Goal: Communication & Community: Share content

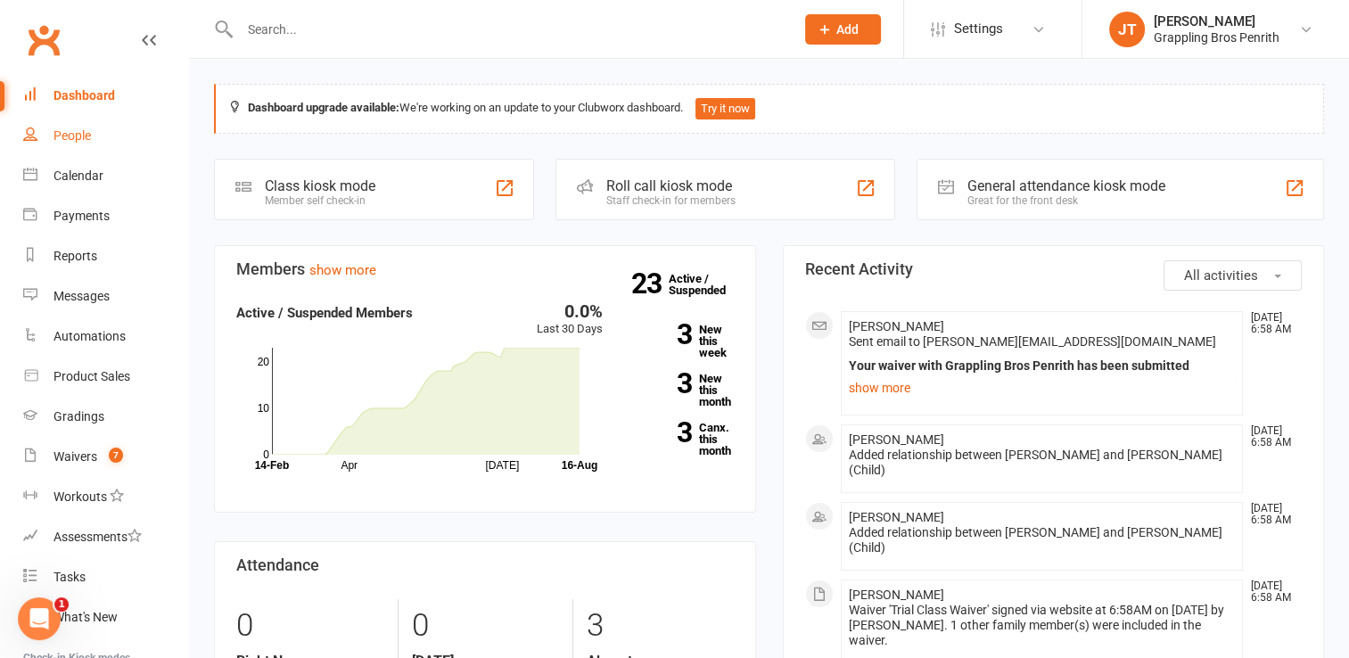
click at [84, 144] on link "People" at bounding box center [105, 136] width 165 height 40
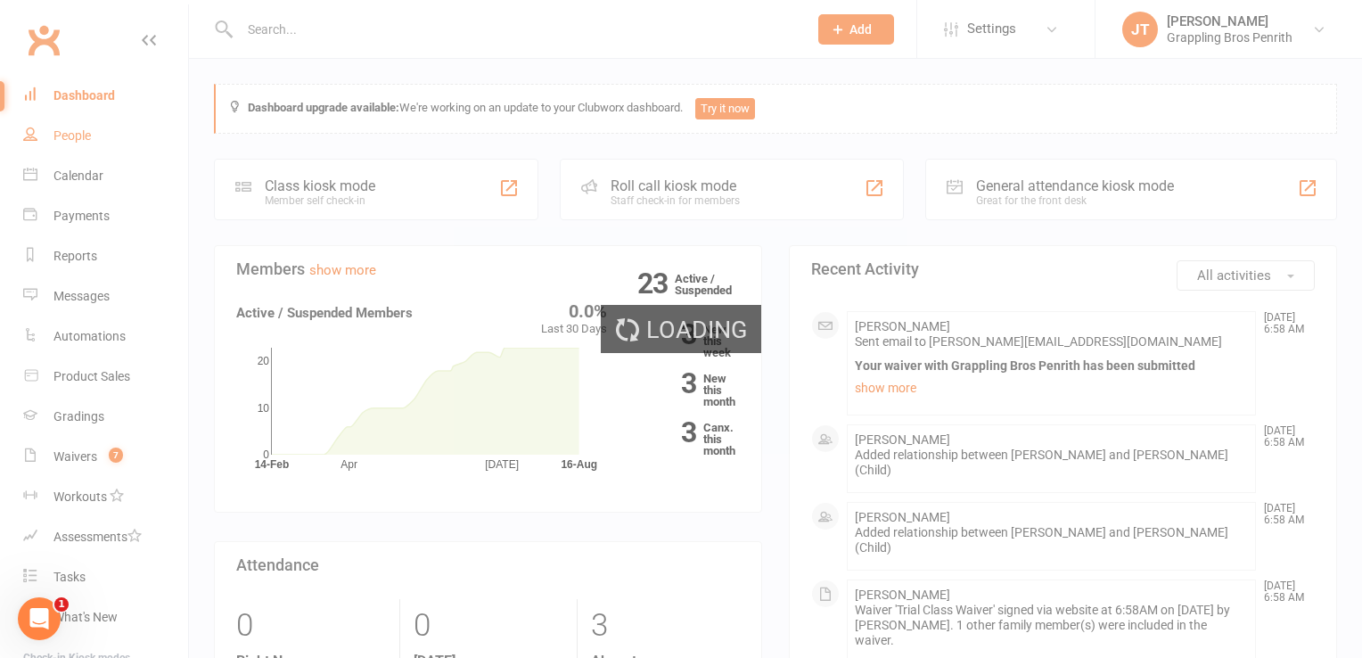
select select "50"
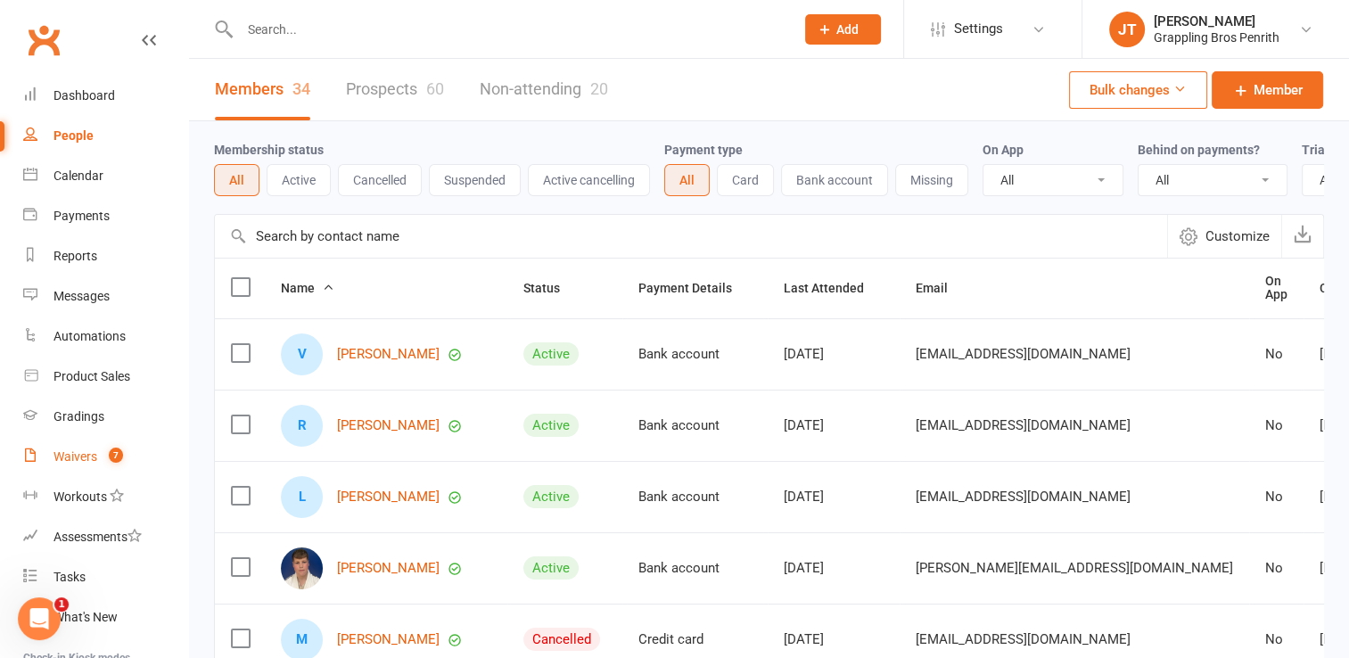
click at [80, 457] on div "Waivers" at bounding box center [76, 456] width 44 height 14
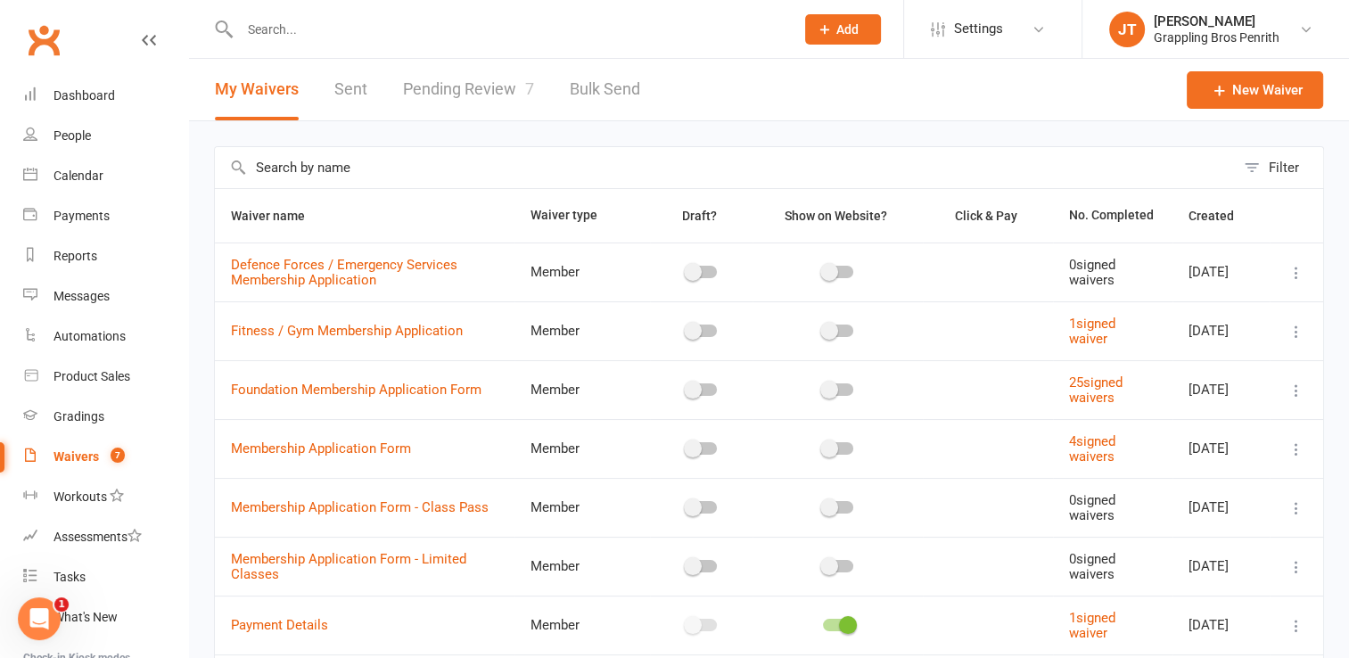
click at [485, 89] on link "Pending Review 7" at bounding box center [468, 90] width 131 height 62
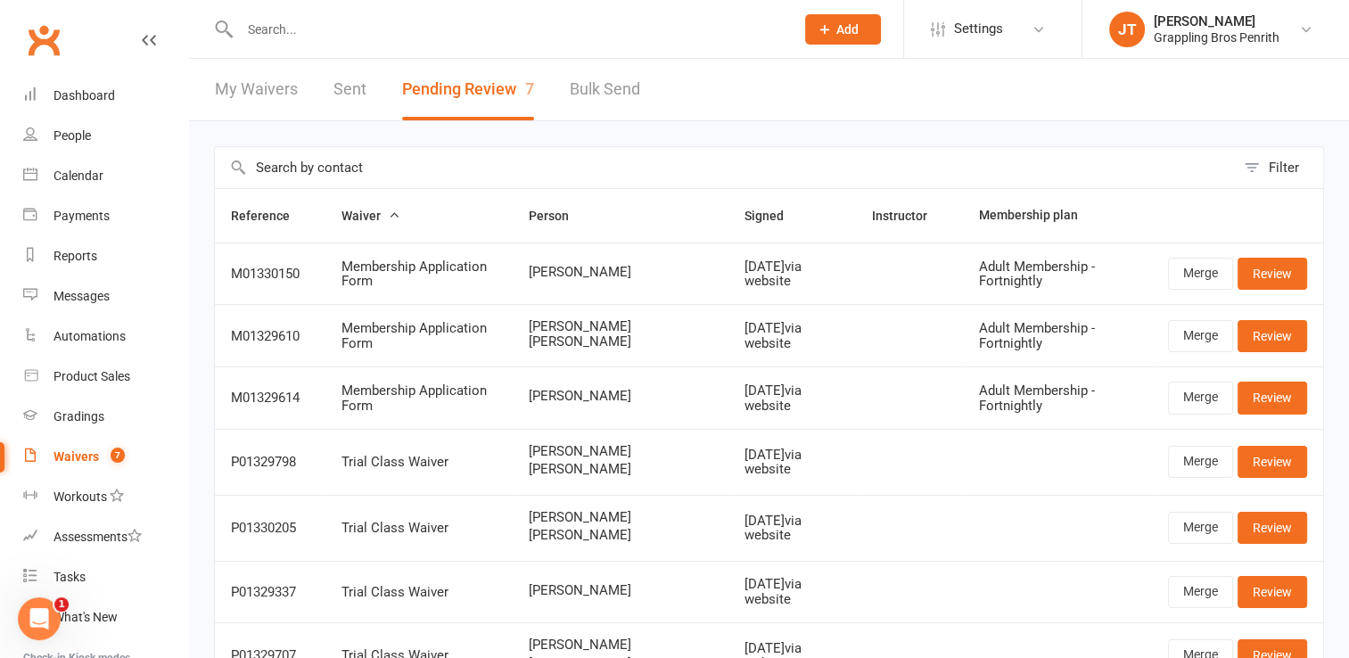
click at [500, 85] on button "Pending Review 7" at bounding box center [468, 90] width 132 height 62
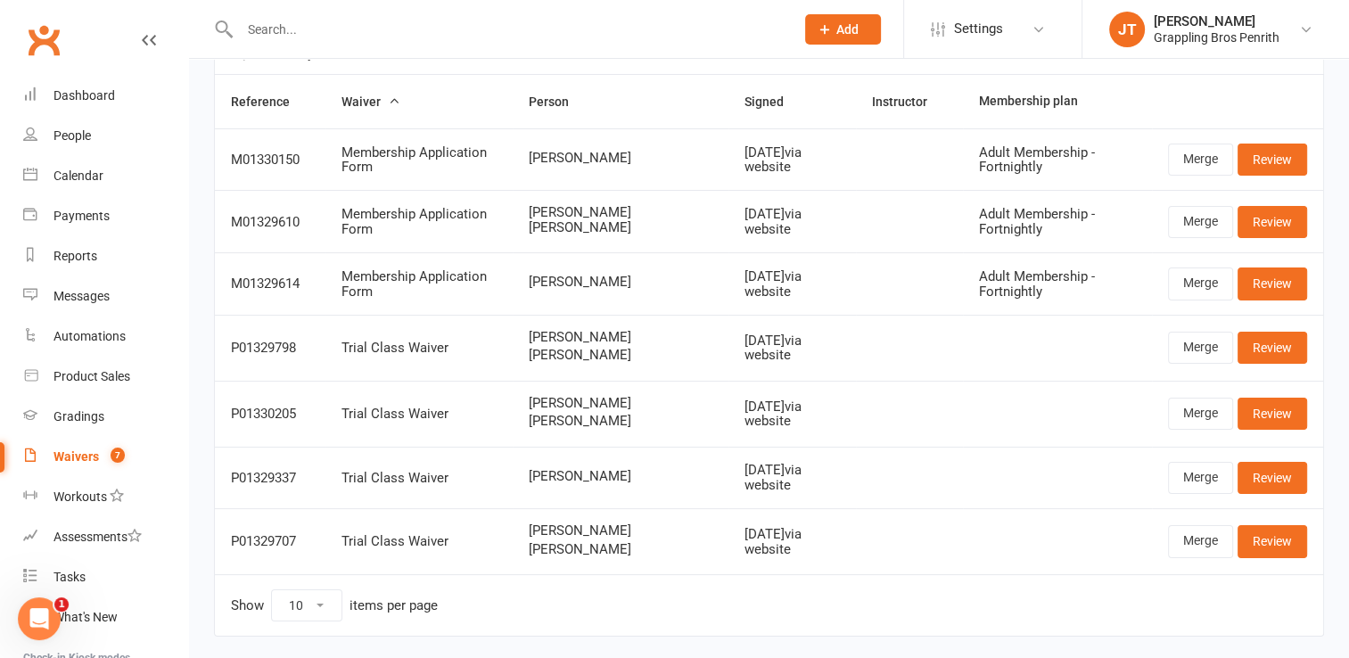
scroll to position [111, 0]
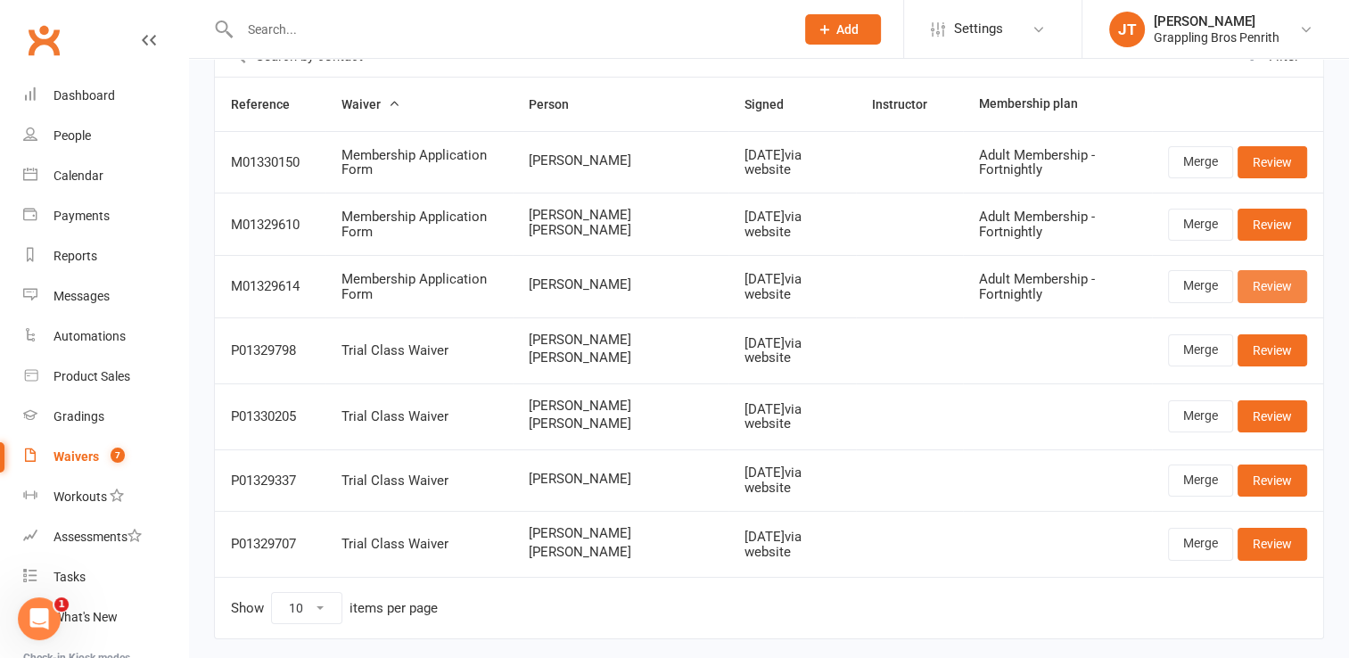
click at [1257, 287] on link "Review" at bounding box center [1273, 286] width 70 height 32
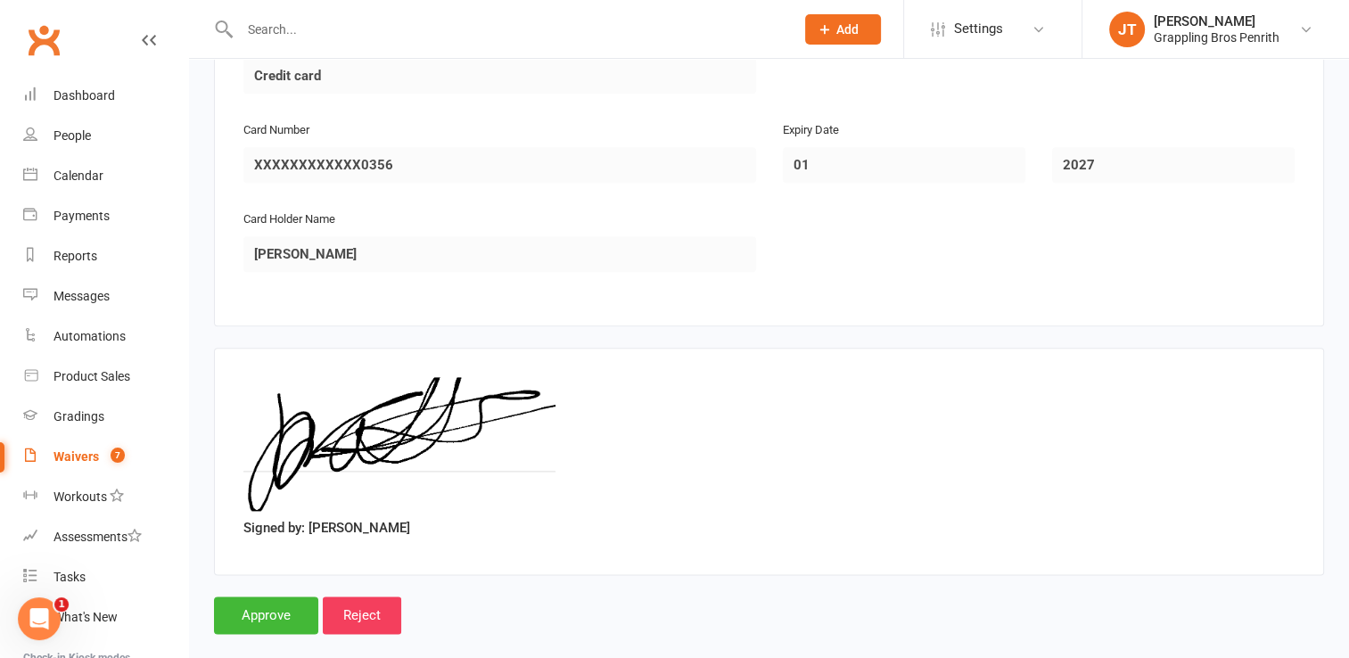
scroll to position [2187, 0]
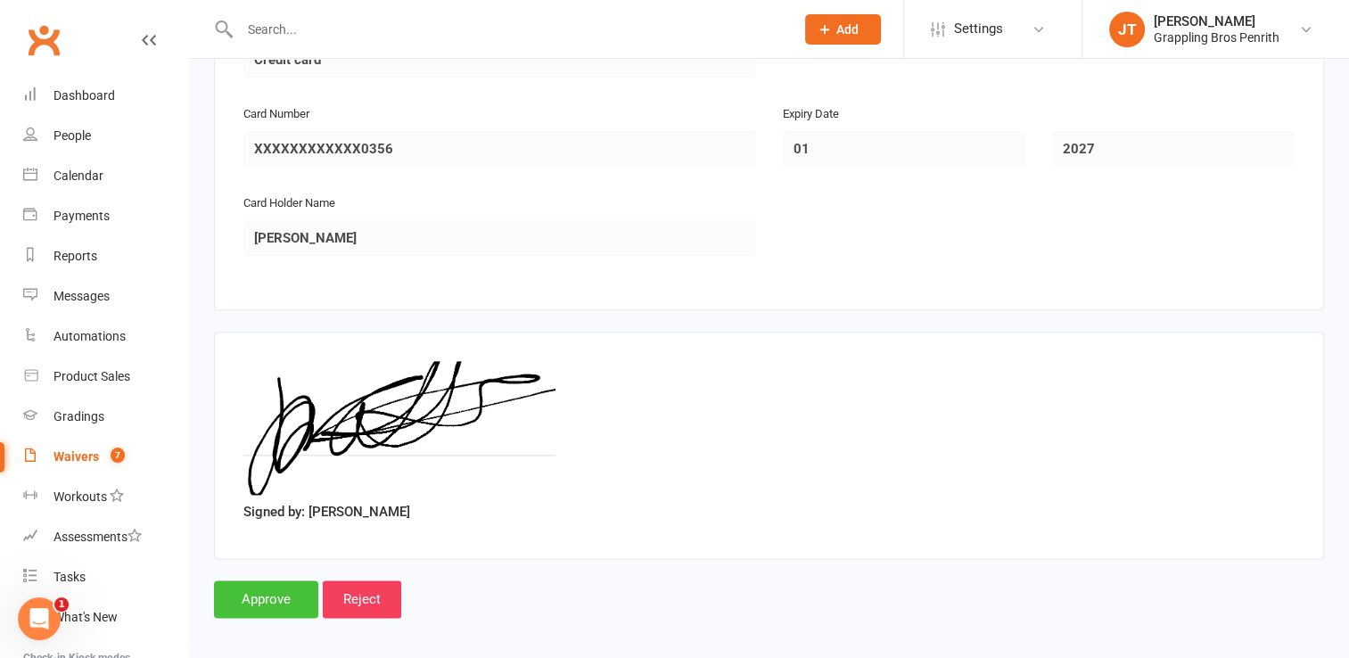
click at [300, 593] on input "Approve" at bounding box center [266, 598] width 104 height 37
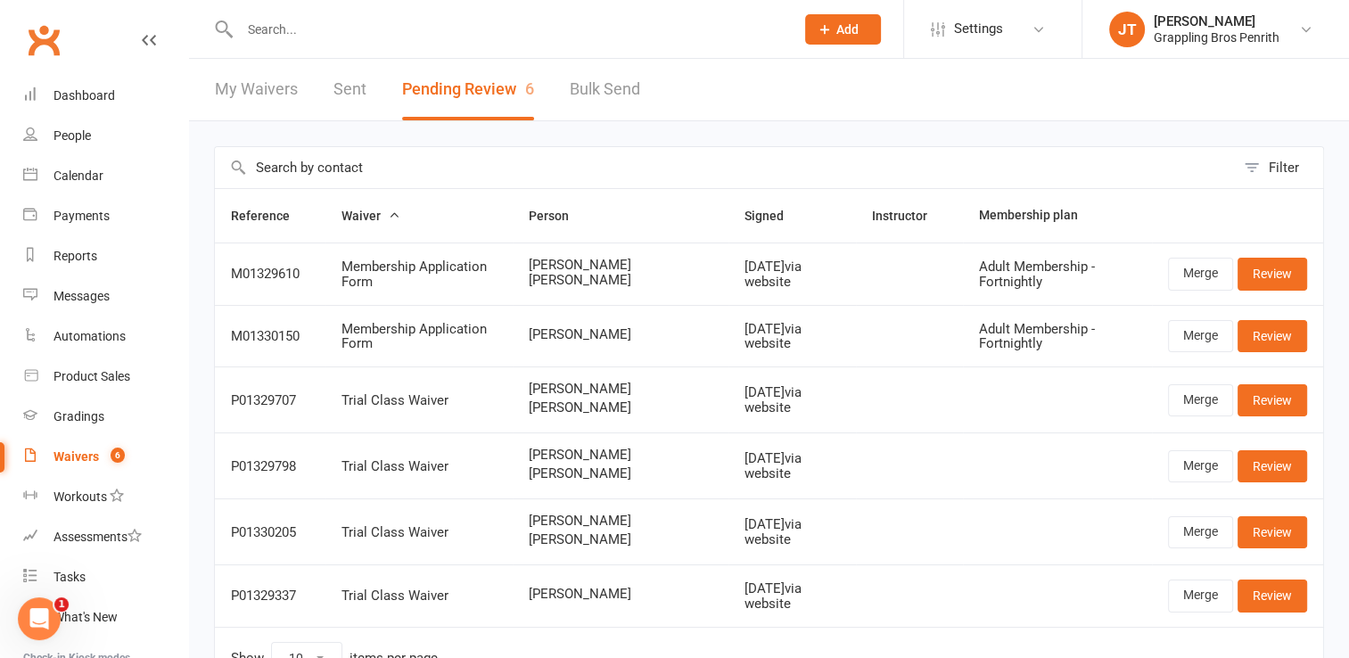
click at [490, 88] on button "Pending Review 6" at bounding box center [468, 90] width 132 height 62
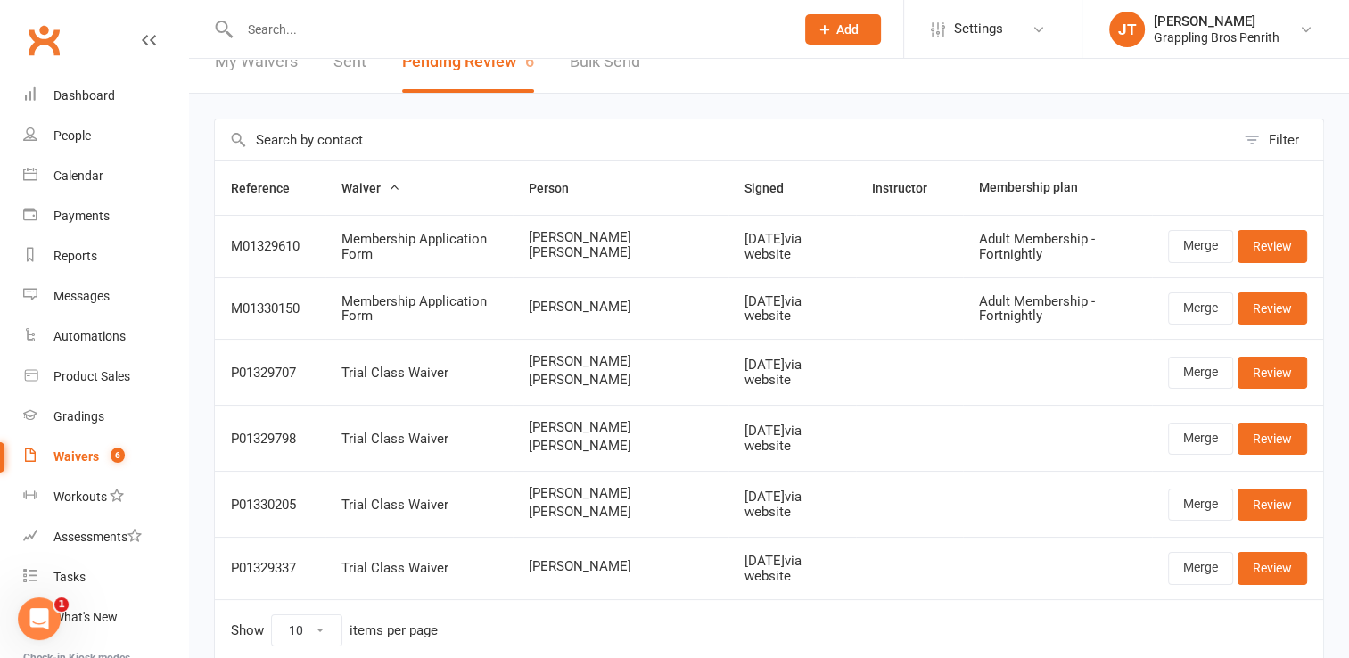
scroll to position [25, 0]
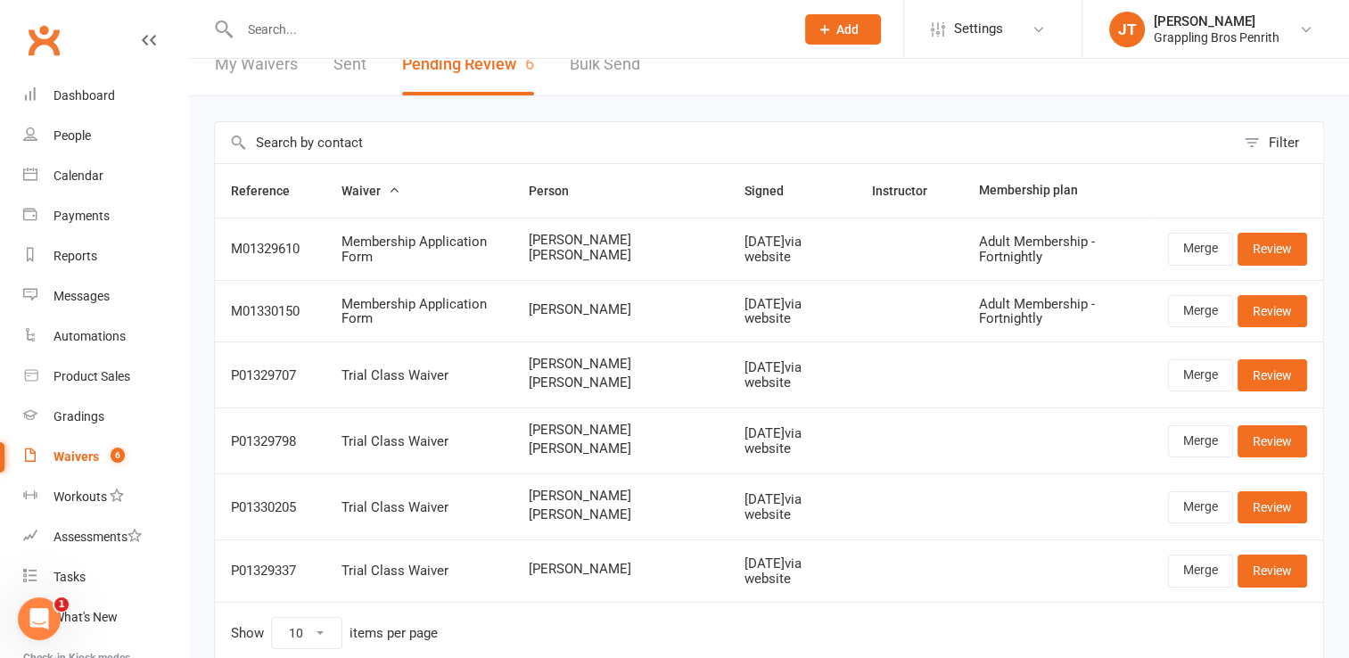
click at [111, 455] on span "6" at bounding box center [118, 455] width 14 height 15
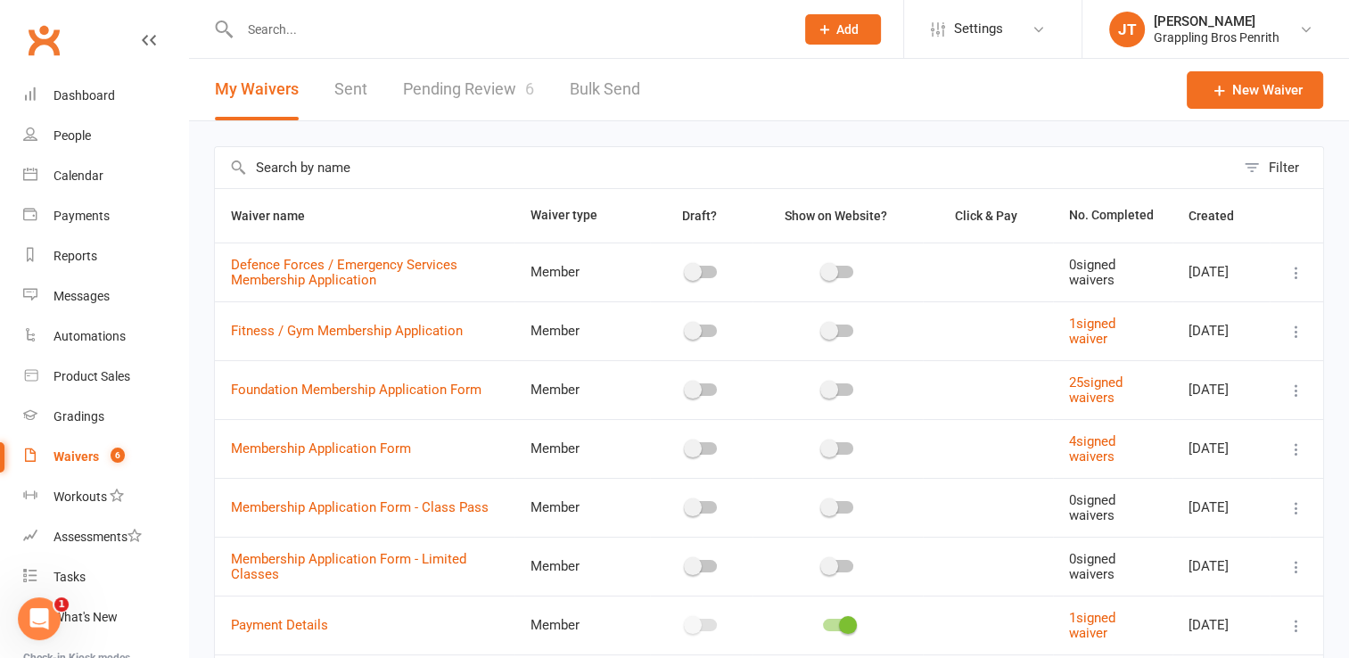
click at [414, 95] on link "Pending Review 6" at bounding box center [468, 90] width 131 height 62
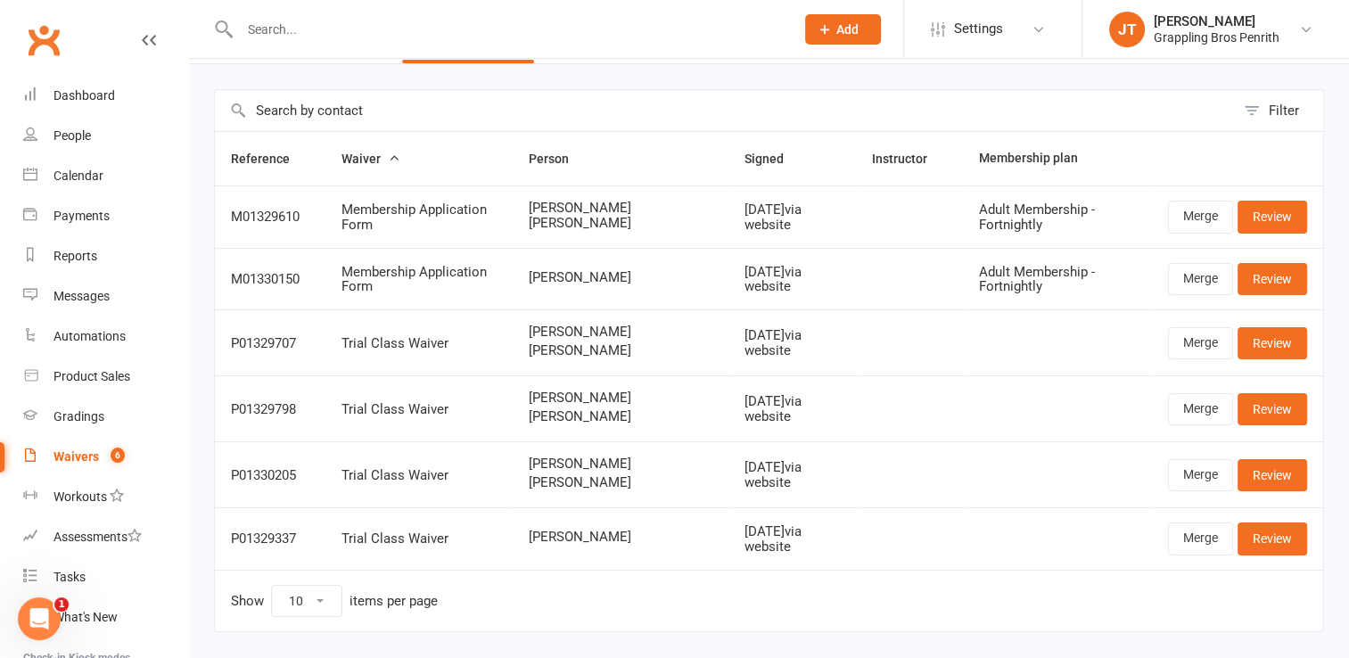
scroll to position [103, 0]
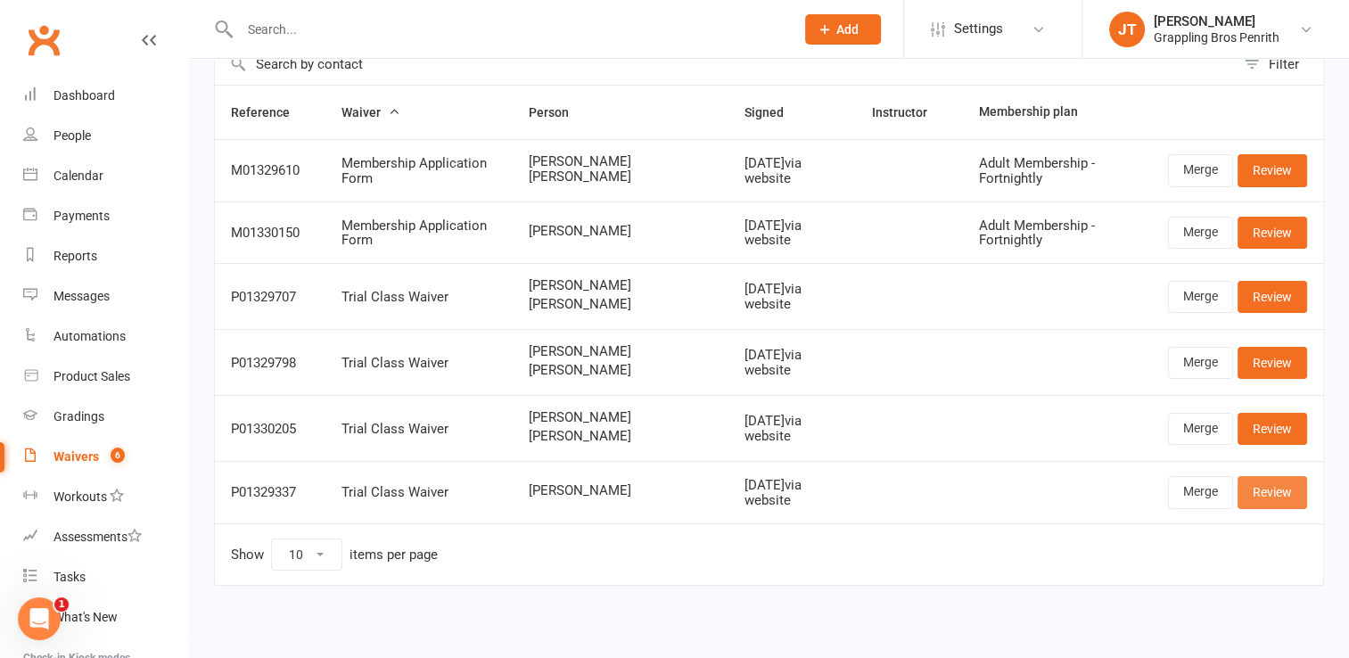
click at [1275, 487] on link "Review" at bounding box center [1273, 492] width 70 height 32
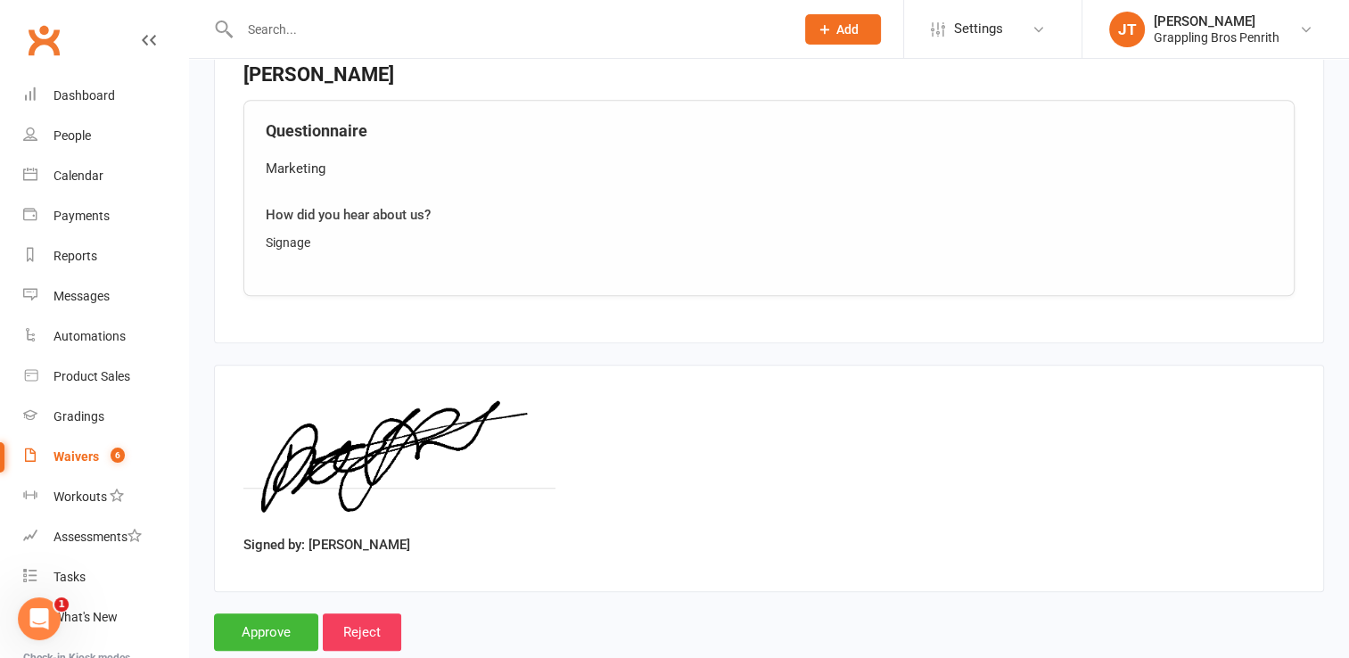
scroll to position [1384, 0]
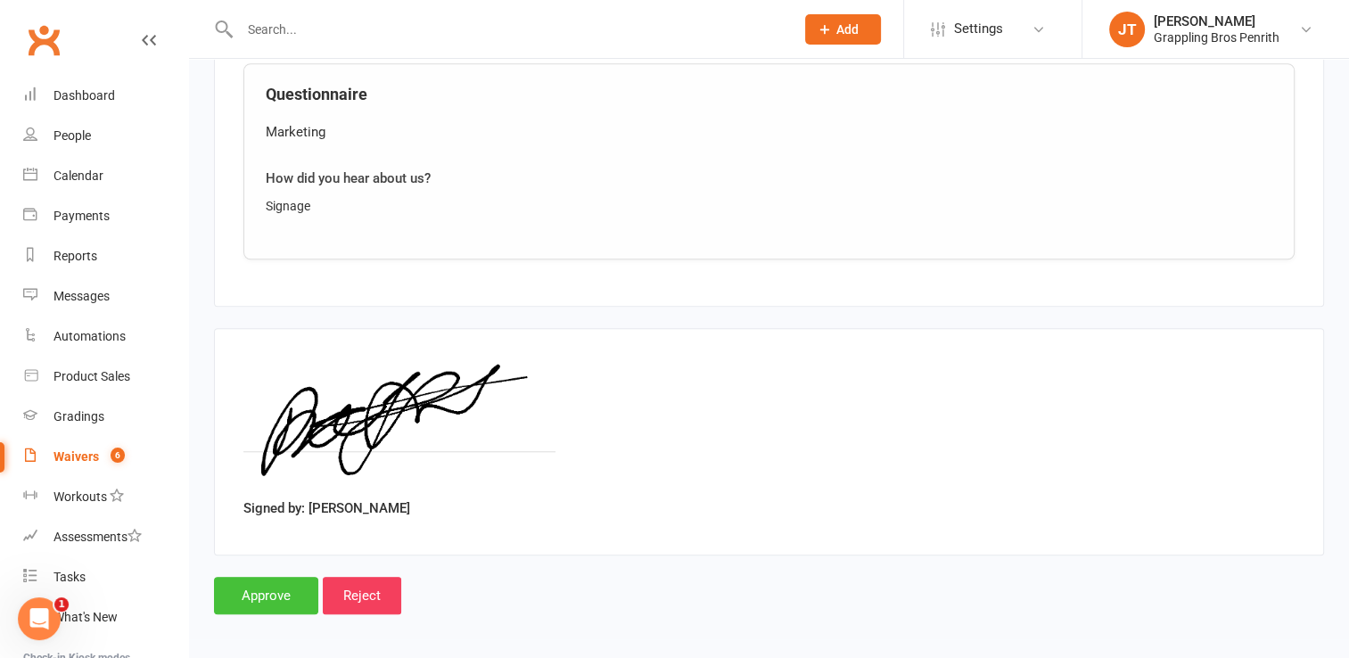
click at [259, 591] on input "Approve" at bounding box center [266, 595] width 104 height 37
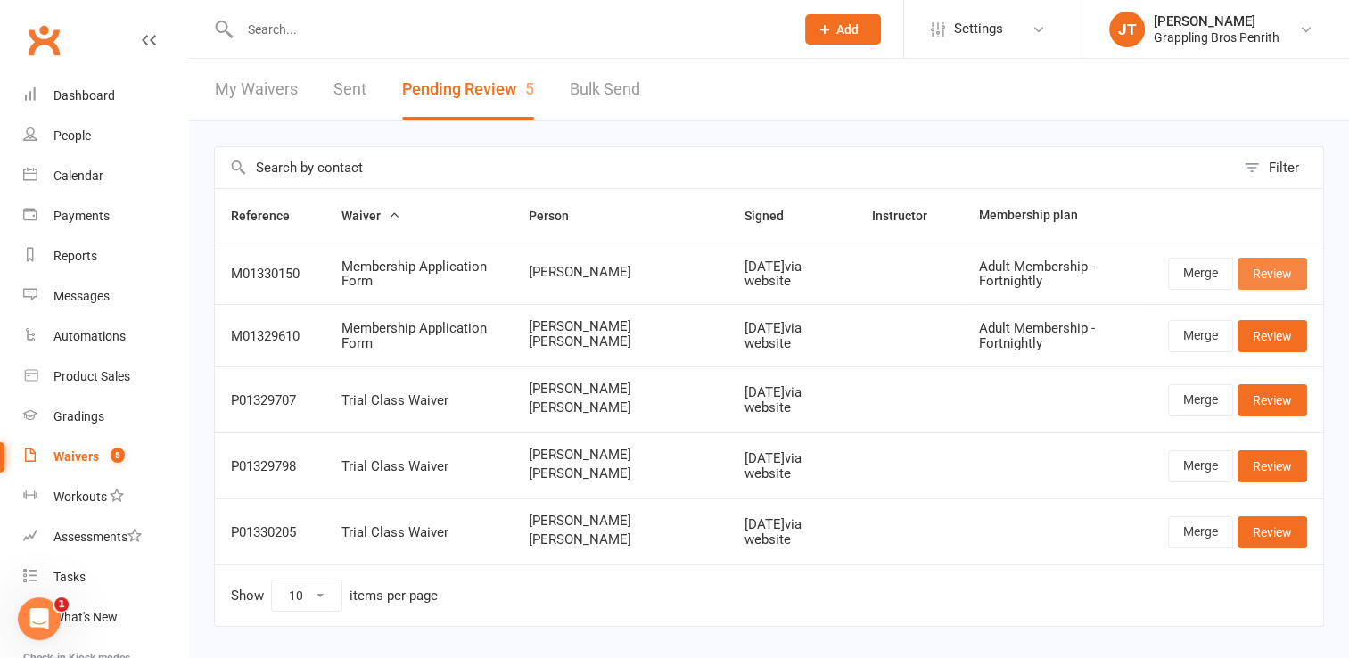
click at [1275, 278] on link "Review" at bounding box center [1273, 274] width 70 height 32
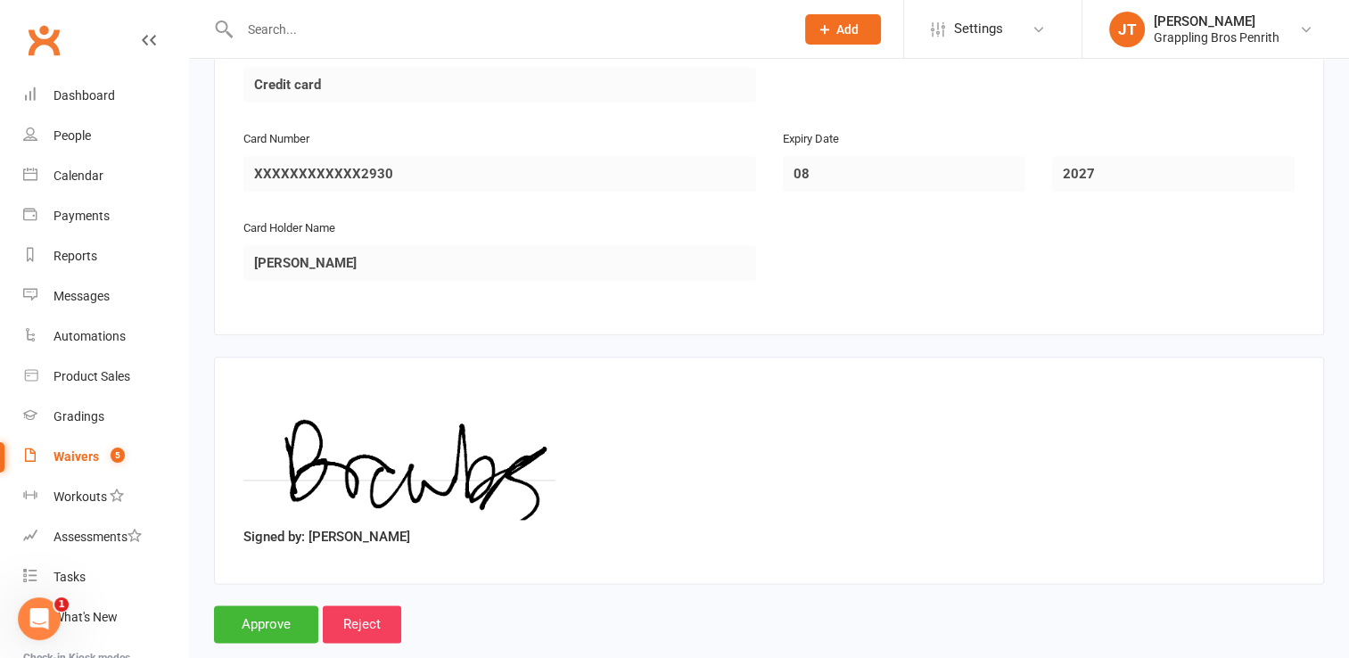
scroll to position [2059, 0]
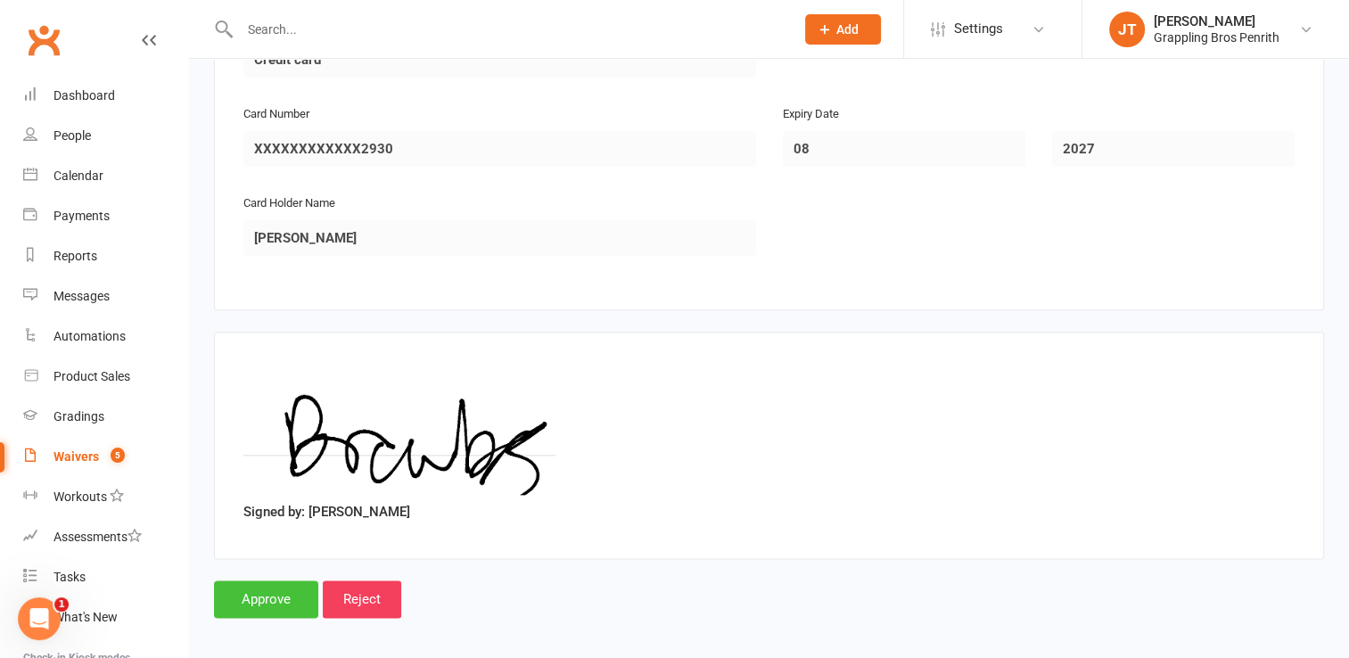
click at [278, 588] on input "Approve" at bounding box center [266, 598] width 104 height 37
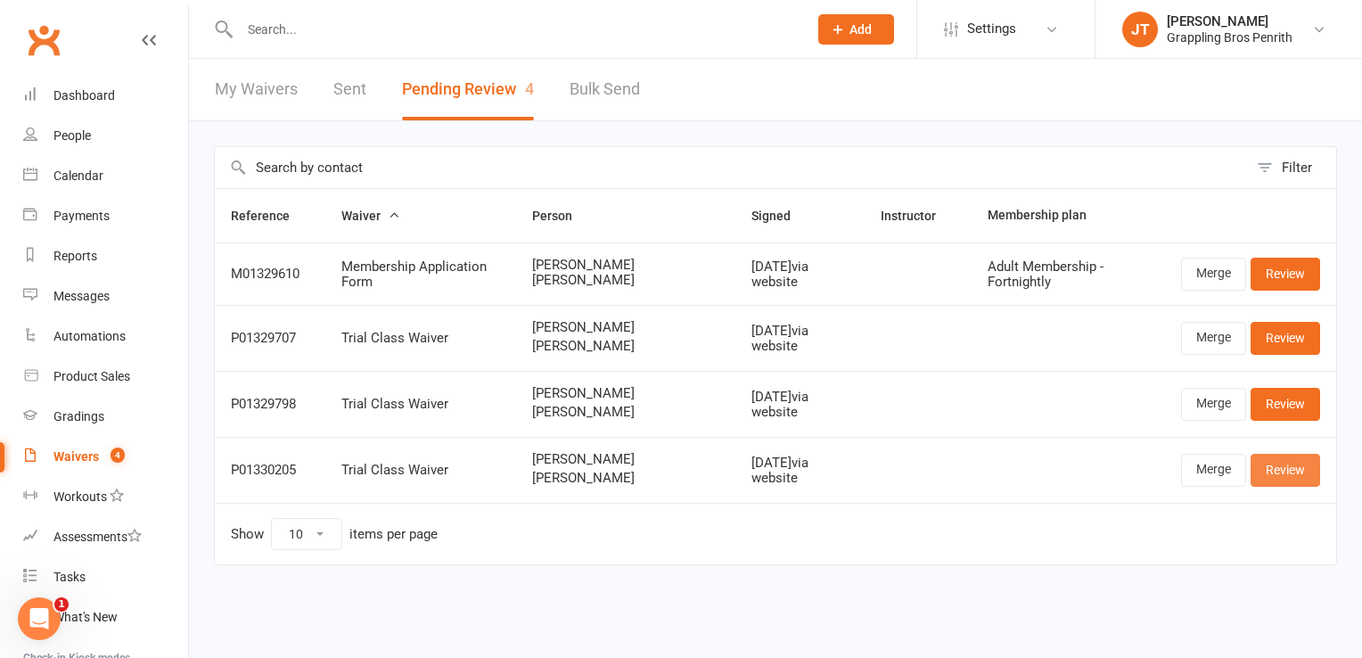
click at [1278, 472] on link "Review" at bounding box center [1286, 470] width 70 height 32
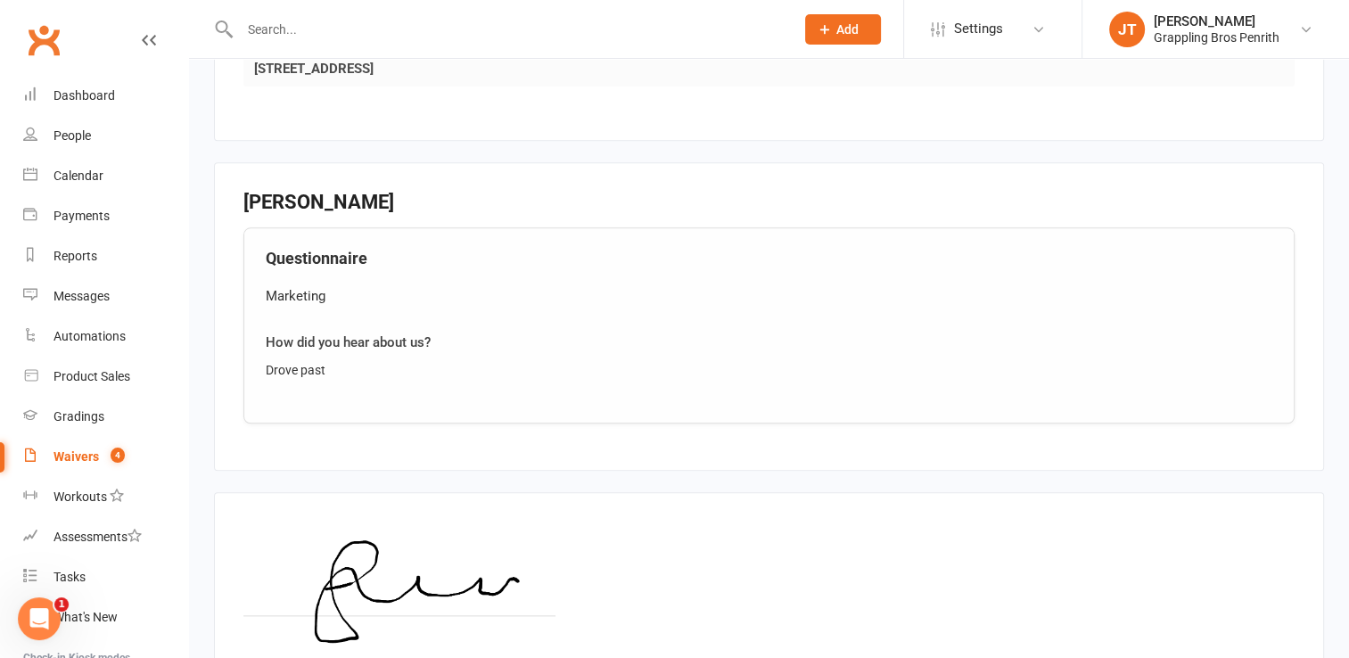
scroll to position [2058, 0]
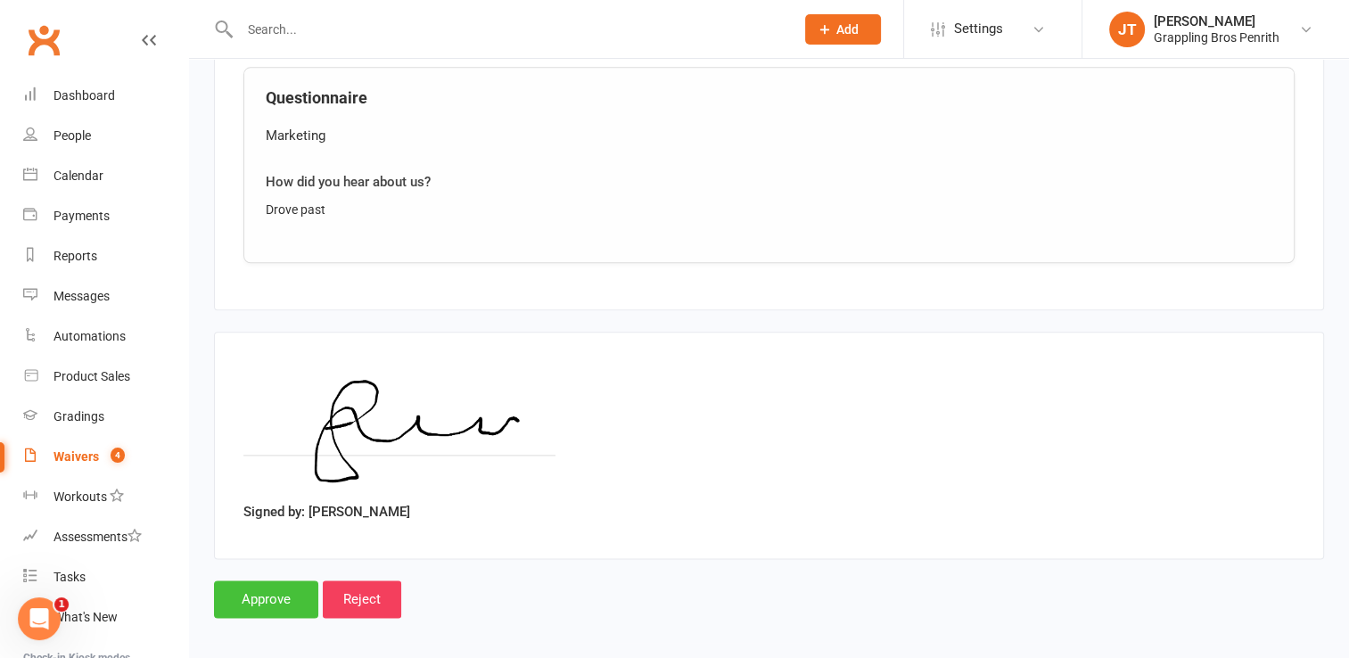
click at [291, 580] on input "Approve" at bounding box center [266, 598] width 104 height 37
click at [678, 603] on div "Approve Reject" at bounding box center [769, 598] width 1110 height 37
click at [282, 589] on input "Approve" at bounding box center [266, 598] width 104 height 37
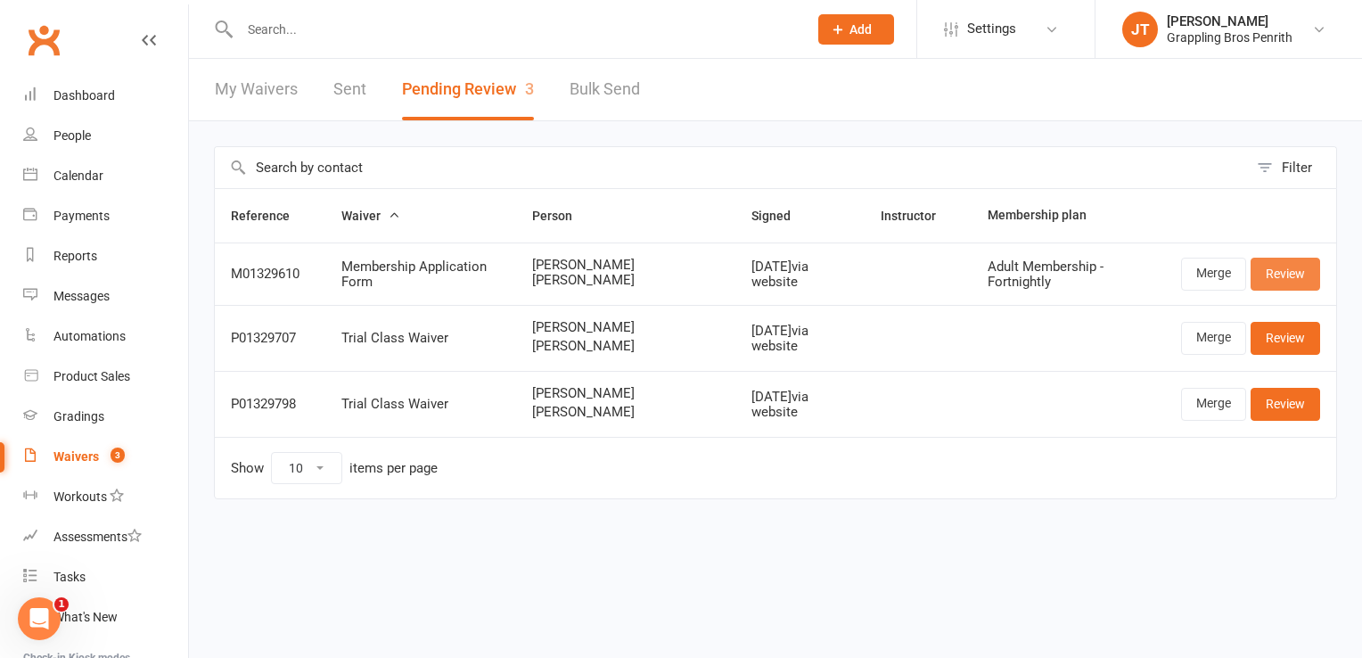
click at [1276, 277] on link "Review" at bounding box center [1286, 274] width 70 height 32
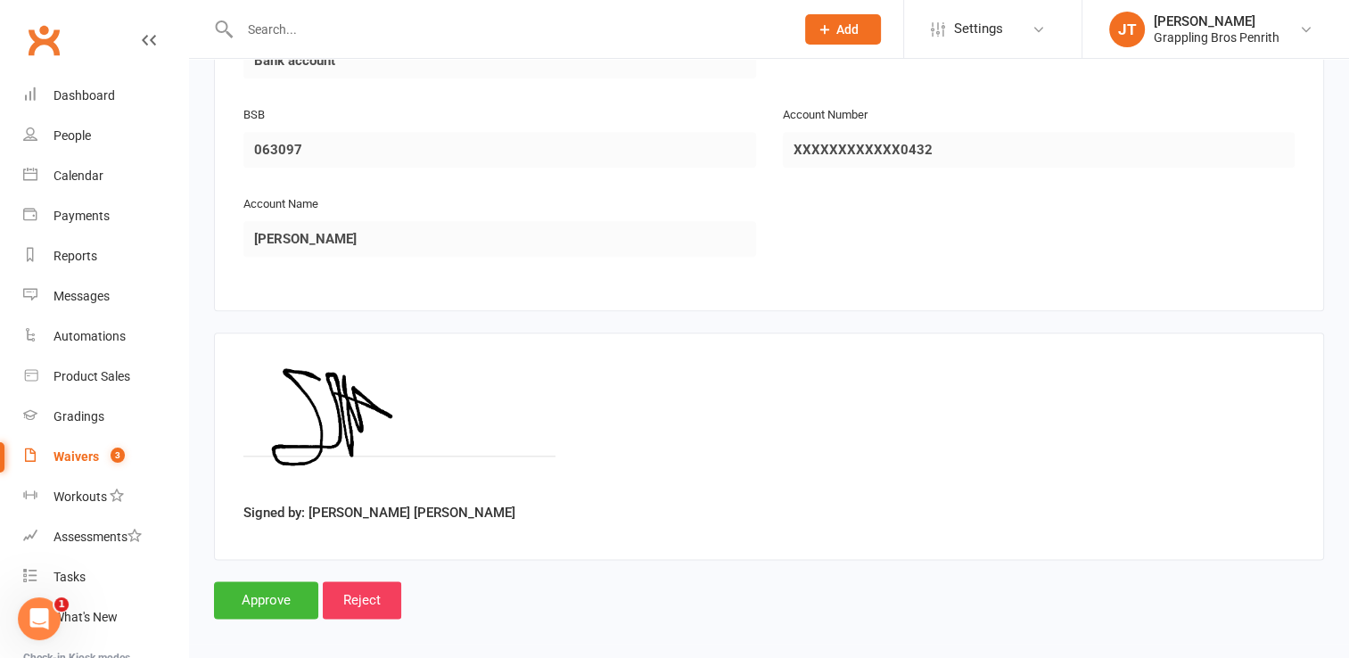
scroll to position [2187, 0]
click at [251, 600] on input "Approve" at bounding box center [266, 598] width 104 height 37
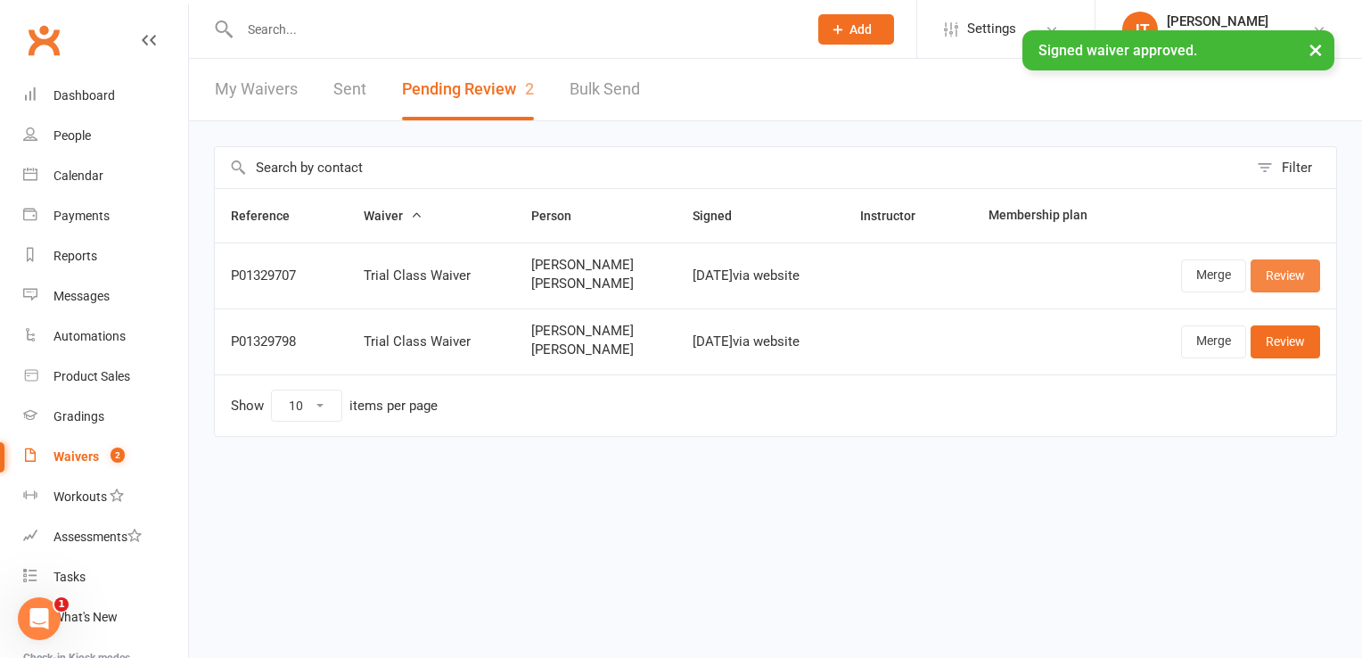
click at [1288, 274] on link "Review" at bounding box center [1286, 275] width 70 height 32
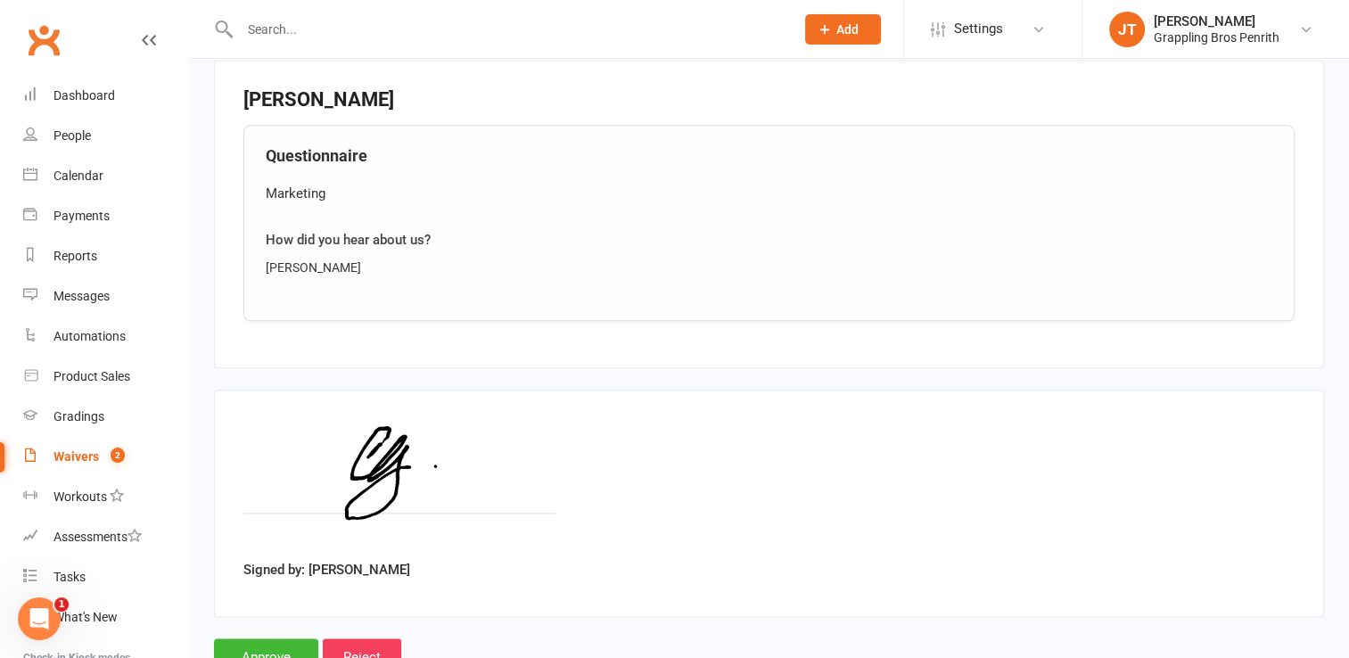
scroll to position [2058, 0]
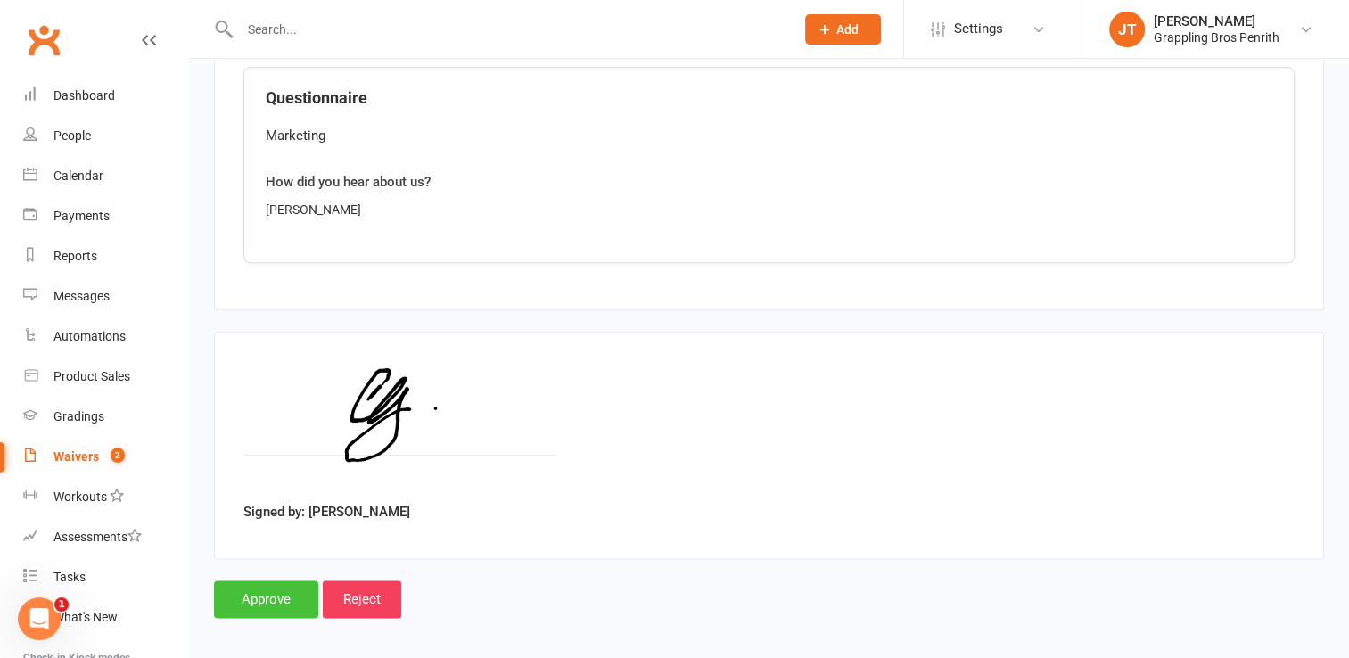
click at [300, 589] on input "Approve" at bounding box center [266, 598] width 104 height 37
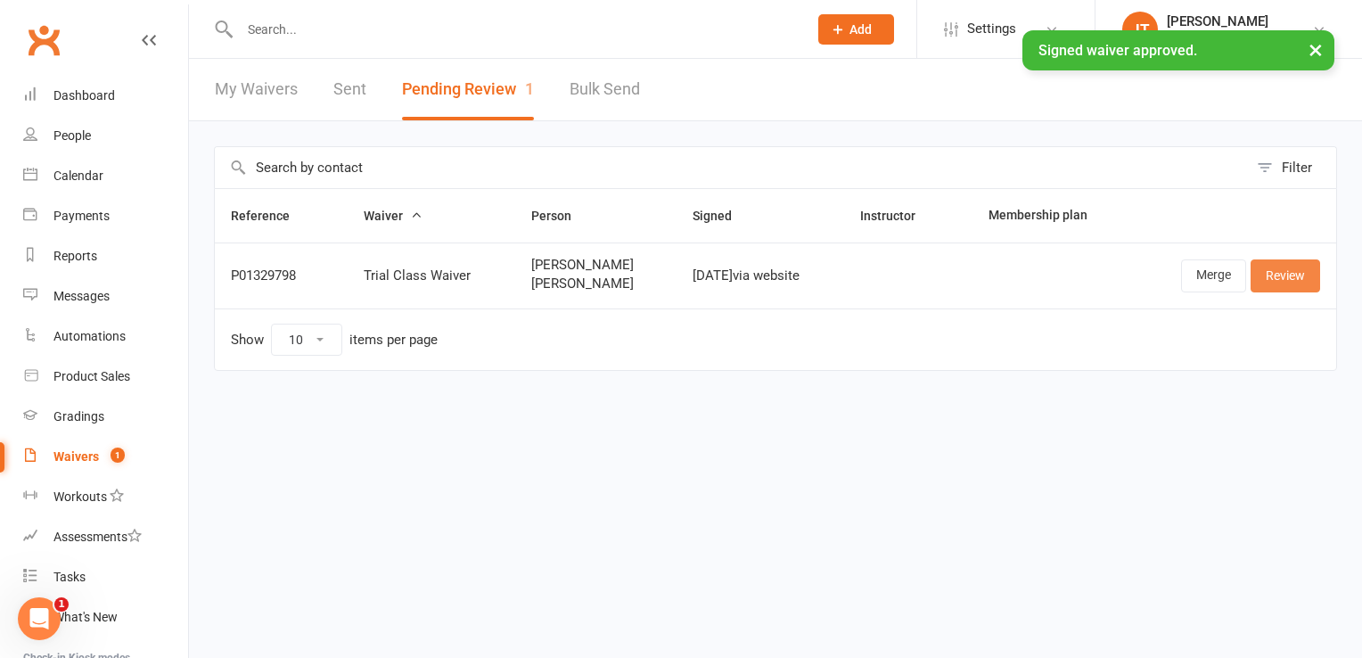
click at [1274, 268] on link "Review" at bounding box center [1286, 275] width 70 height 32
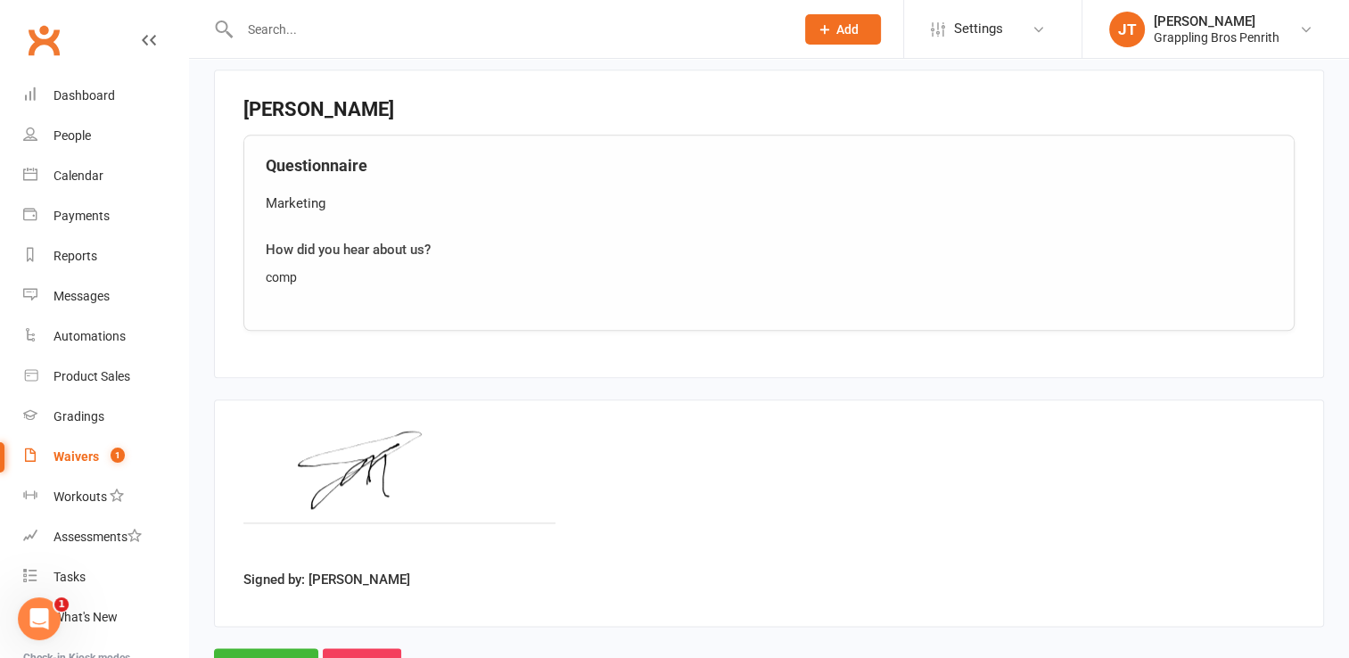
scroll to position [2058, 0]
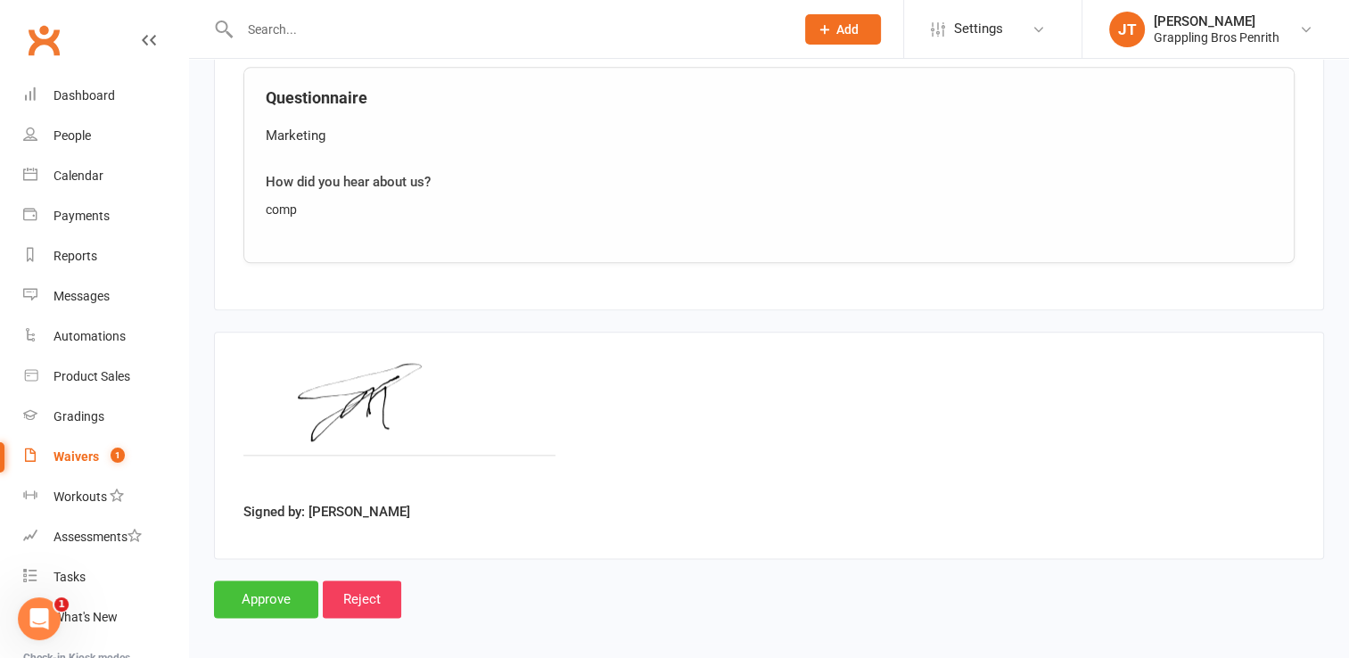
click at [297, 589] on input "Approve" at bounding box center [266, 598] width 104 height 37
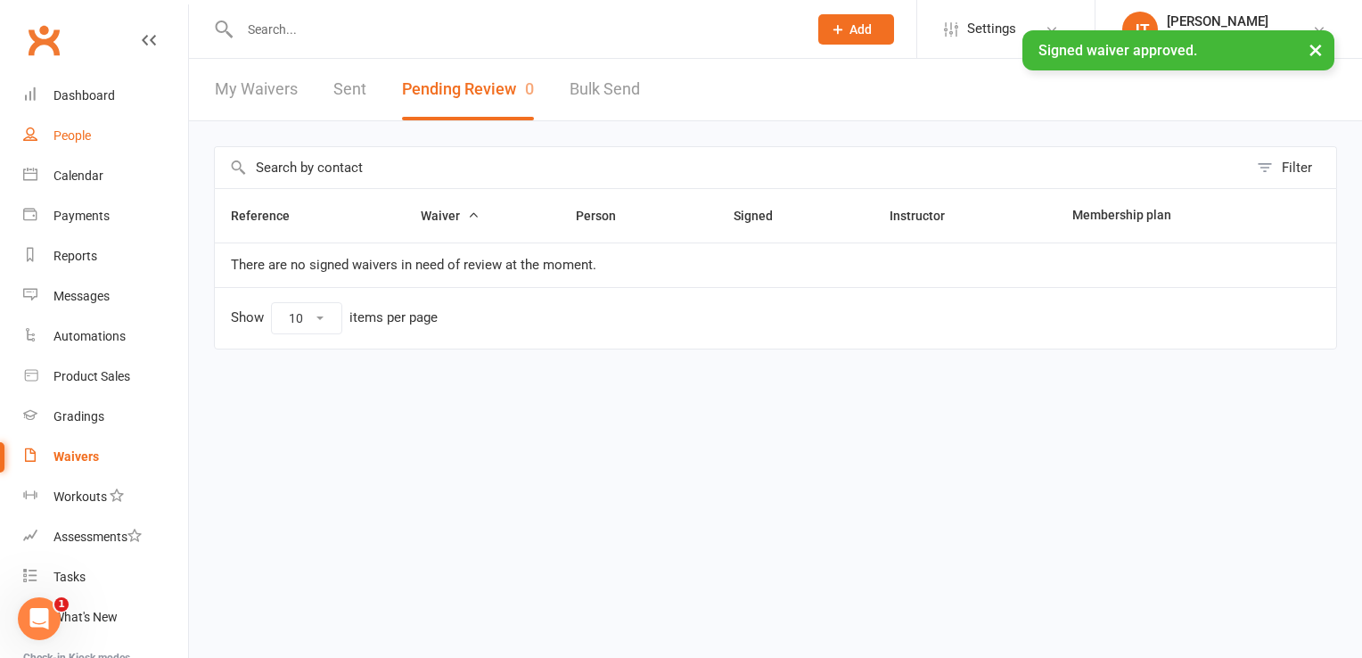
click at [93, 140] on link "People" at bounding box center [105, 136] width 165 height 40
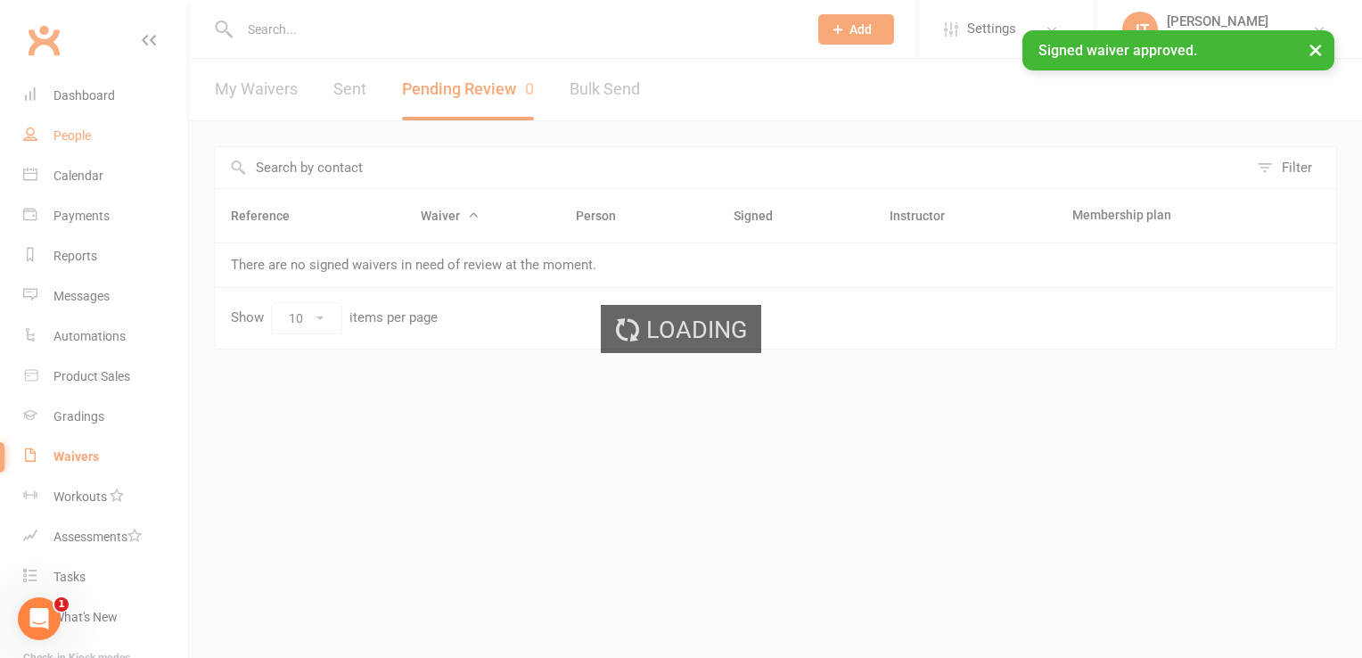
select select "50"
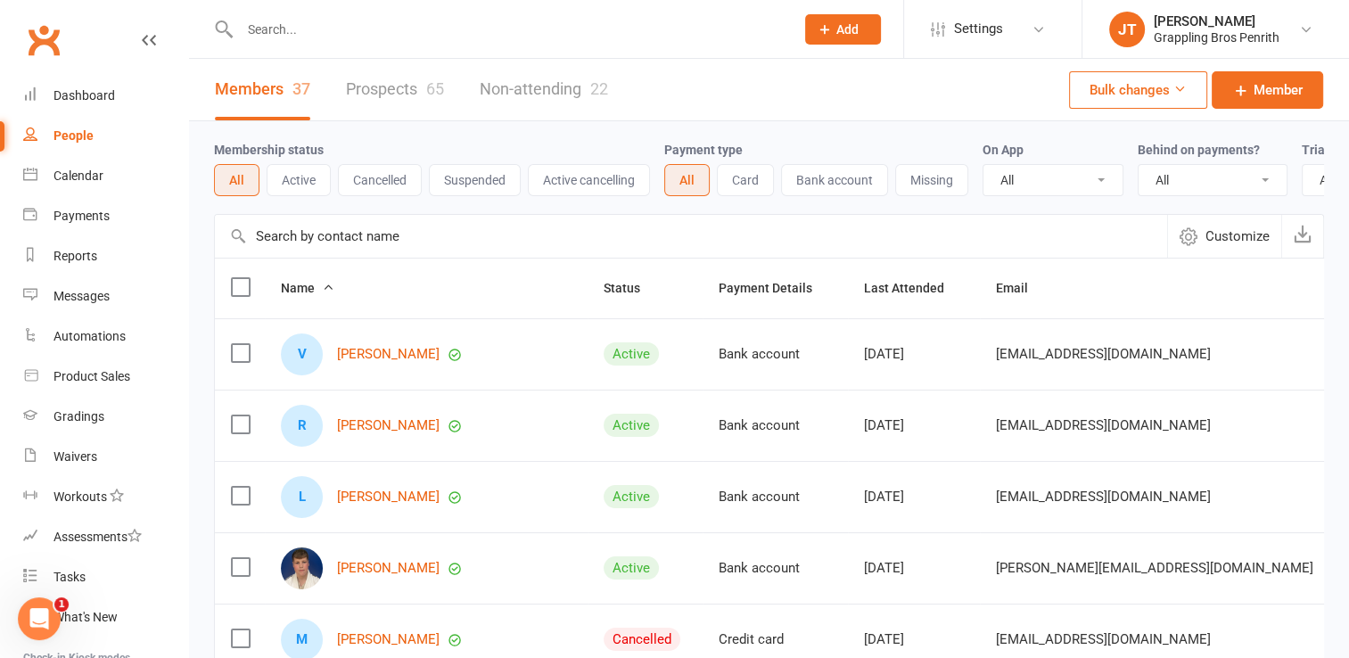
click at [289, 189] on button "Active" at bounding box center [299, 180] width 64 height 32
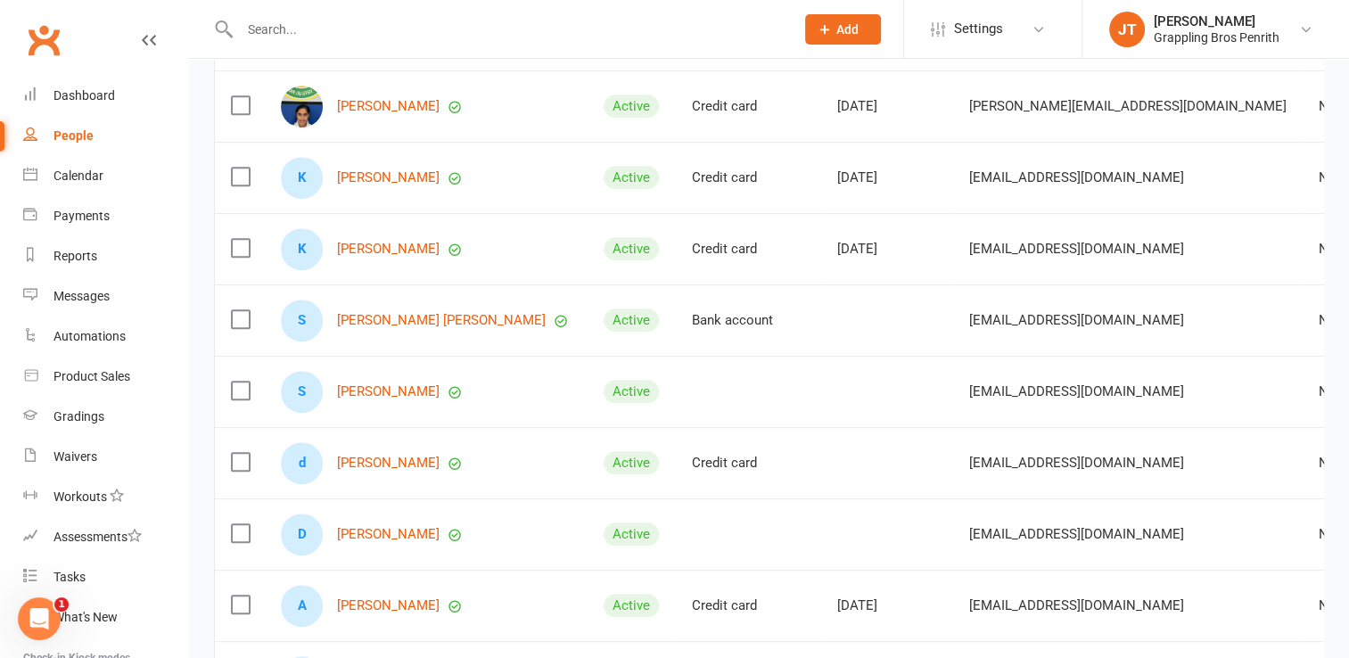
scroll to position [907, 0]
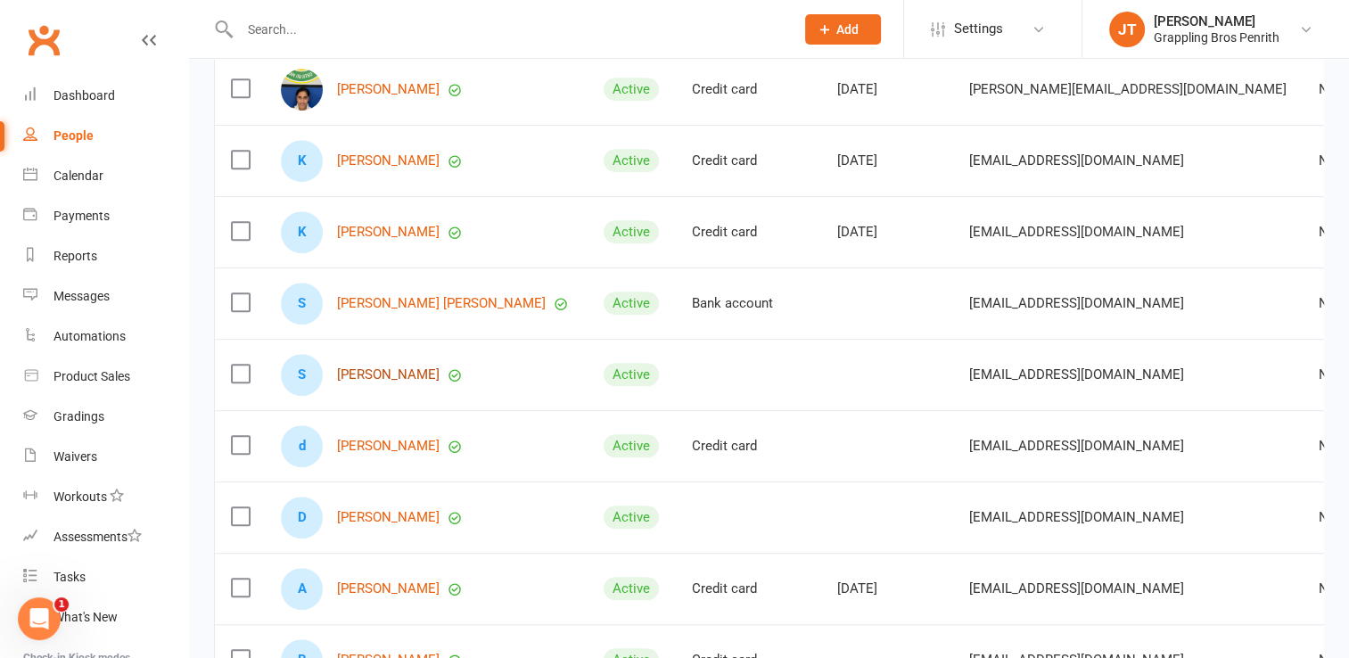
click at [380, 383] on link "[PERSON_NAME]" at bounding box center [388, 374] width 103 height 15
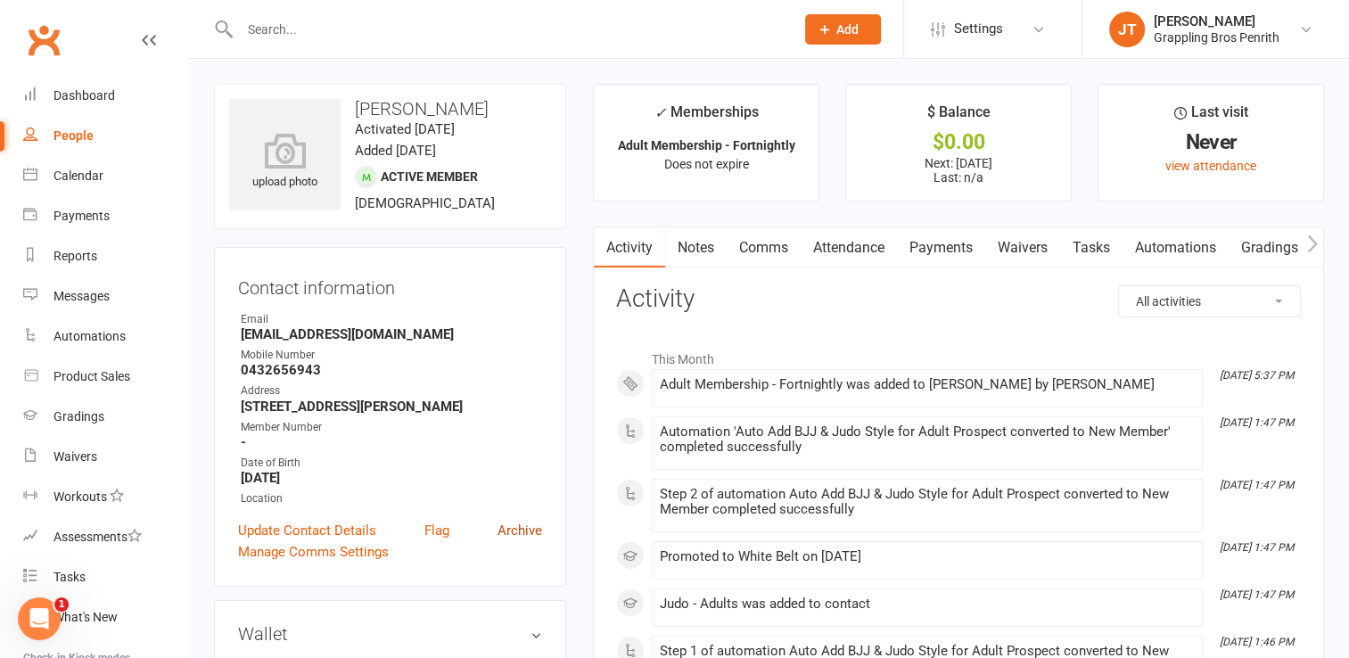
click at [523, 526] on link "Archive" at bounding box center [520, 530] width 45 height 21
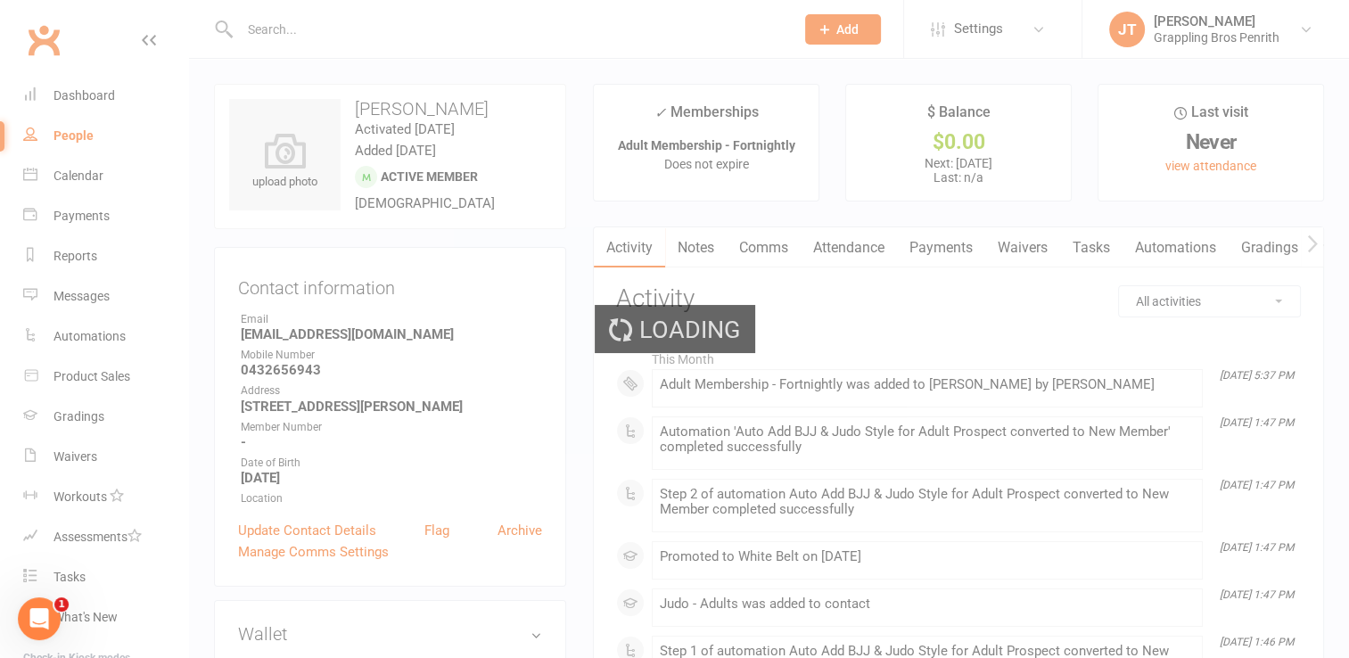
select select "50"
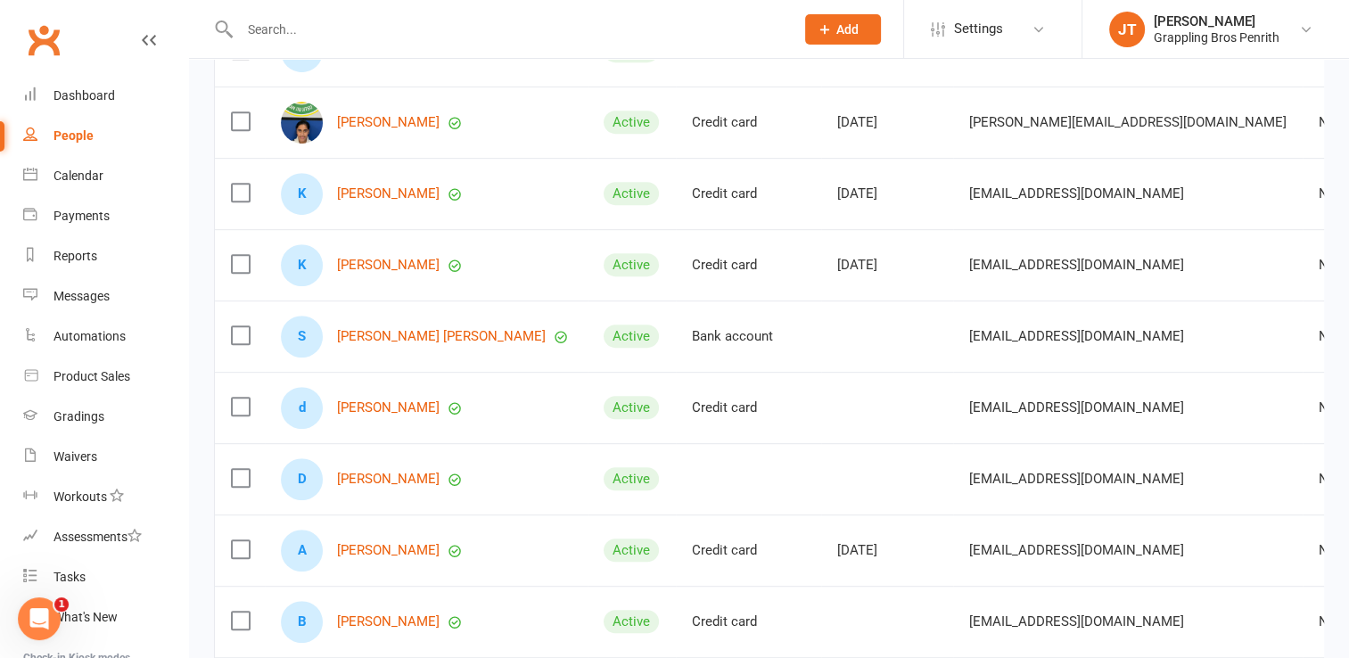
scroll to position [890, 0]
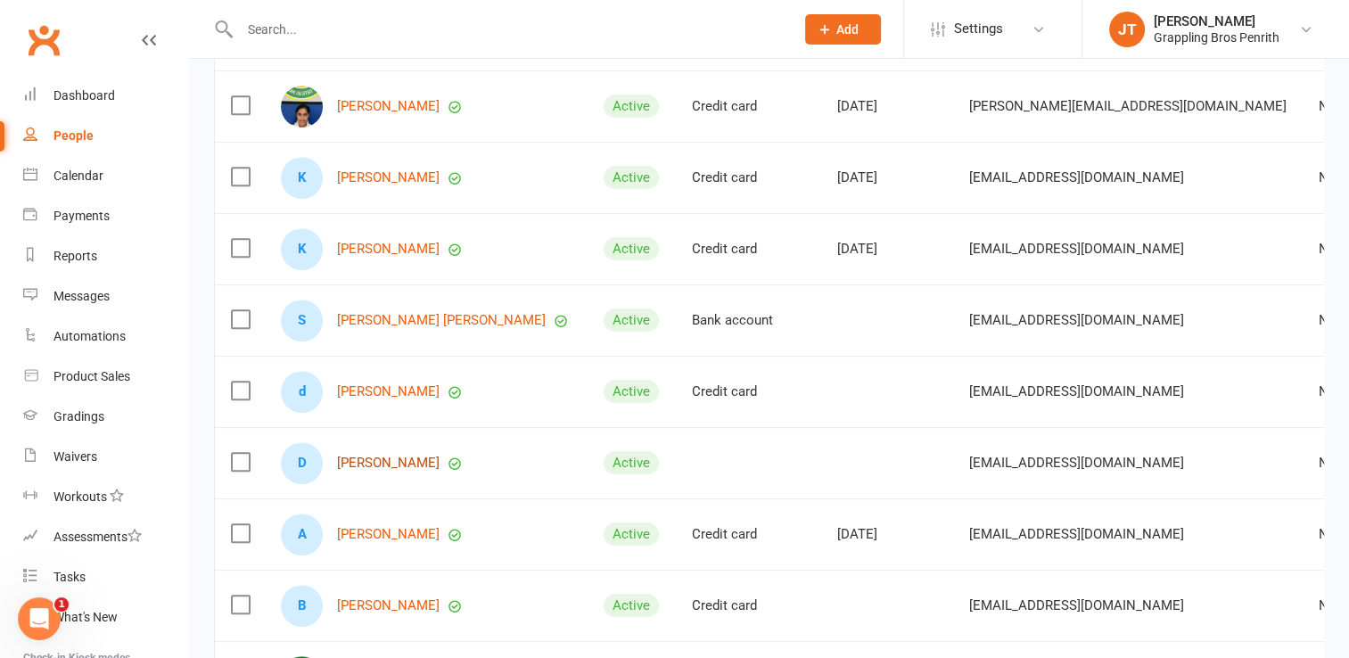
click at [382, 471] on link "[PERSON_NAME]" at bounding box center [388, 463] width 103 height 15
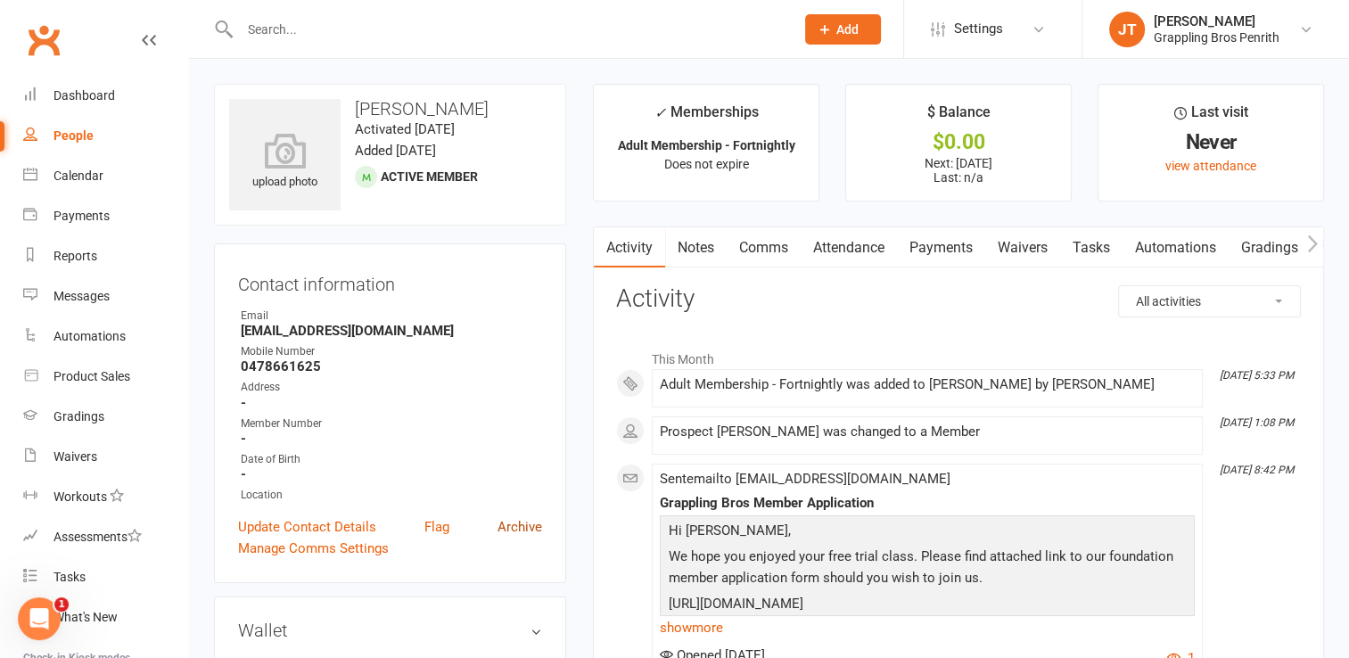
click at [525, 529] on link "Archive" at bounding box center [520, 526] width 45 height 21
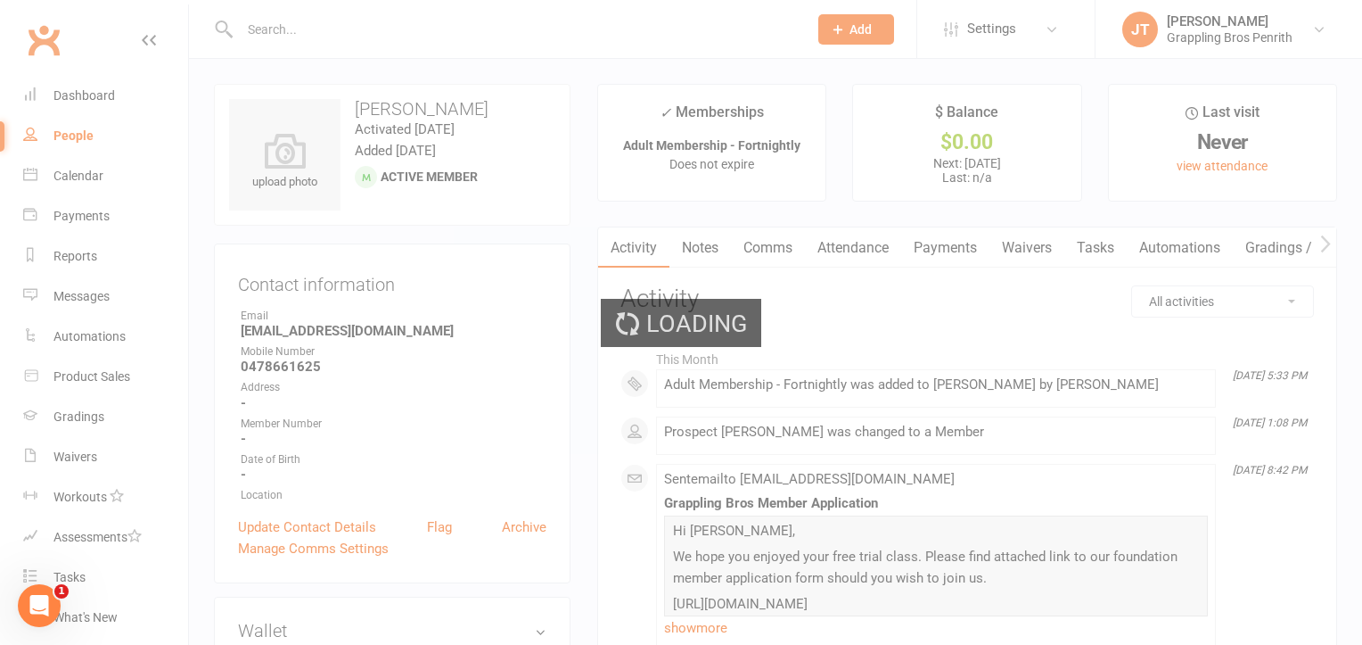
select select "50"
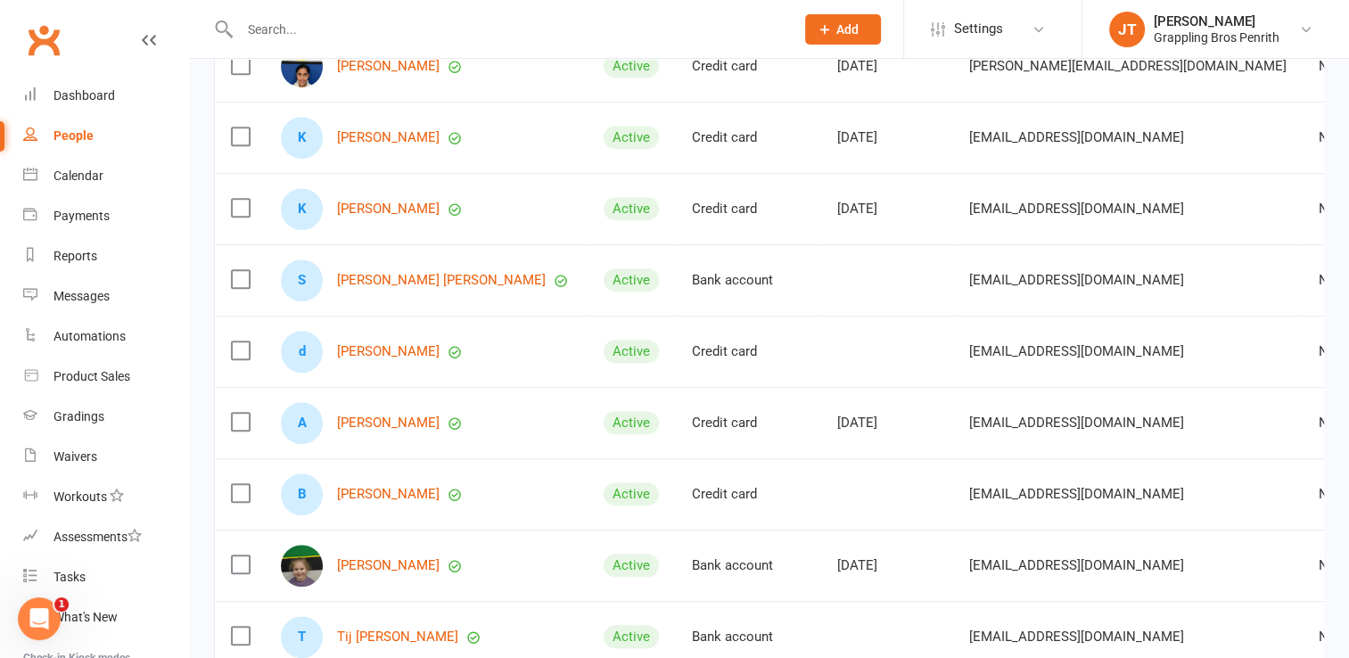
scroll to position [939, 0]
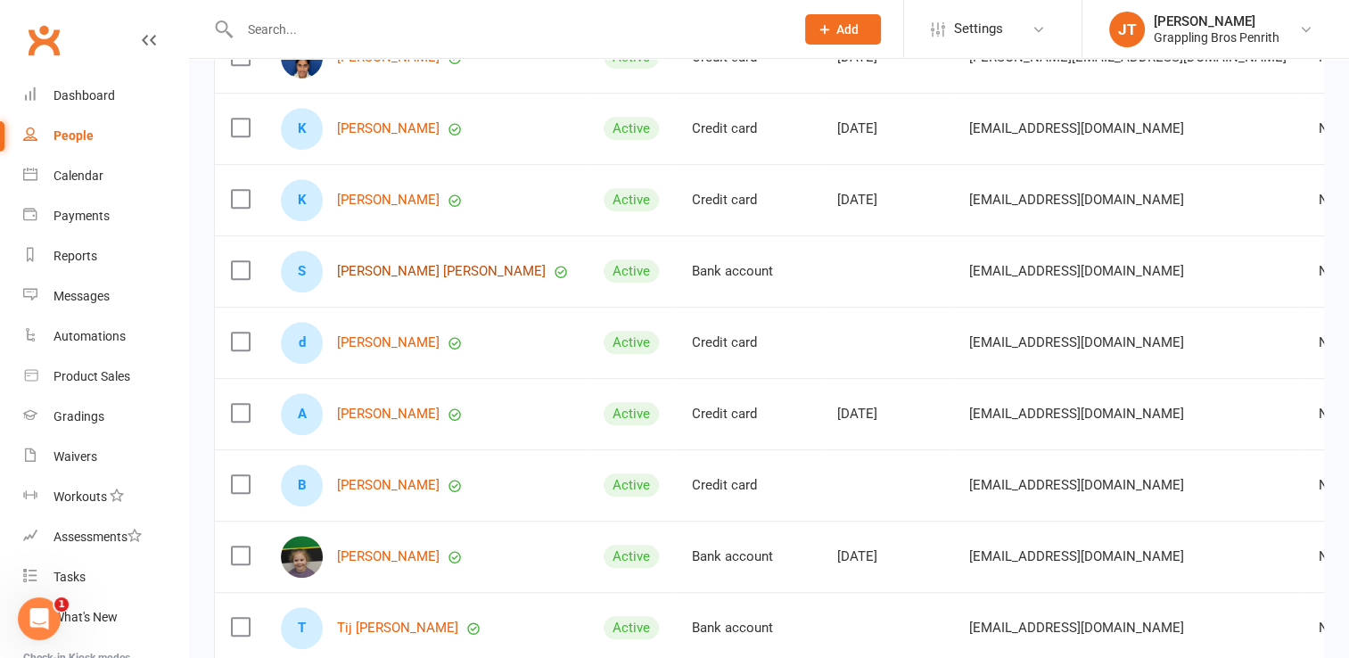
click at [354, 273] on link "[PERSON_NAME] [PERSON_NAME]" at bounding box center [441, 271] width 209 height 15
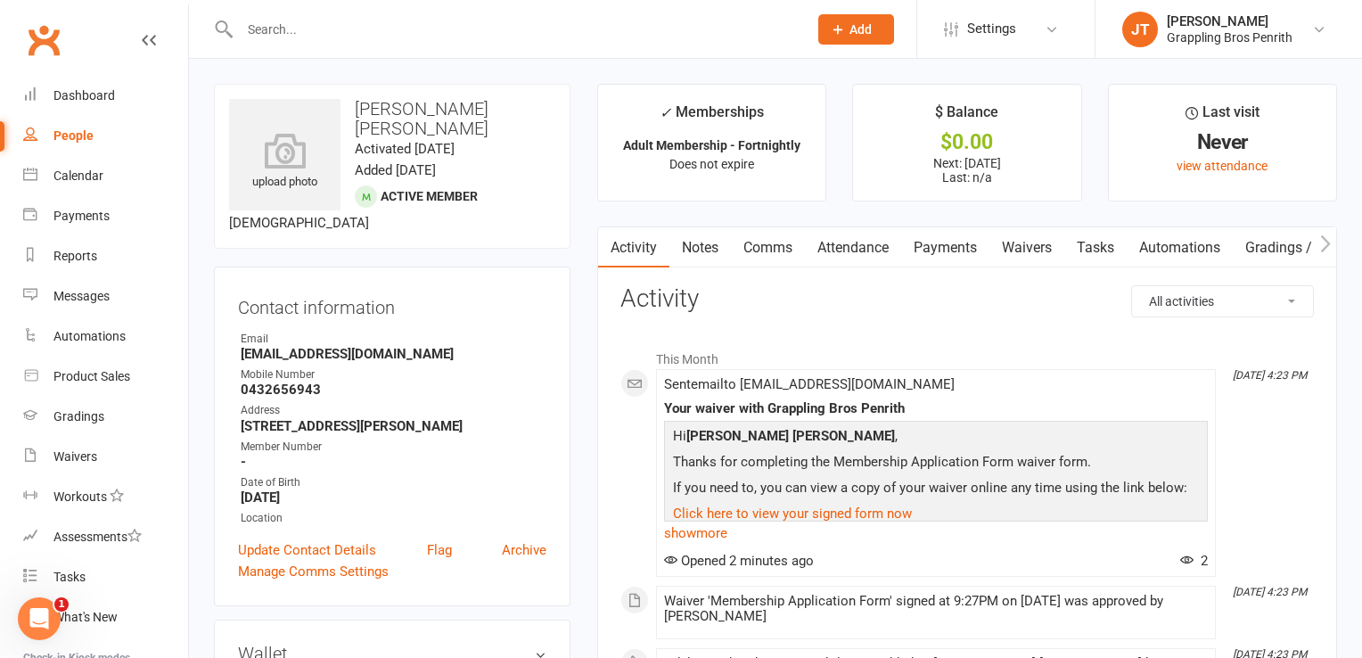
select select "50"
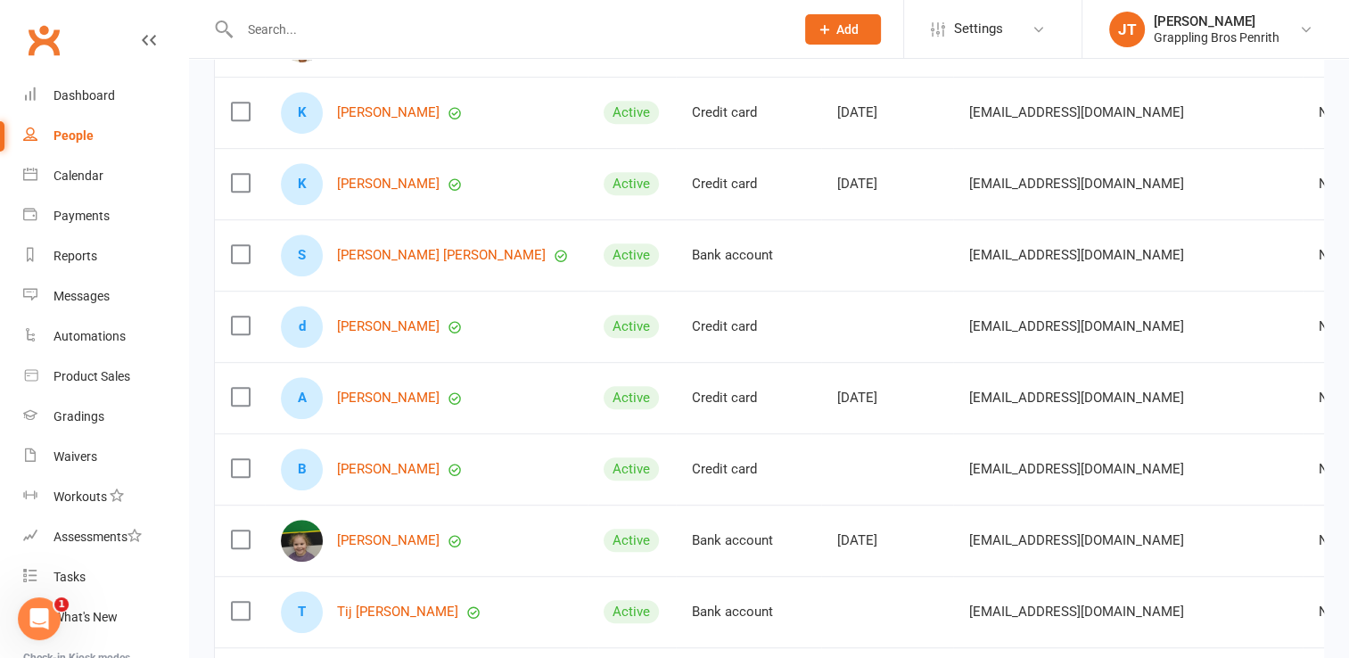
scroll to position [959, 0]
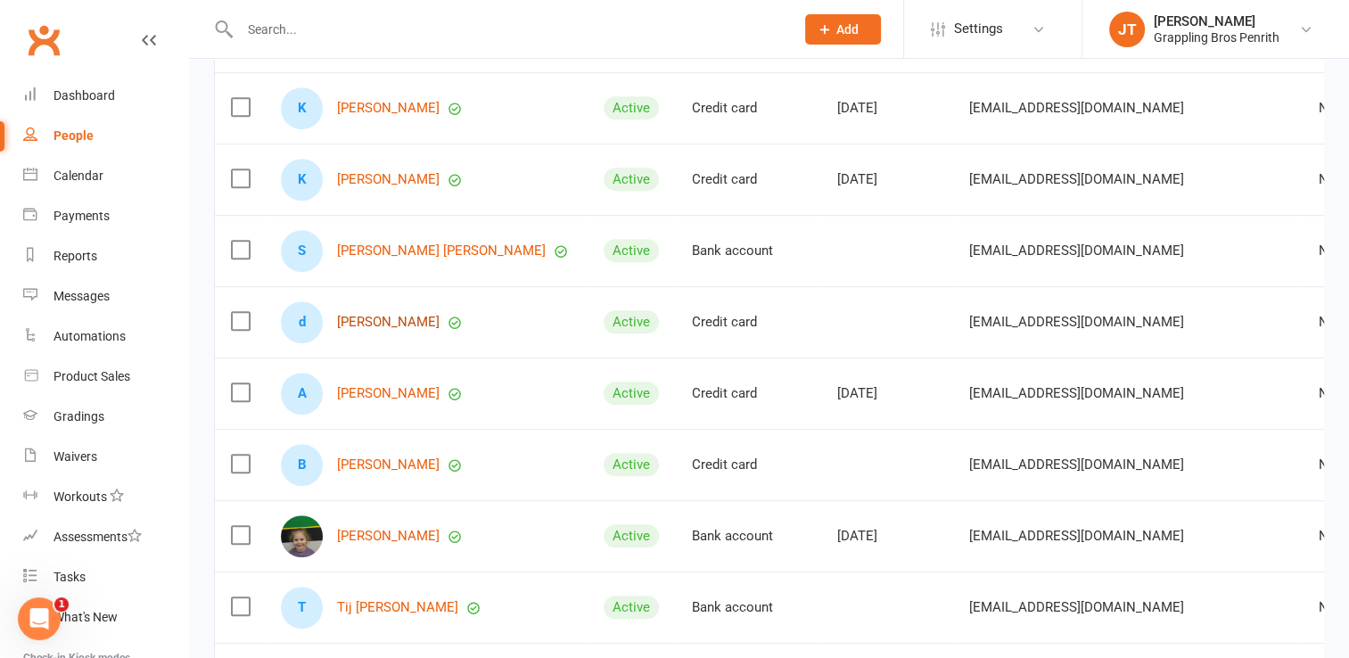
click at [391, 330] on link "[PERSON_NAME]" at bounding box center [388, 322] width 103 height 15
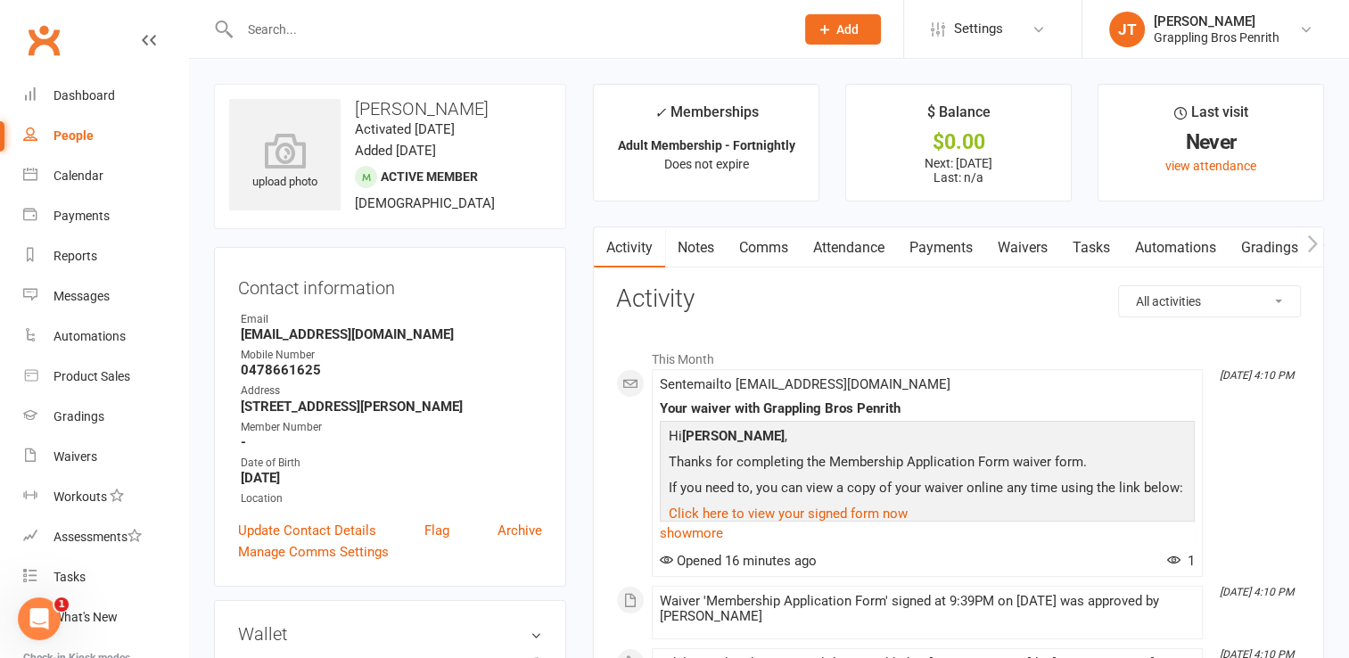
select select "50"
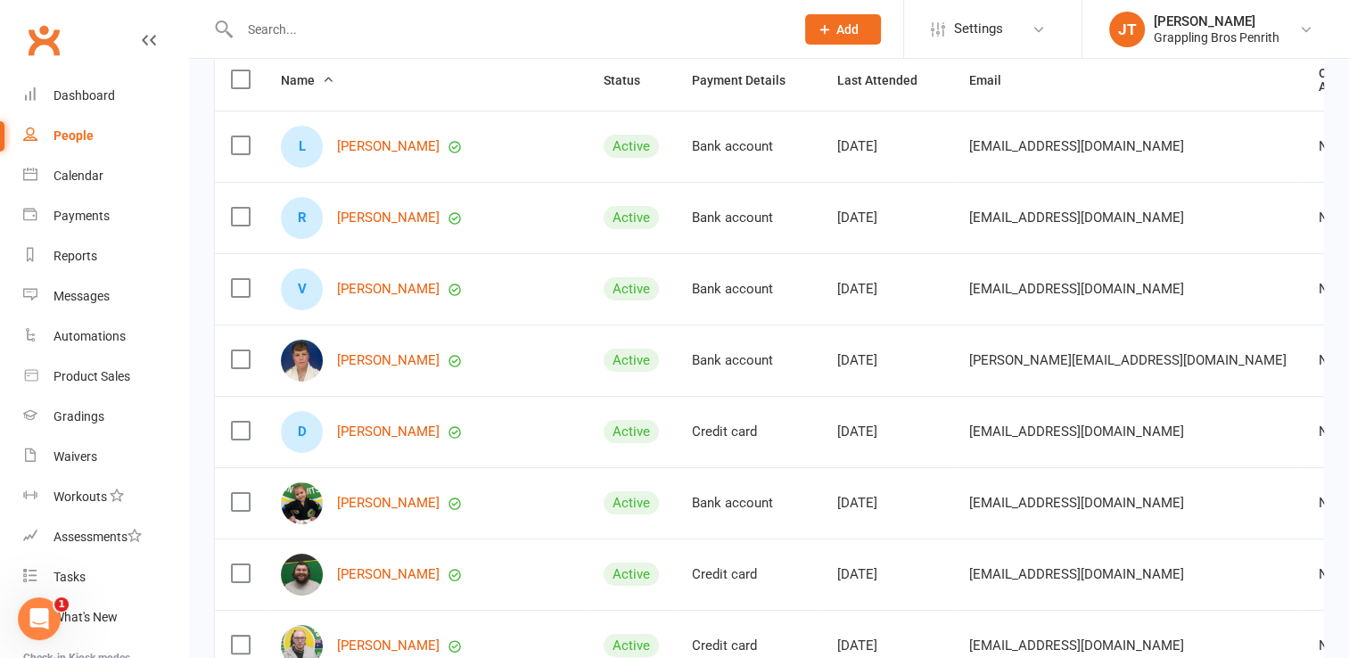
scroll to position [206, 0]
click at [71, 144] on link "People" at bounding box center [105, 136] width 165 height 40
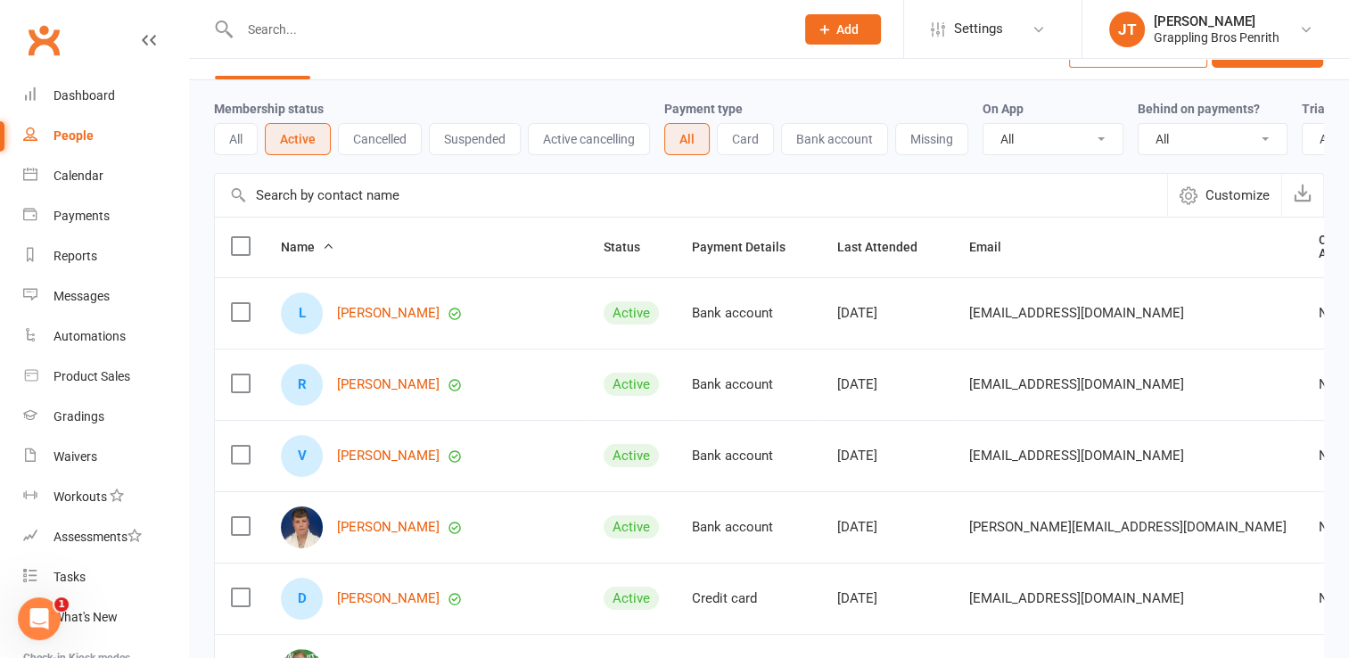
scroll to position [0, 0]
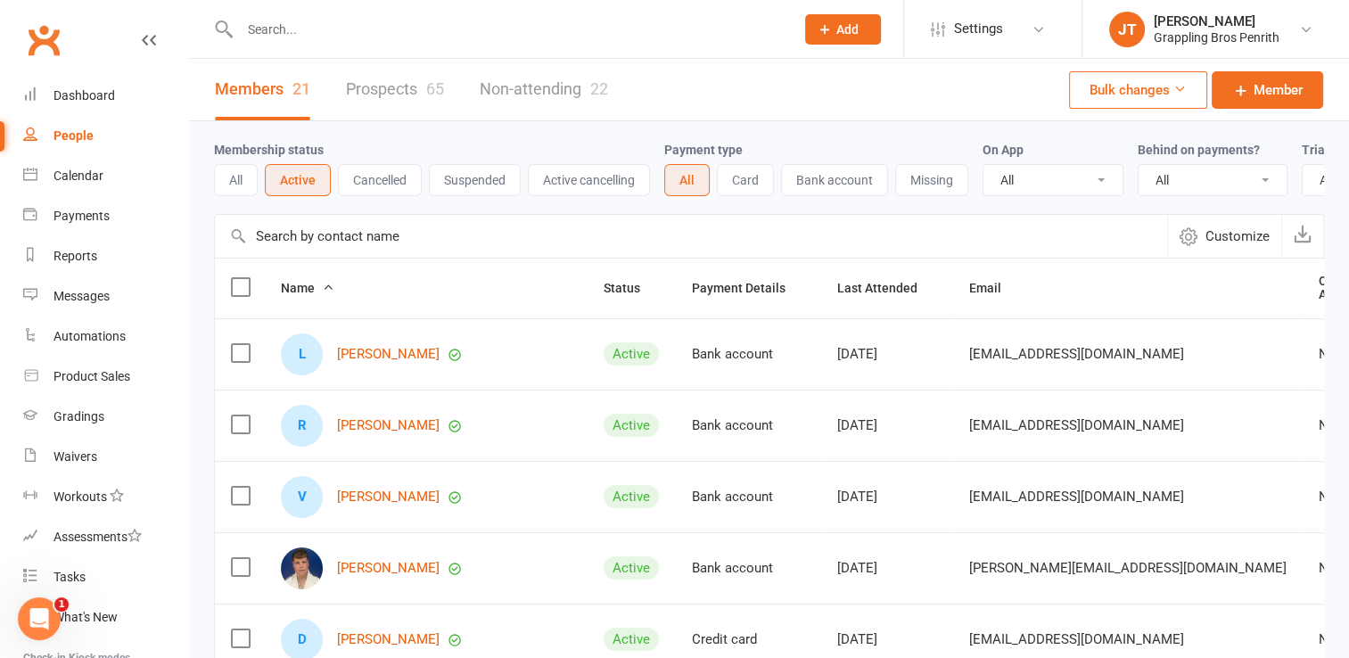
click at [440, 70] on link "Prospects 65" at bounding box center [395, 90] width 98 height 62
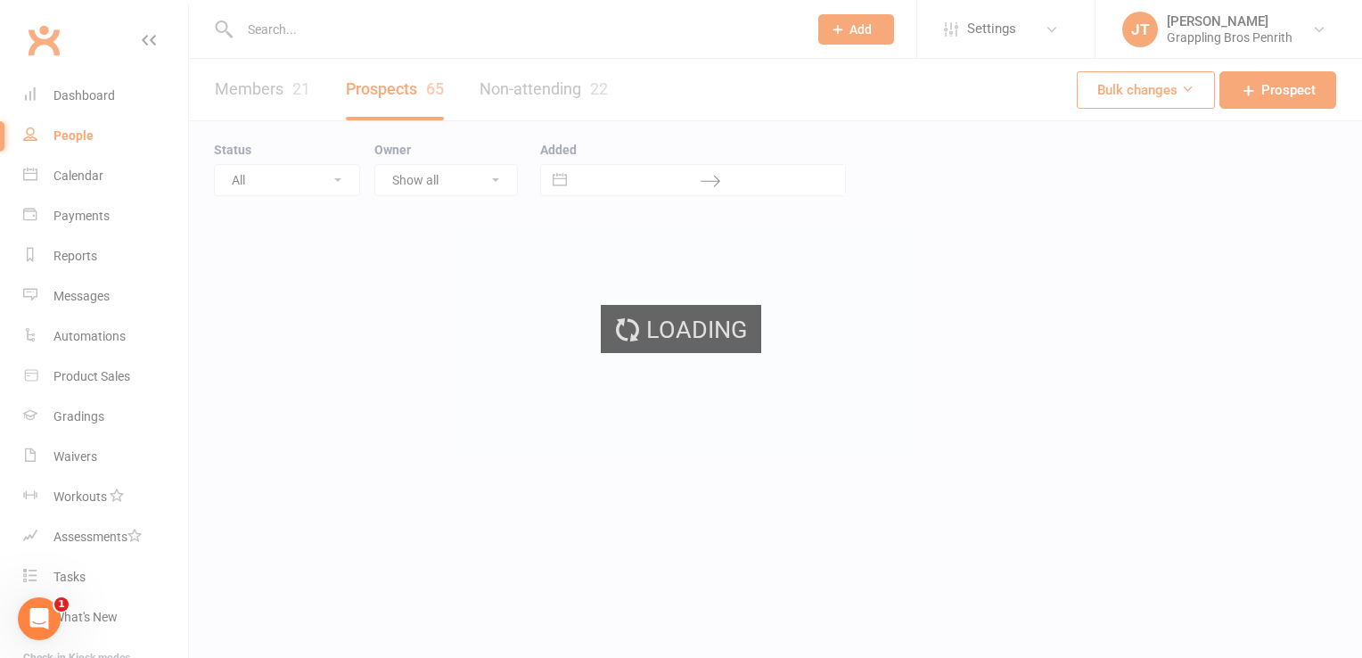
select select "50"
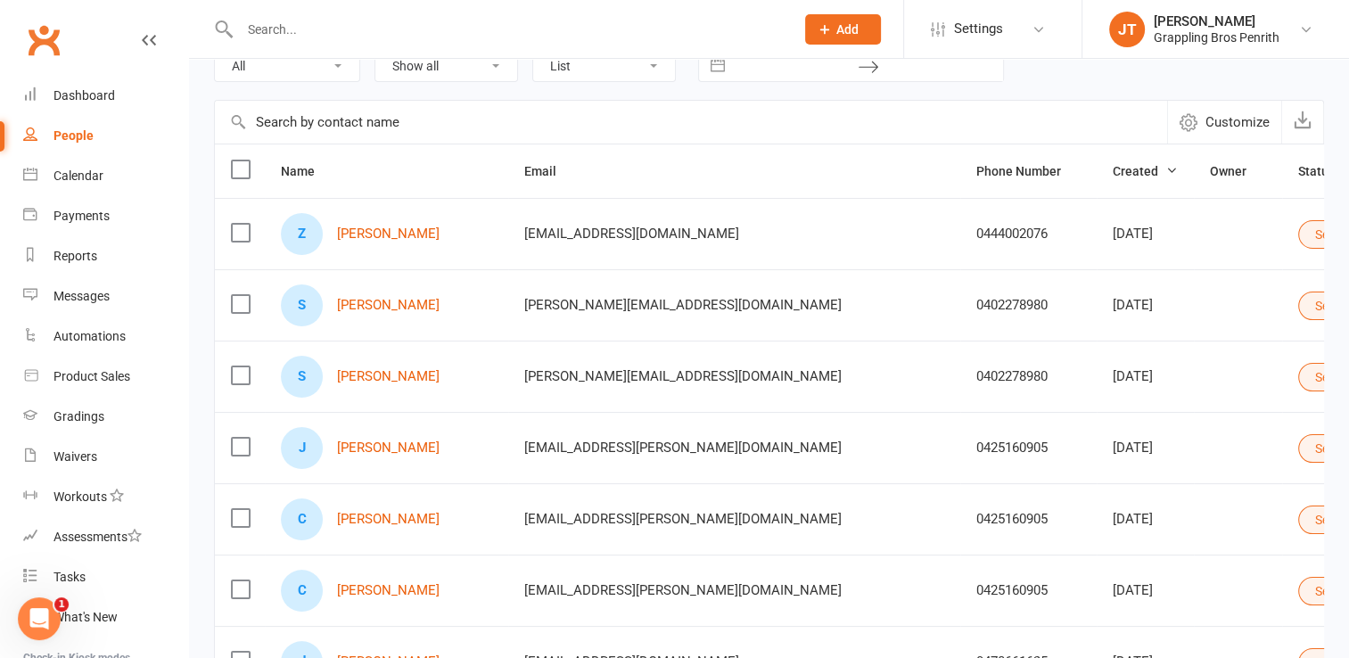
scroll to position [123, 0]
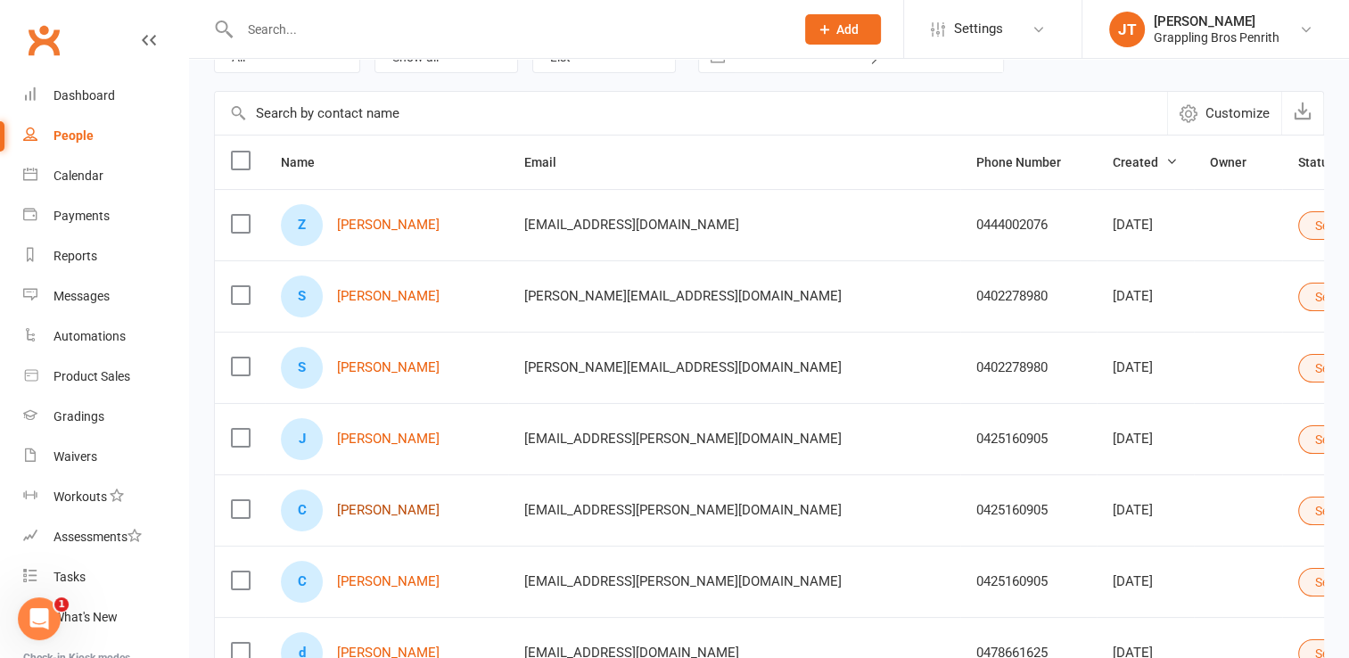
click at [391, 503] on link "[PERSON_NAME]" at bounding box center [388, 510] width 103 height 15
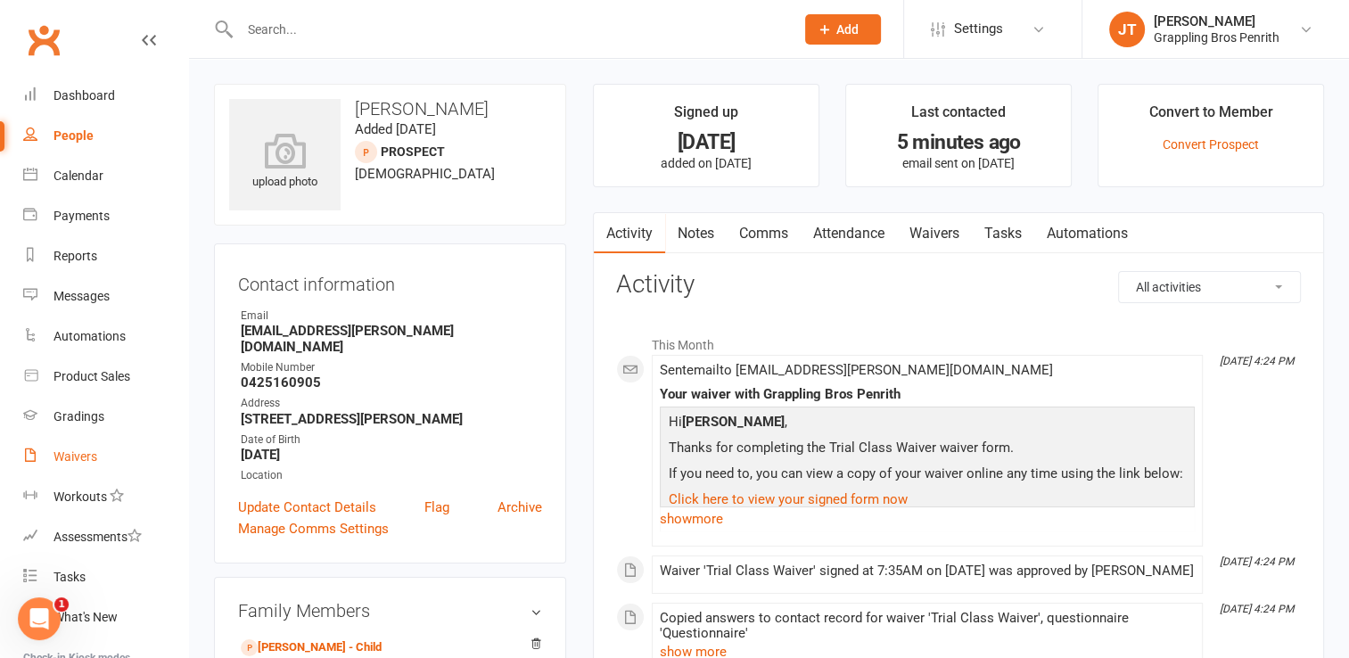
click at [55, 448] on link "Waivers" at bounding box center [105, 457] width 165 height 40
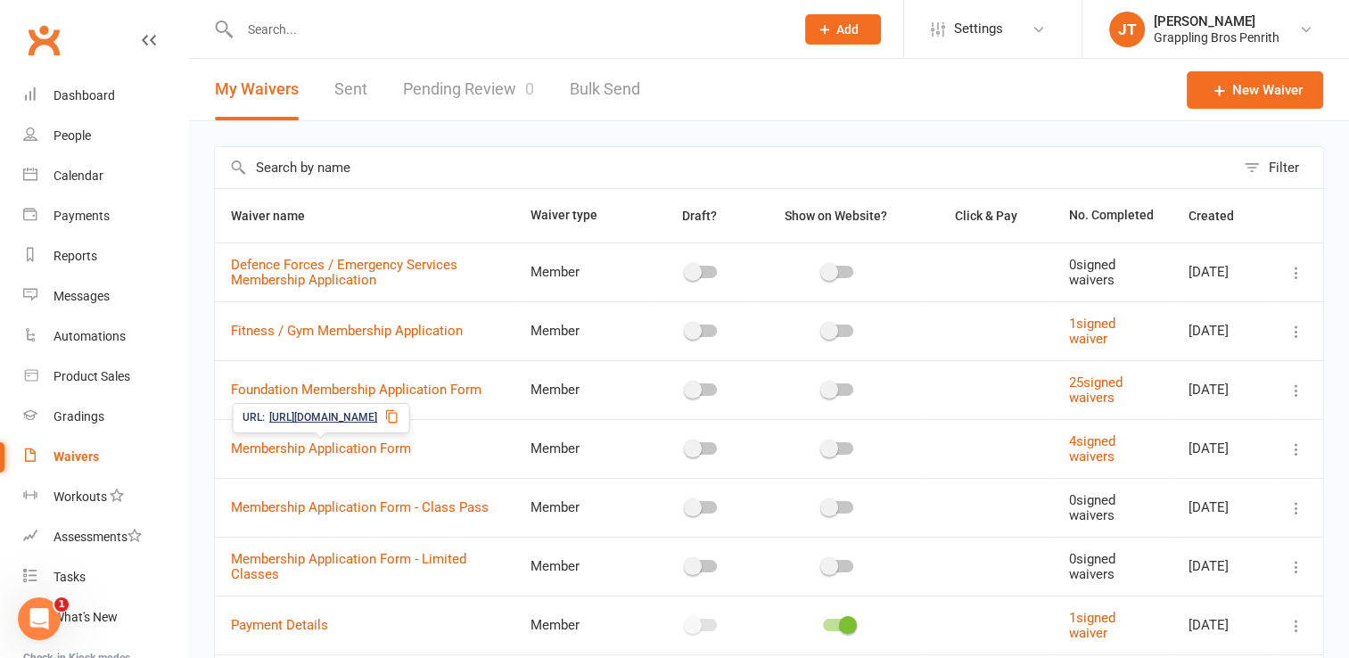
click at [399, 416] on icon at bounding box center [391, 416] width 14 height 14
click at [82, 137] on div "People" at bounding box center [72, 135] width 37 height 14
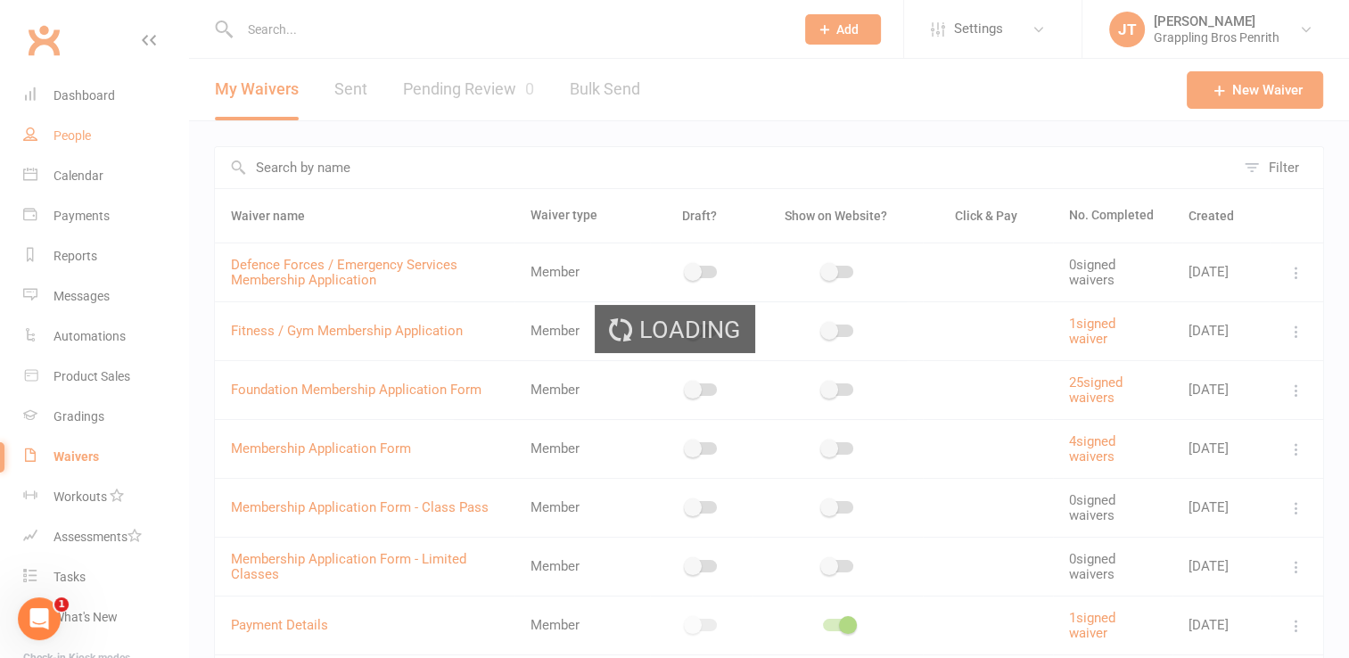
select select "50"
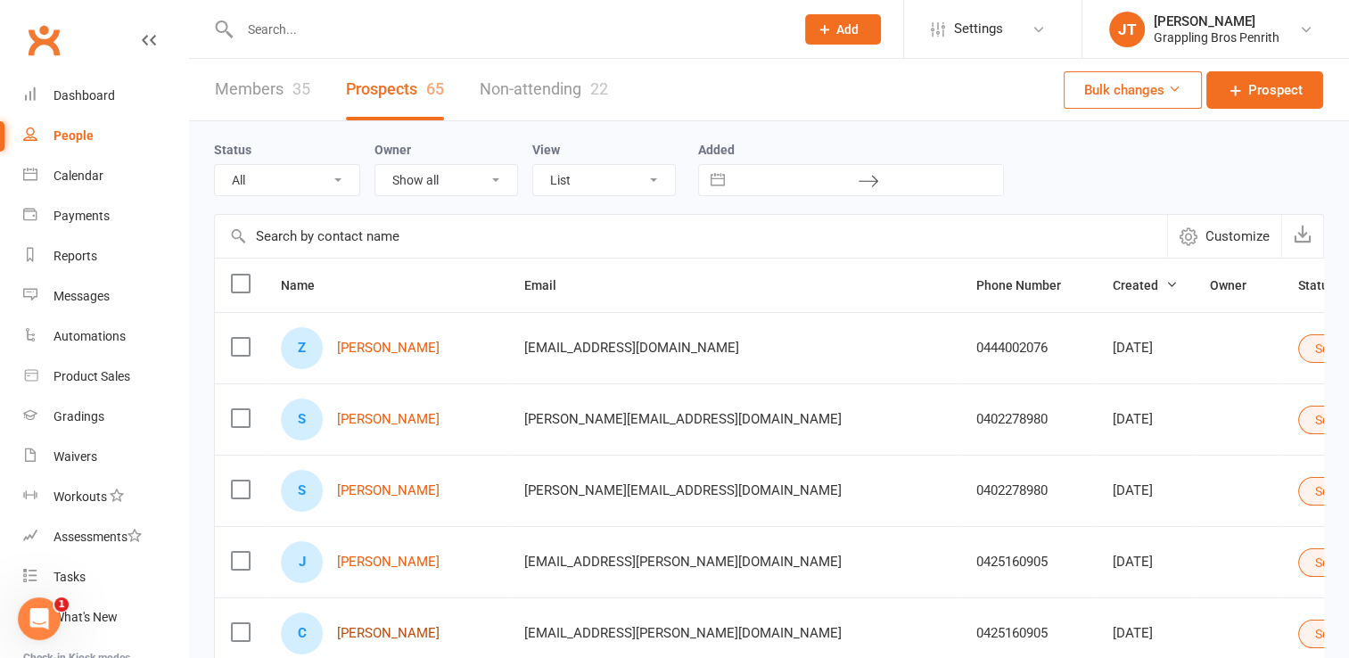
click at [385, 626] on link "[PERSON_NAME]" at bounding box center [388, 633] width 103 height 15
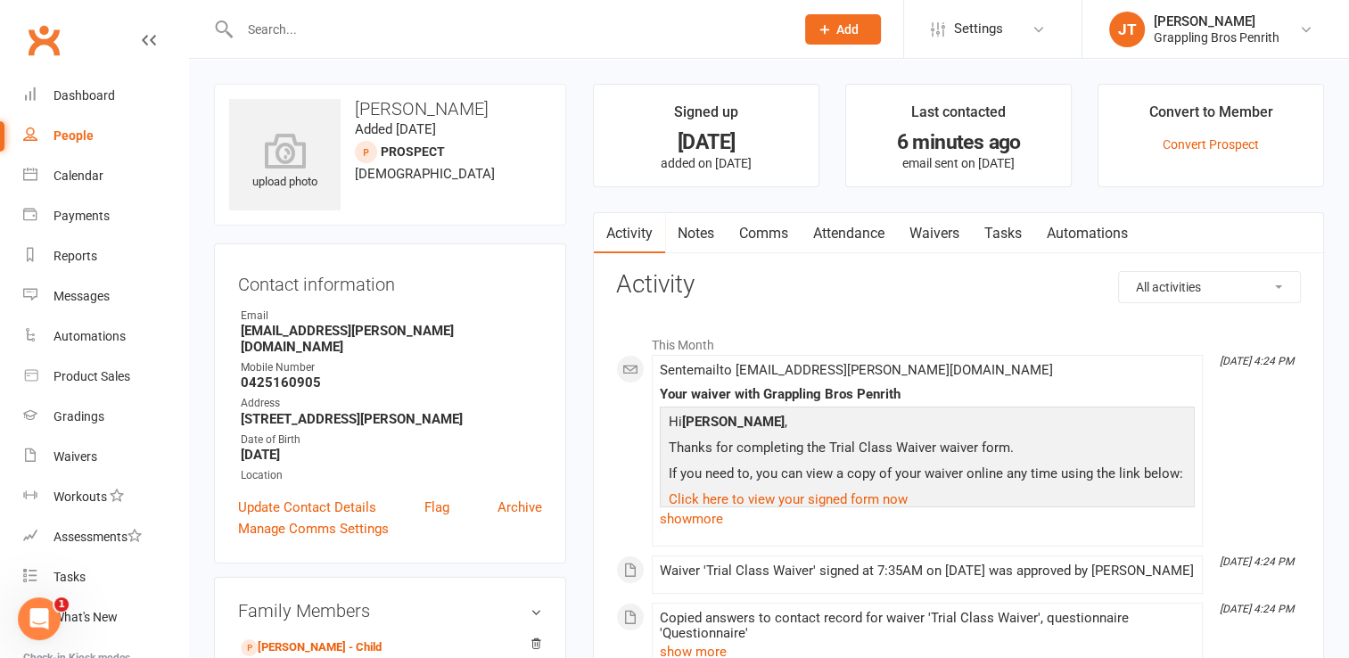
click at [788, 226] on link "Comms" at bounding box center [764, 233] width 74 height 41
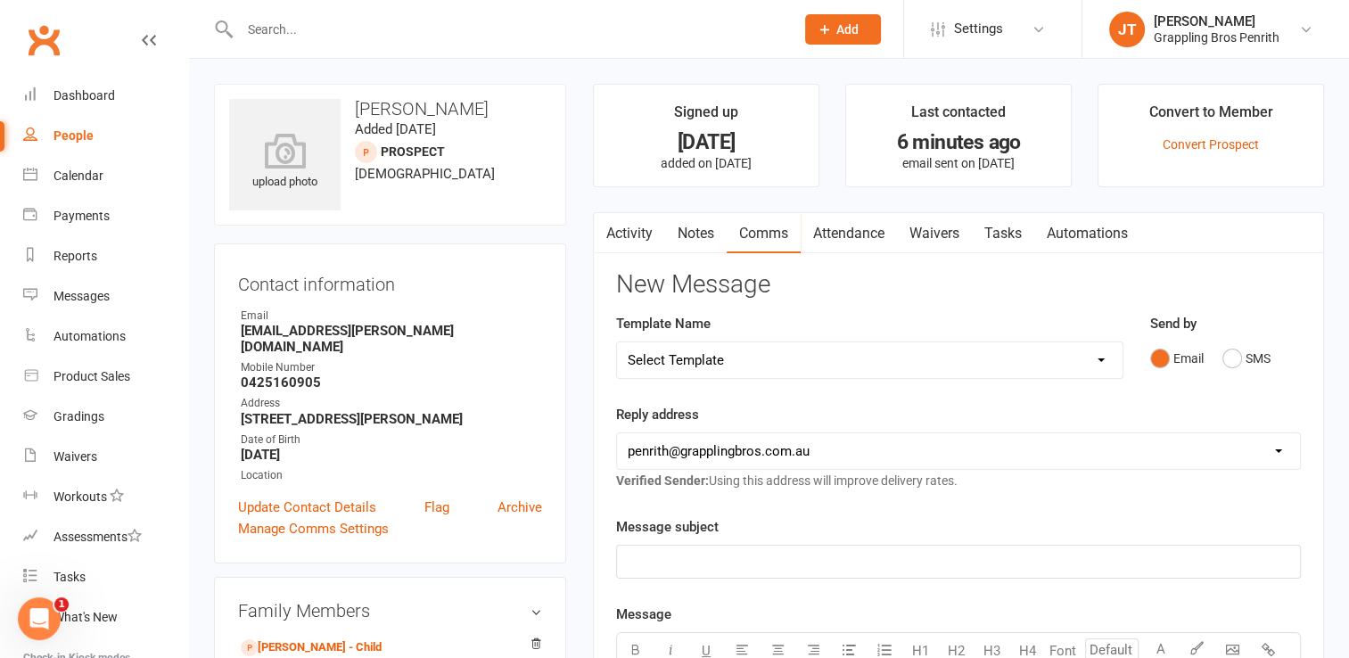
click at [1104, 364] on select "Select Template [SMS] [Default template - review before using] Appointment remi…" at bounding box center [870, 360] width 506 height 36
select select "21"
click at [617, 342] on select "Select Template [SMS] [Default template - review before using] Appointment remi…" at bounding box center [870, 360] width 506 height 36
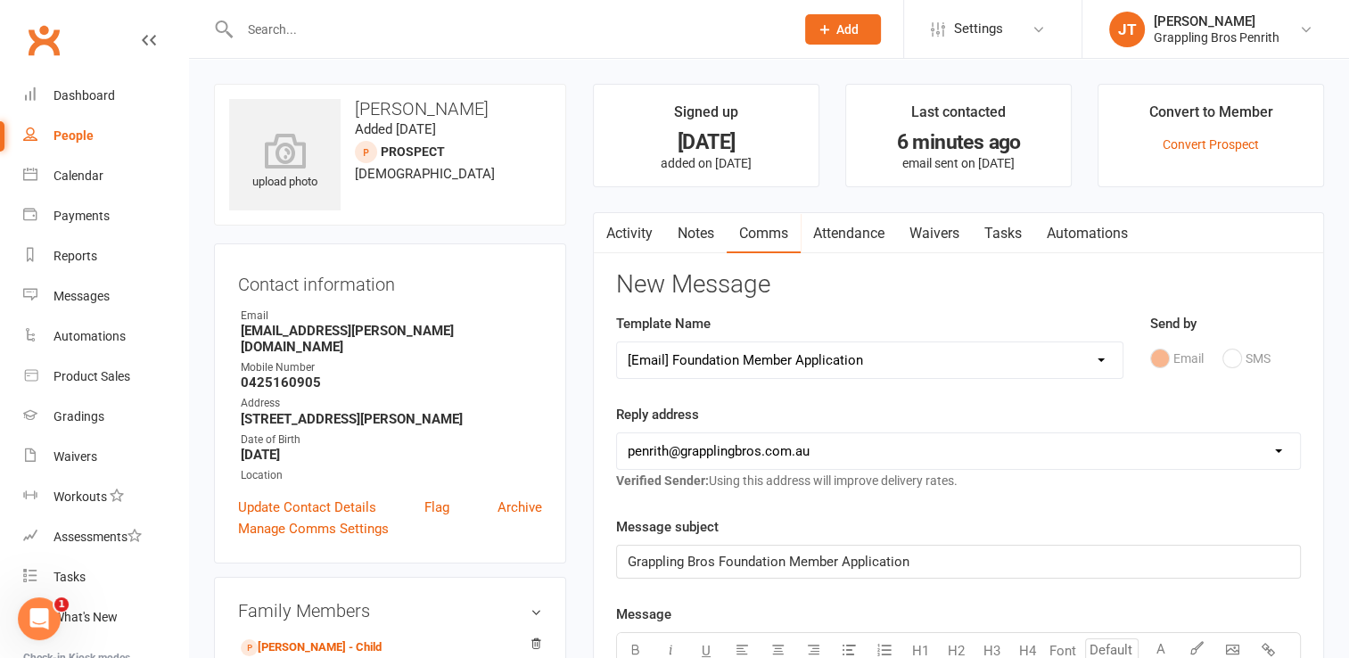
click at [791, 562] on span "Grappling Bros Foundation Member Application" at bounding box center [769, 562] width 282 height 16
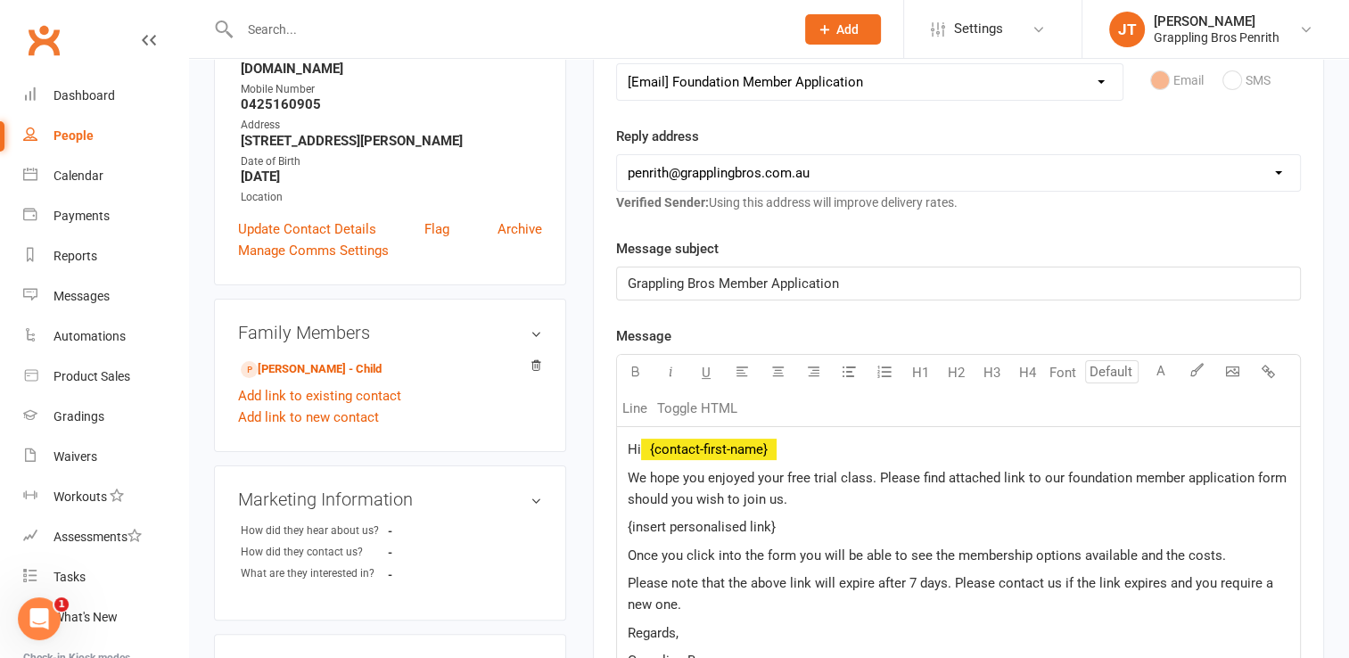
scroll to position [285, 0]
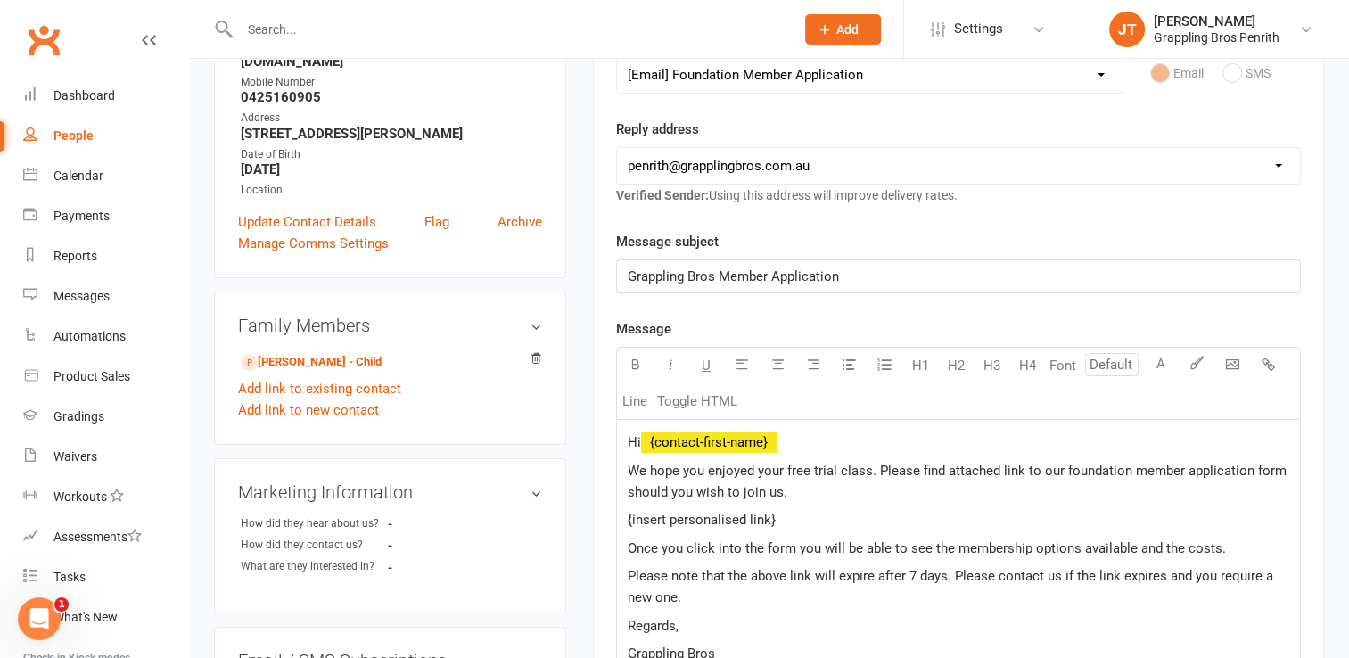
click at [786, 442] on p "Hi ﻿ {contact-first-name}" at bounding box center [959, 442] width 662 height 21
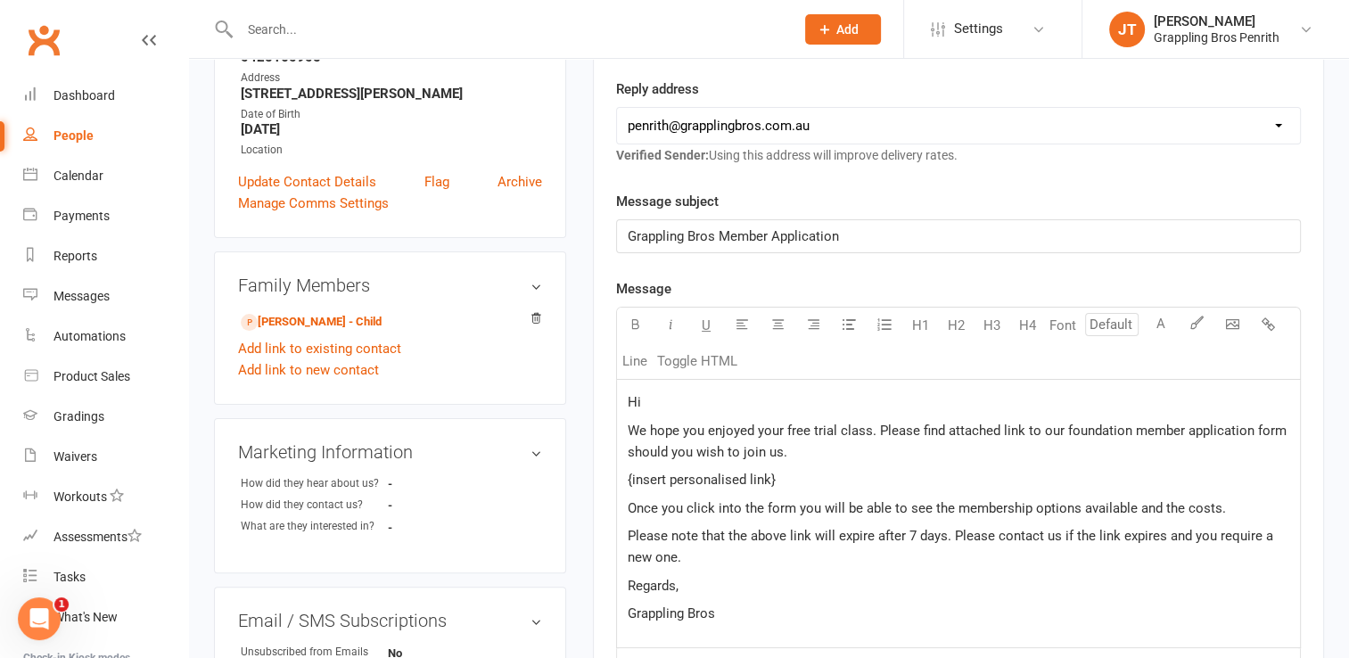
scroll to position [328, 0]
click at [780, 426] on span "We hope you enjoyed your free trial class. Please find attached link to our fou…" at bounding box center [959, 438] width 663 height 37
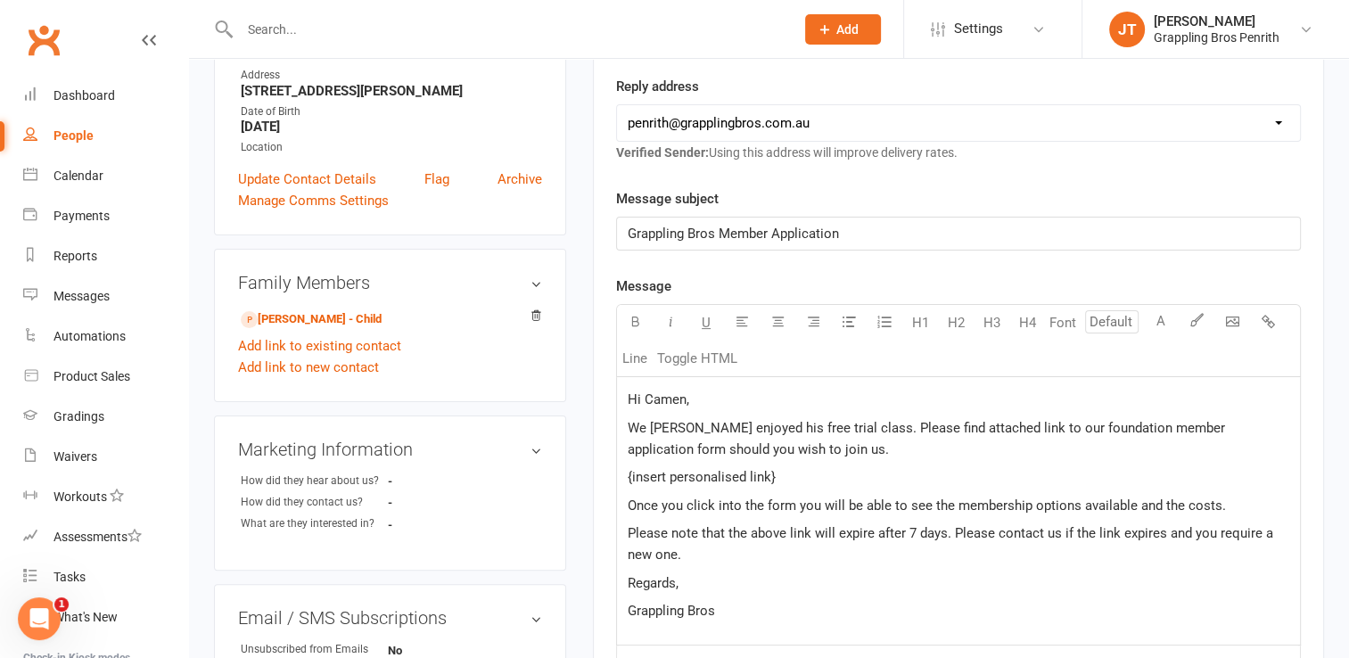
click at [1155, 427] on span "We [PERSON_NAME] enjoyed his free trial class. Please find attached link to our…" at bounding box center [928, 438] width 601 height 37
click at [820, 473] on p "{insert personalised link}" at bounding box center [959, 476] width 662 height 21
click at [762, 473] on span "[URL][DOMAIN_NAME]" at bounding box center [695, 477] width 135 height 16
click at [671, 592] on div "Hi Camen, We [PERSON_NAME] enjoyed his free trial class. Please find the link b…" at bounding box center [958, 511] width 683 height 268
click at [628, 612] on span "Grappling Bros" at bounding box center [671, 611] width 87 height 16
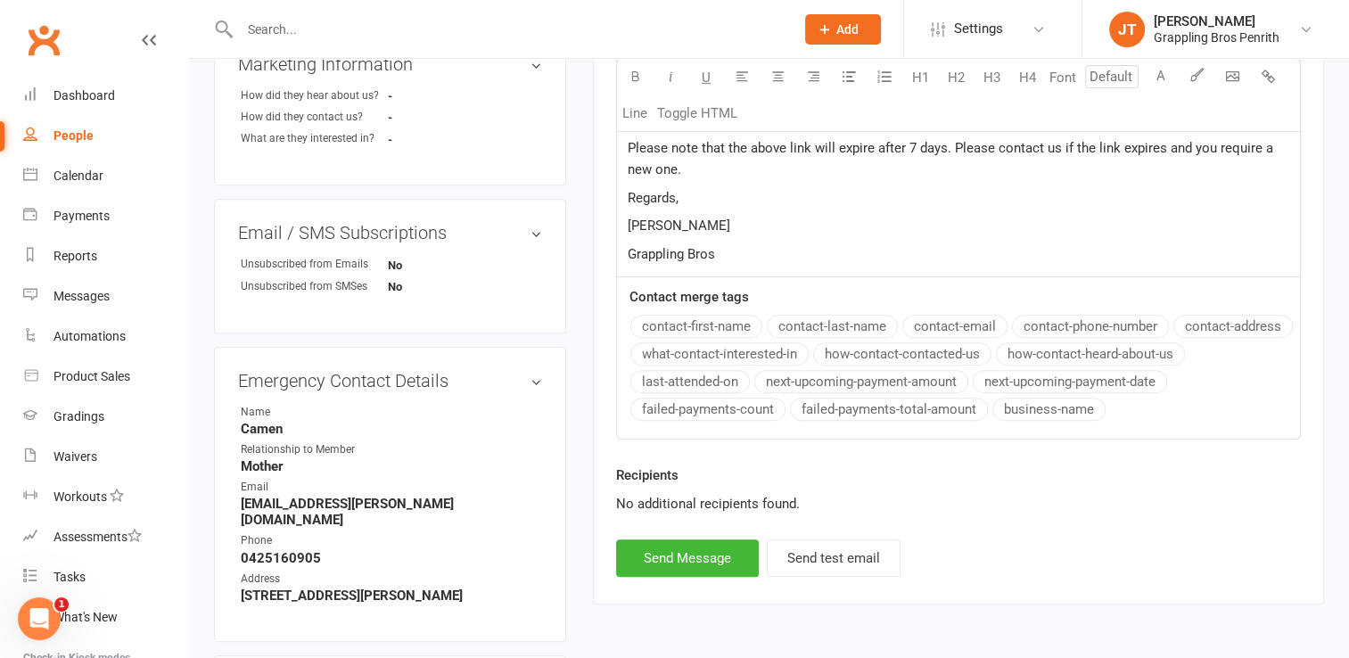
scroll to position [717, 0]
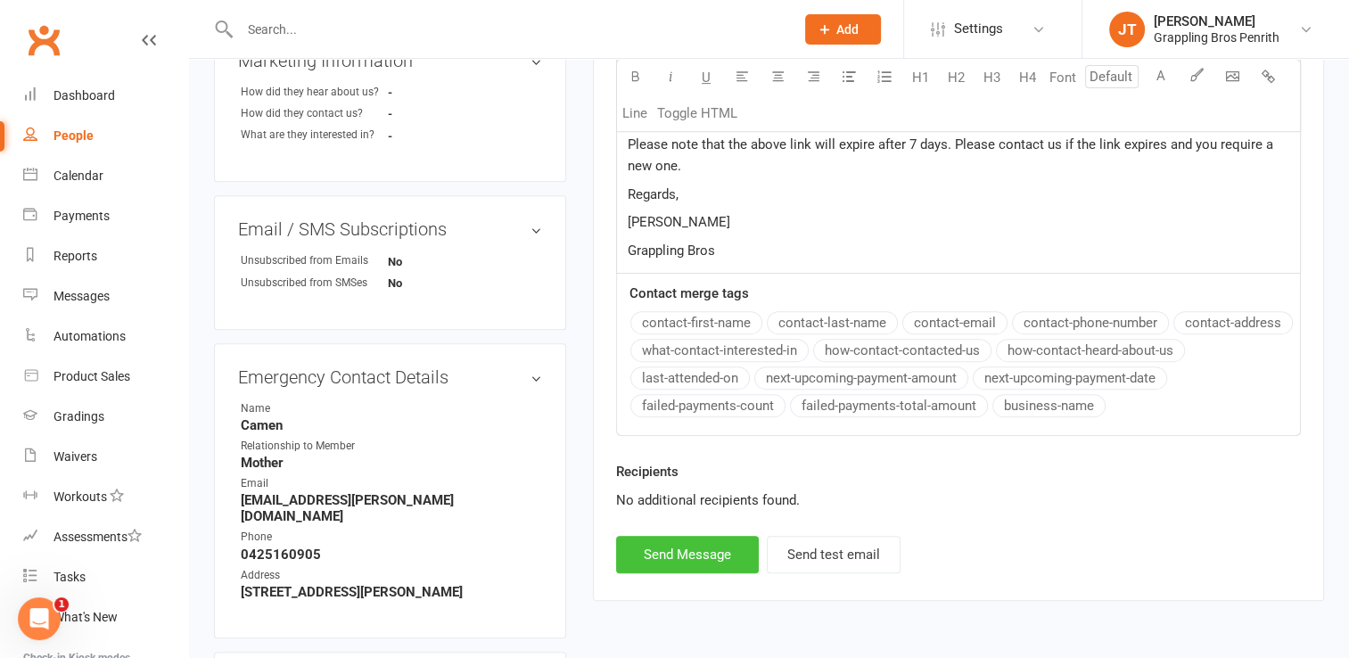
click at [663, 549] on button "Send Message" at bounding box center [687, 554] width 143 height 37
select select
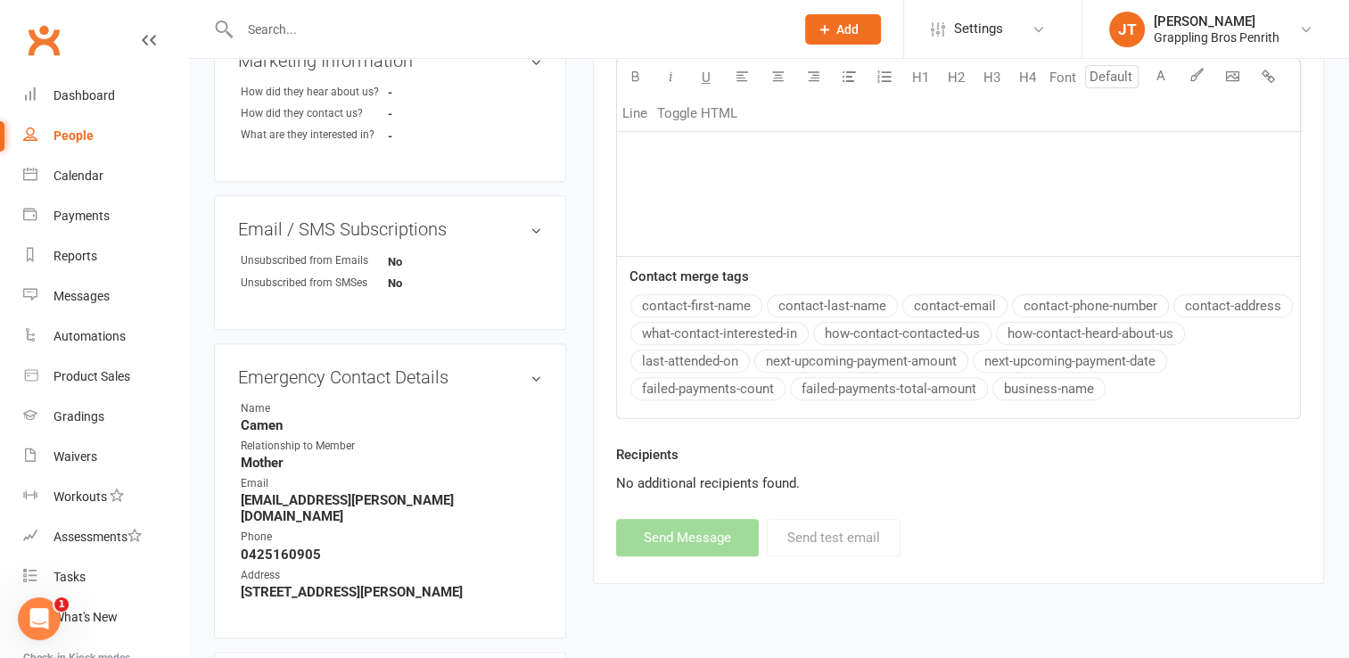
click at [86, 137] on div "People" at bounding box center [74, 135] width 40 height 14
select select "50"
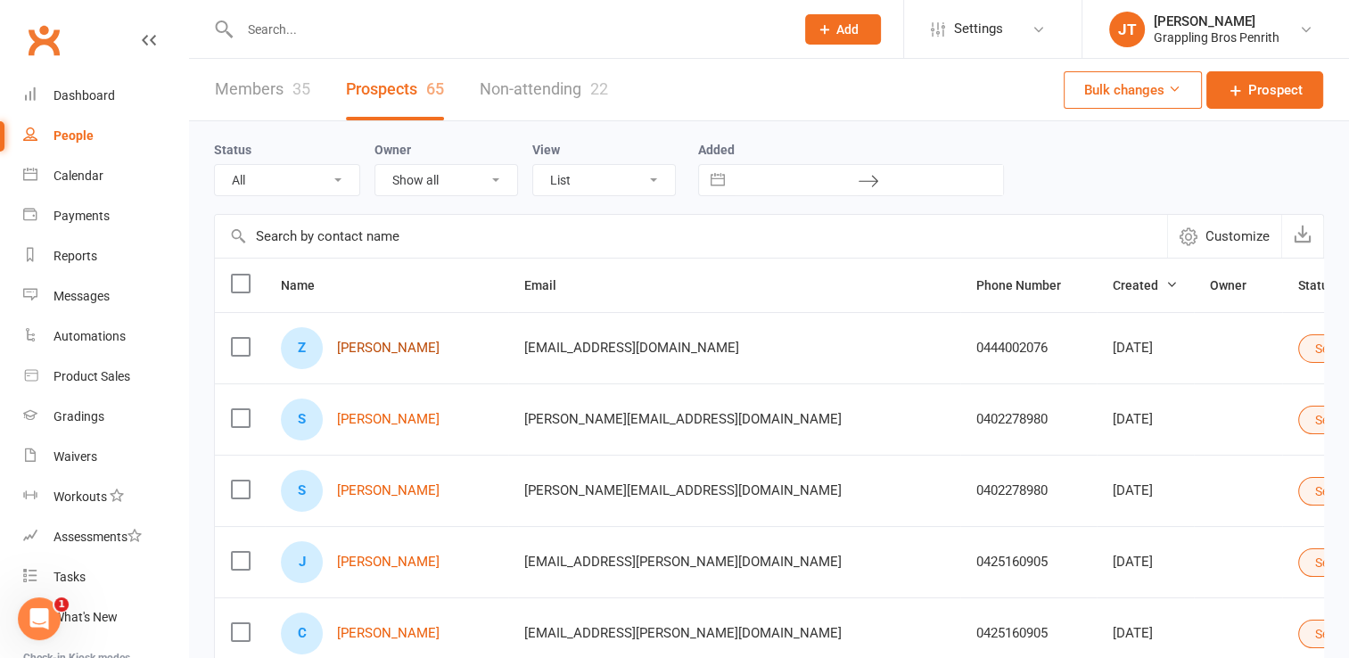
click at [410, 349] on link "[PERSON_NAME]" at bounding box center [388, 348] width 103 height 15
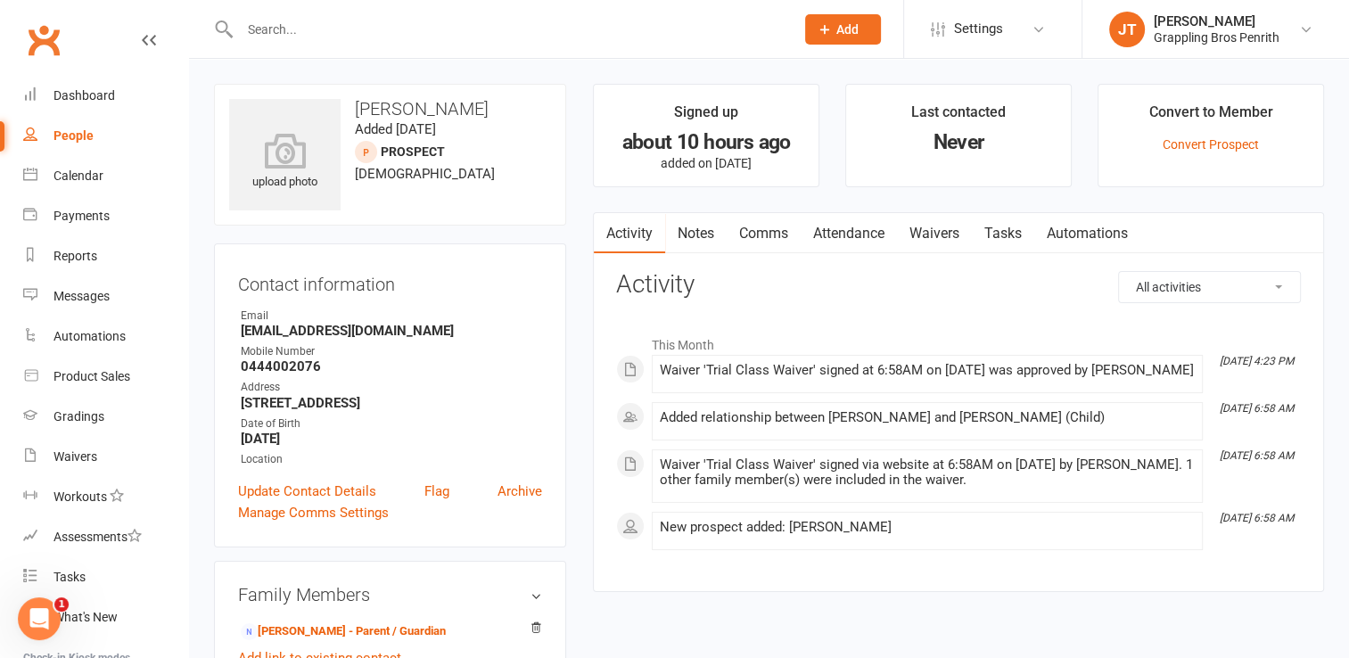
click at [768, 237] on link "Comms" at bounding box center [764, 233] width 74 height 41
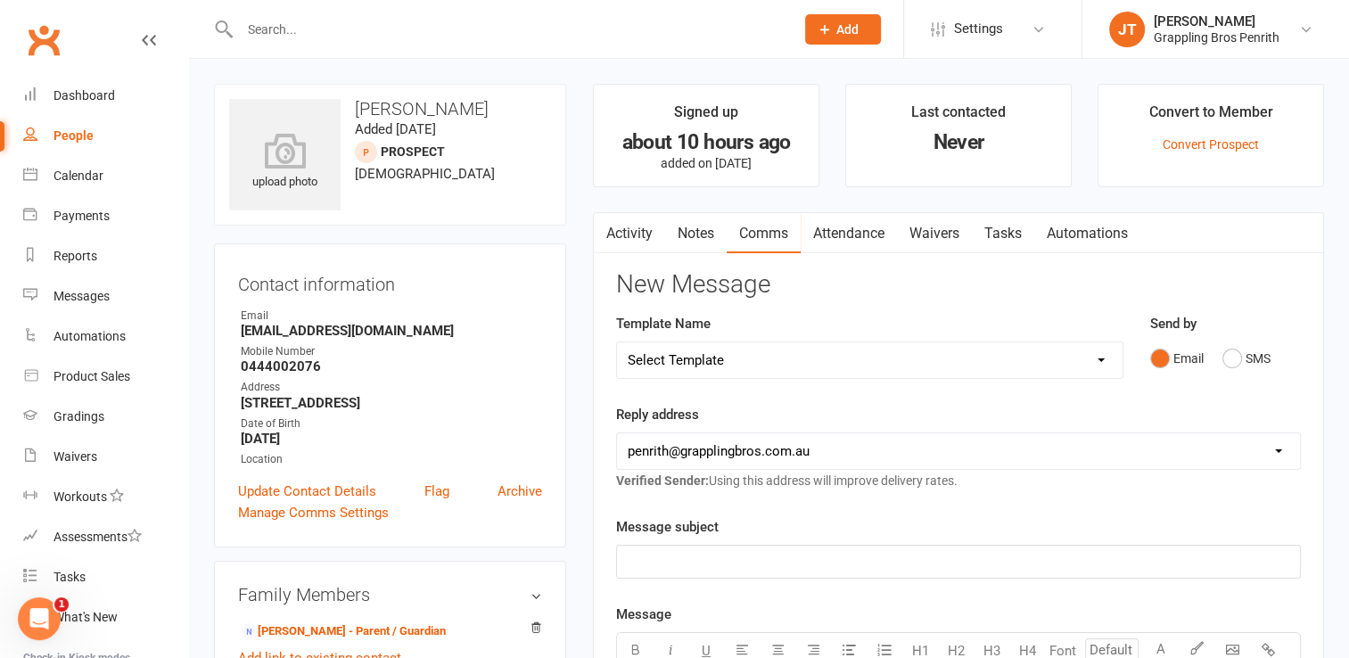
click at [1099, 367] on select "Select Template [SMS] [Default template - review before using] Appointment remi…" at bounding box center [870, 360] width 506 height 36
select select "21"
click at [617, 342] on select "Select Template [SMS] [Default template - review before using] Appointment remi…" at bounding box center [870, 360] width 506 height 36
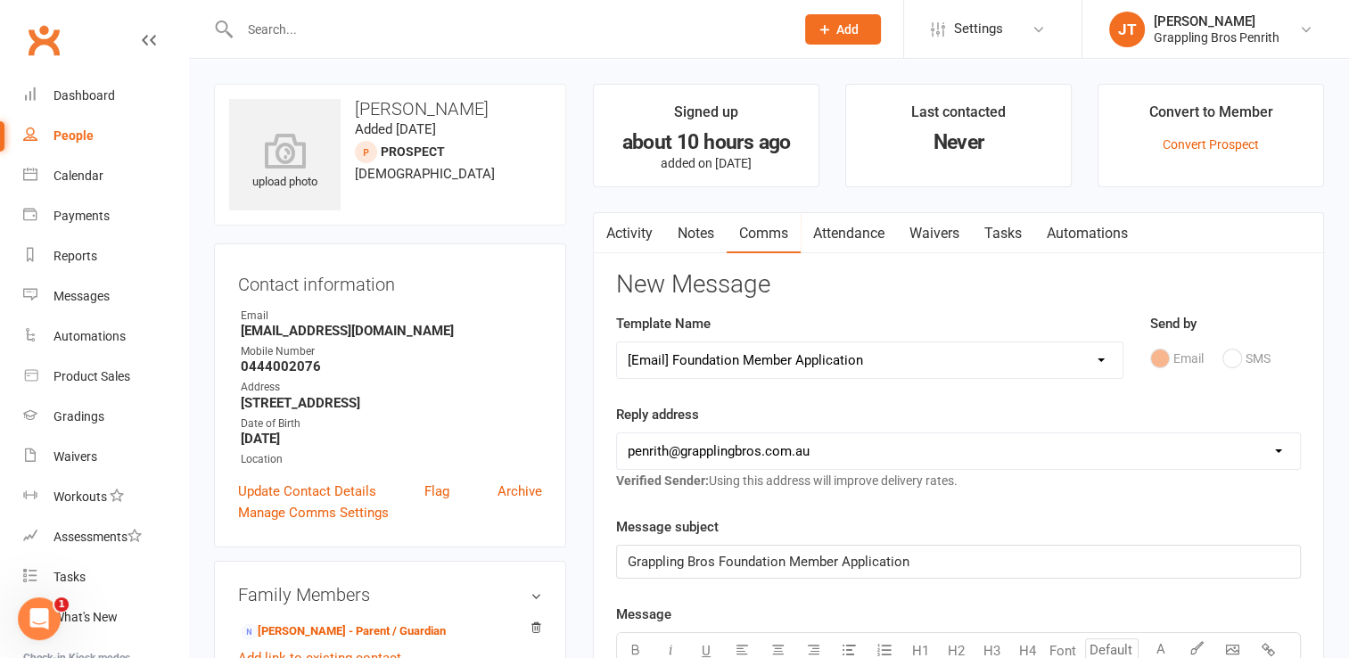
click at [741, 358] on select "Select Template [SMS] [Default template - review before using] Appointment remi…" at bounding box center [870, 360] width 506 height 36
click at [803, 404] on div "Reply address [EMAIL_ADDRESS][DOMAIN_NAME] [EMAIL_ADDRESS][DOMAIN_NAME] [EMAIL_…" at bounding box center [958, 447] width 685 height 87
click at [788, 555] on span "Grappling Bros Foundation Member Application" at bounding box center [769, 562] width 282 height 16
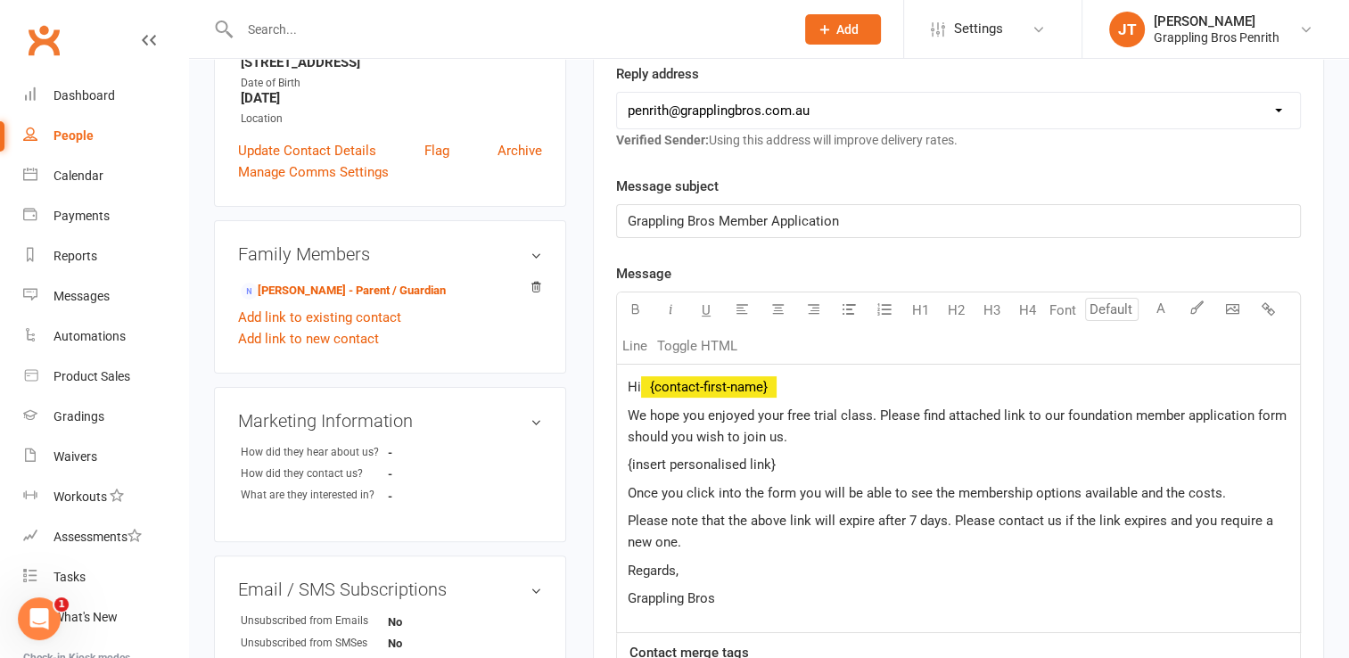
scroll to position [351, 0]
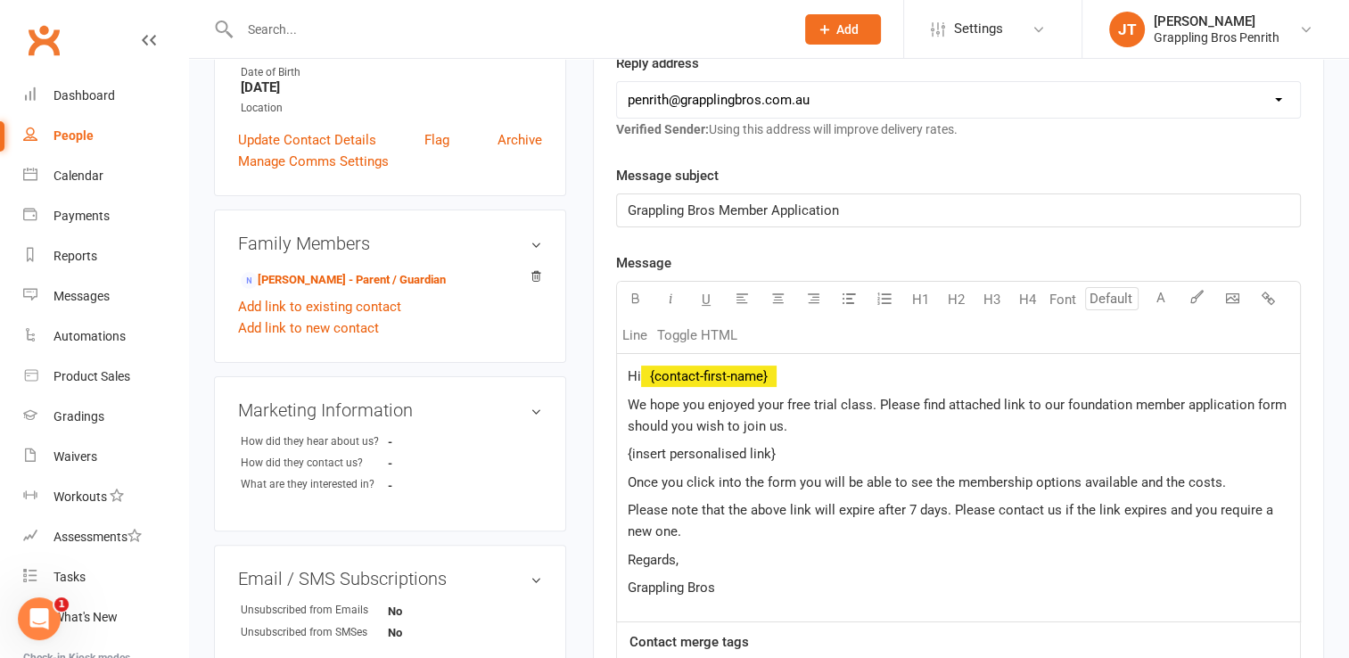
click at [784, 375] on p "Hi ﻿ {contact-first-name}" at bounding box center [959, 376] width 662 height 21
click at [706, 401] on span "We hope you enjoyed your free trial class. Please find attached link to our fou…" at bounding box center [959, 415] width 663 height 37
click at [877, 401] on span "We hope [PERSON_NAME] enjoyed his free trial class. Please find attached link t…" at bounding box center [945, 415] width 634 height 37
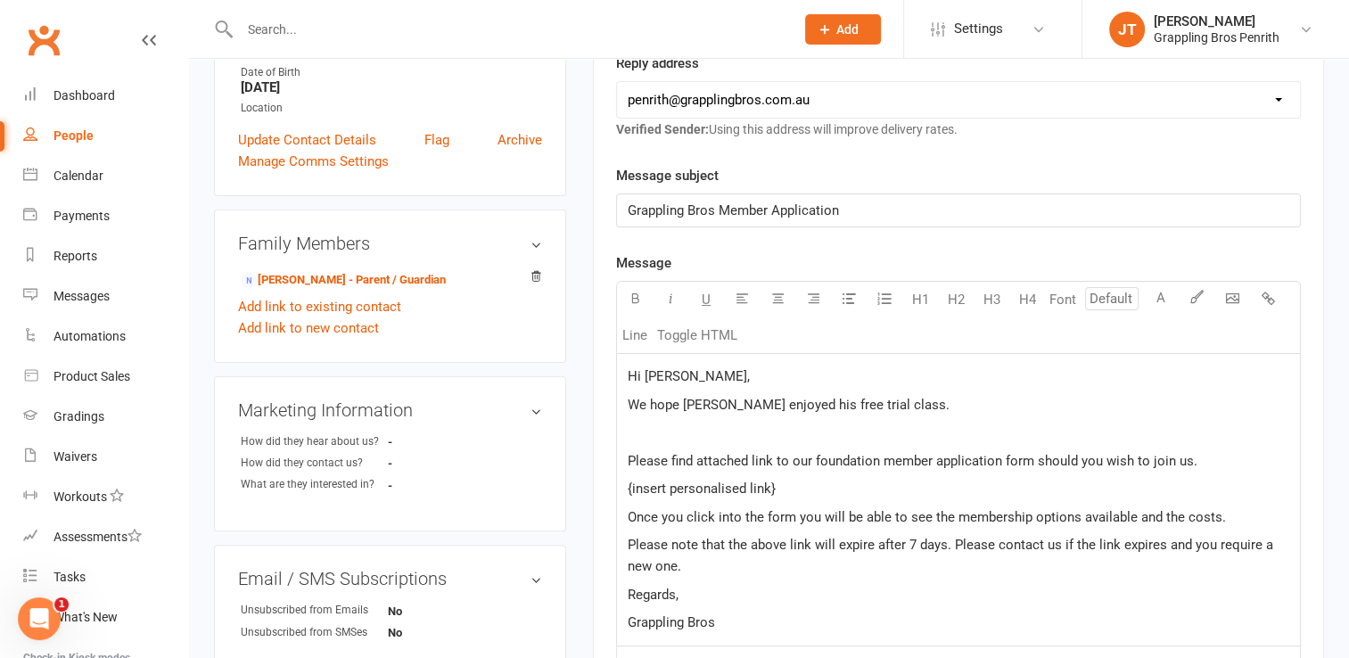
click at [638, 435] on p "﻿" at bounding box center [959, 432] width 662 height 21
click at [881, 457] on span "Please find attached link to our foundation member application form should you …" at bounding box center [913, 461] width 570 height 16
click at [797, 480] on p "{insert personalised link}" at bounding box center [959, 488] width 662 height 21
click at [665, 440] on p "﻿" at bounding box center [959, 432] width 662 height 21
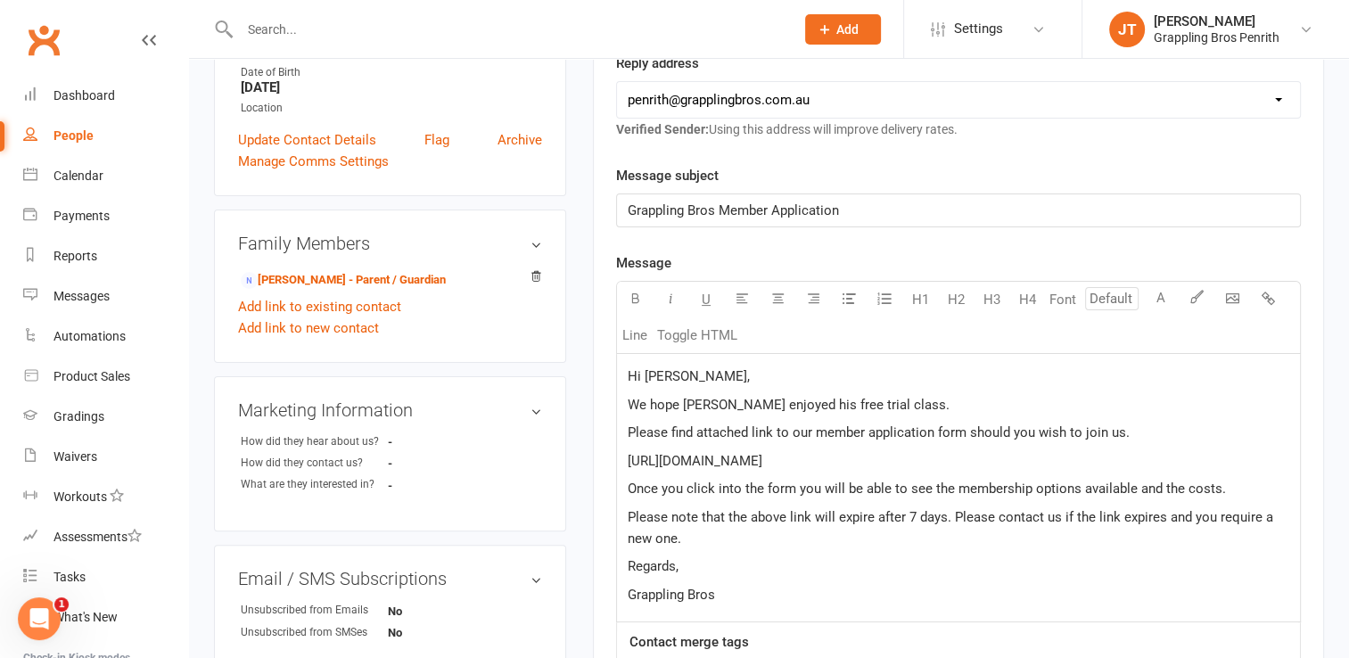
click at [661, 577] on div "Hi [PERSON_NAME], We hope [PERSON_NAME] enjoyed his free trial class. Please fi…" at bounding box center [958, 488] width 683 height 268
click at [630, 596] on span "Grappling Bros" at bounding box center [671, 595] width 87 height 16
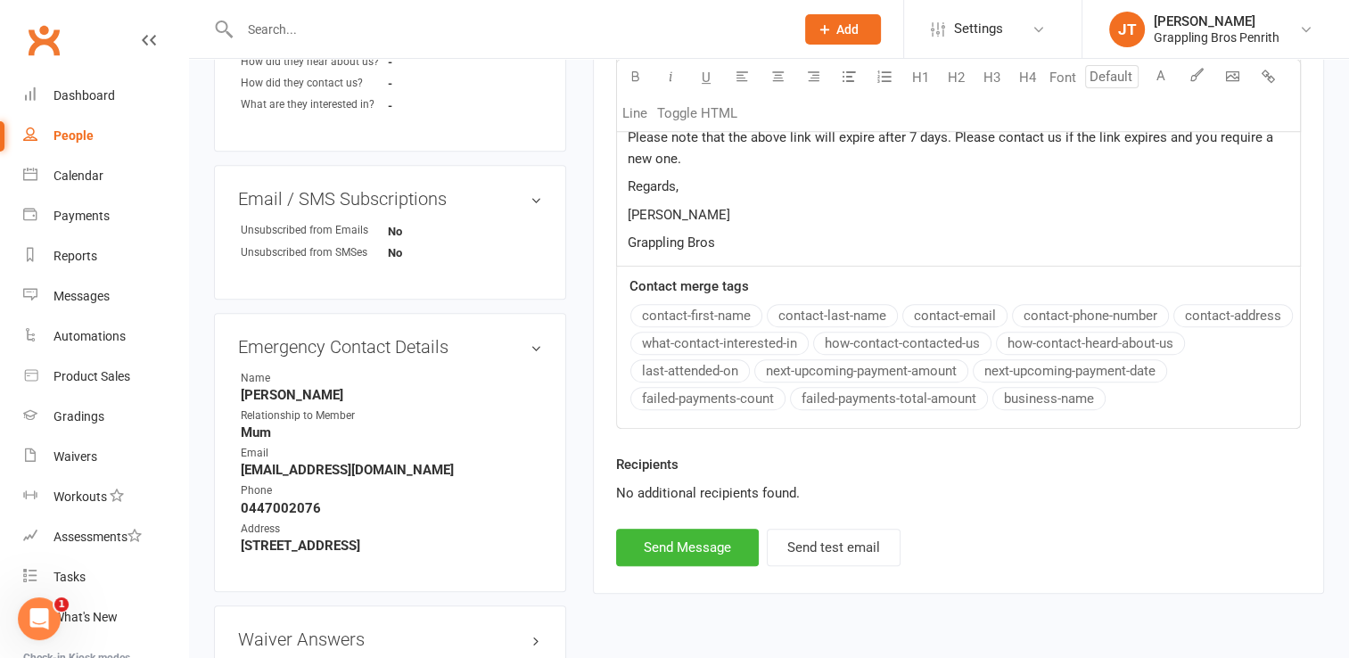
scroll to position [803, 0]
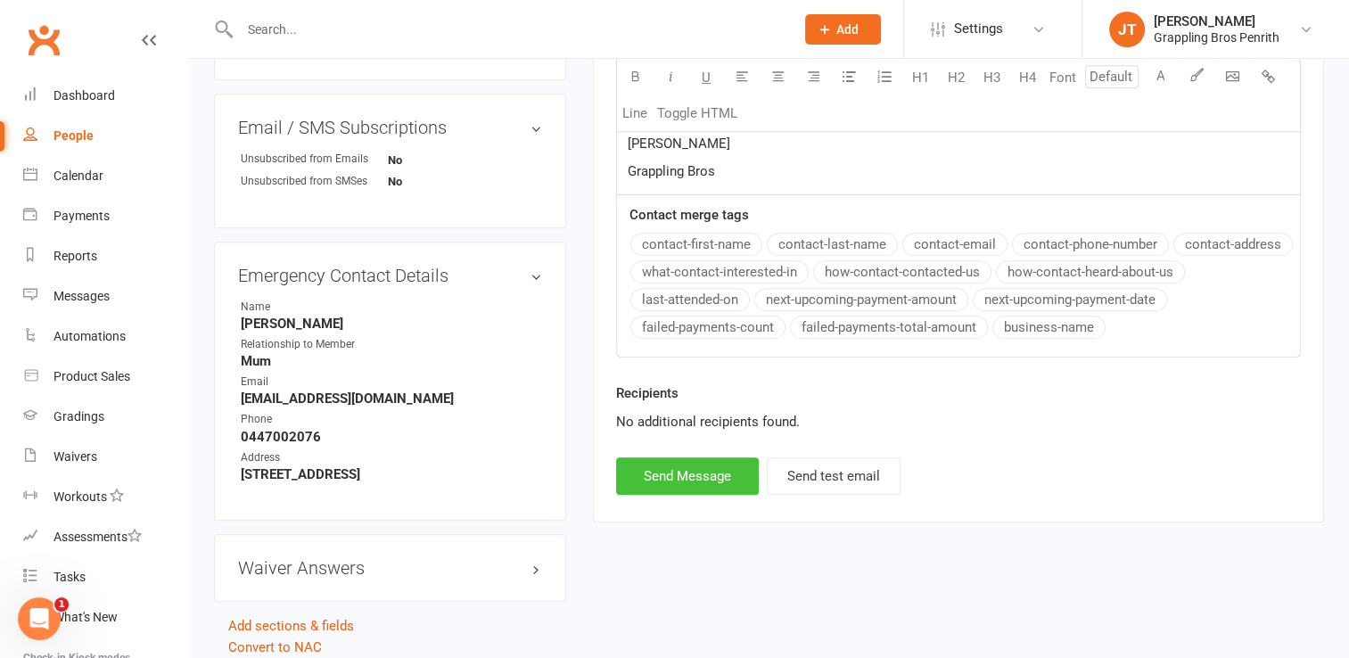
click at [705, 471] on button "Send Message" at bounding box center [687, 475] width 143 height 37
select select
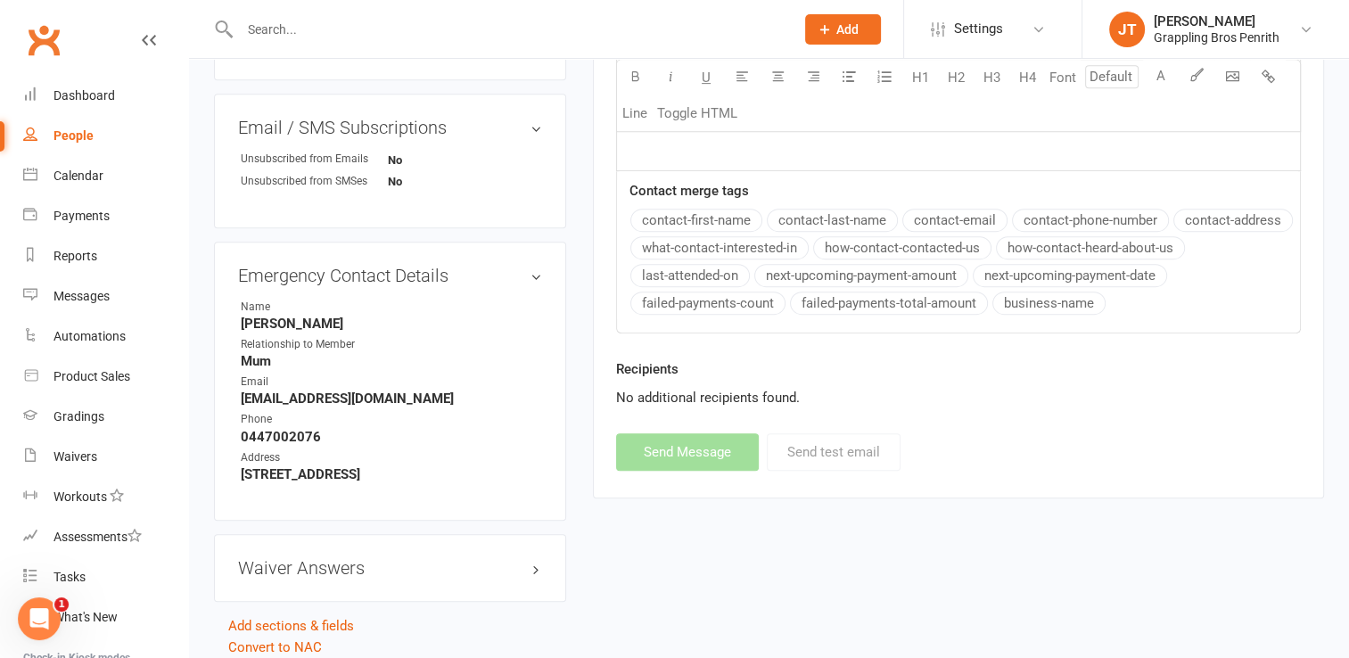
click at [72, 144] on link "People" at bounding box center [105, 136] width 165 height 40
select select "50"
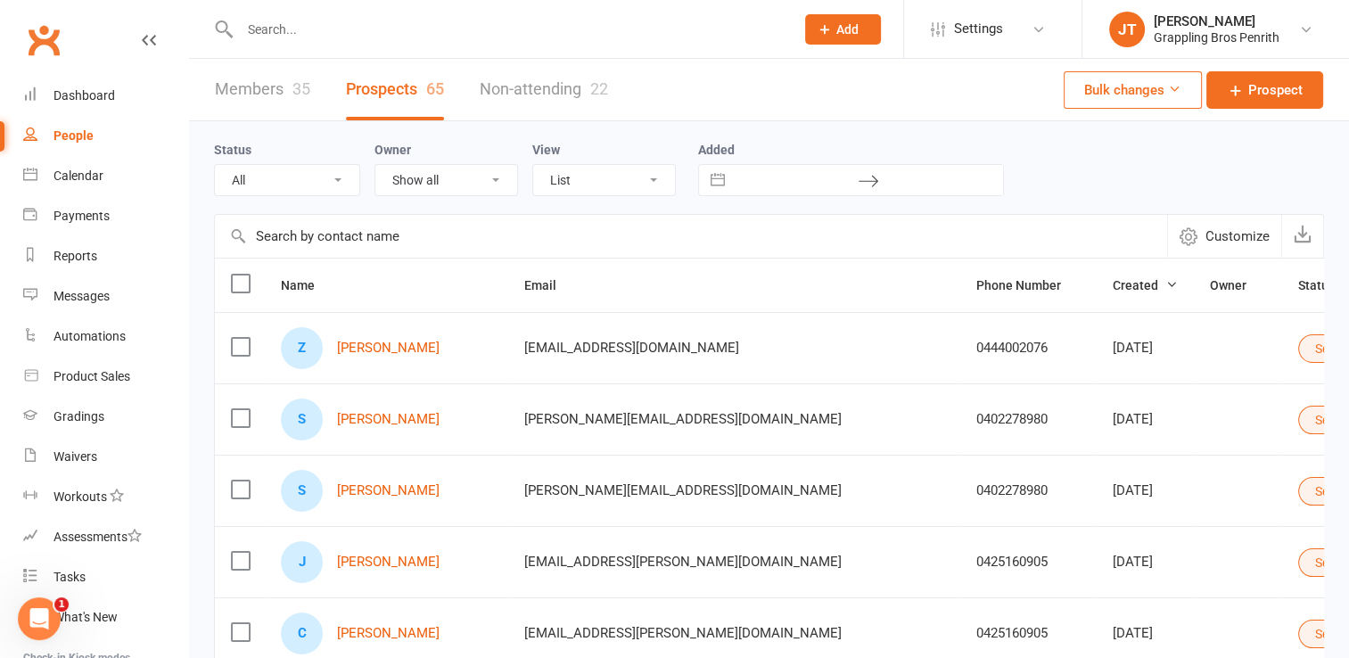
click at [259, 89] on link "Members 35" at bounding box center [262, 90] width 95 height 62
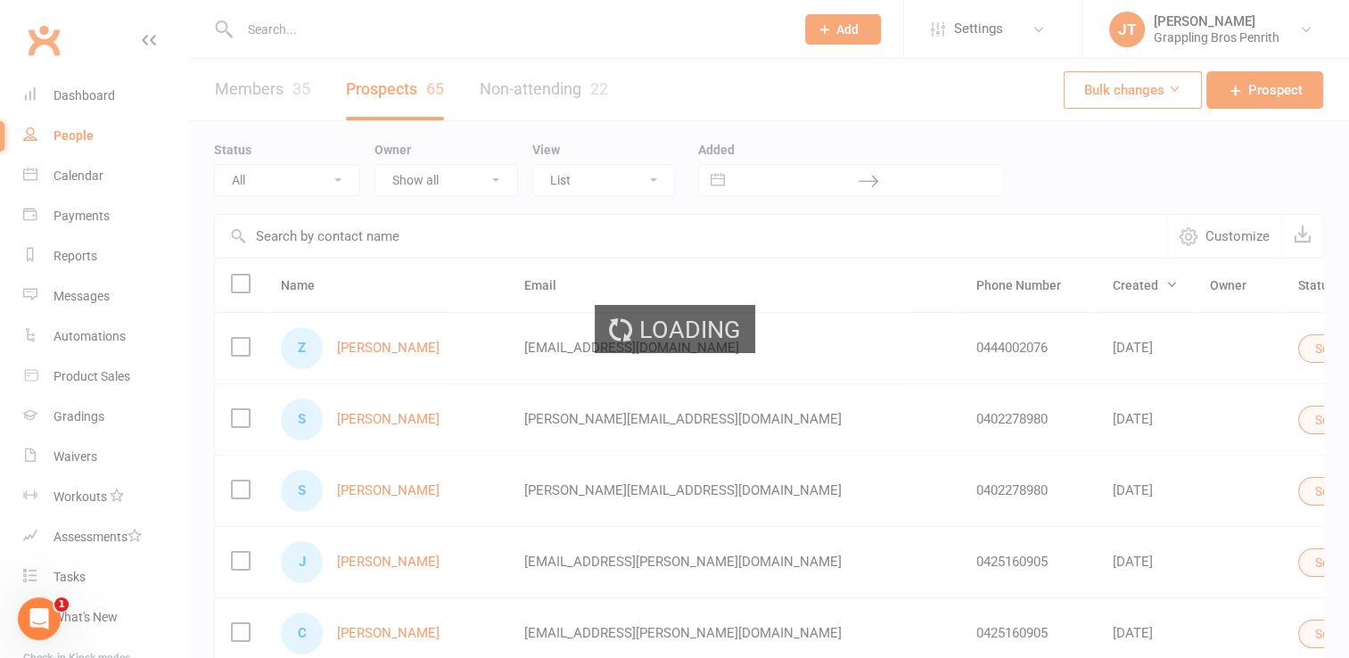
select select "50"
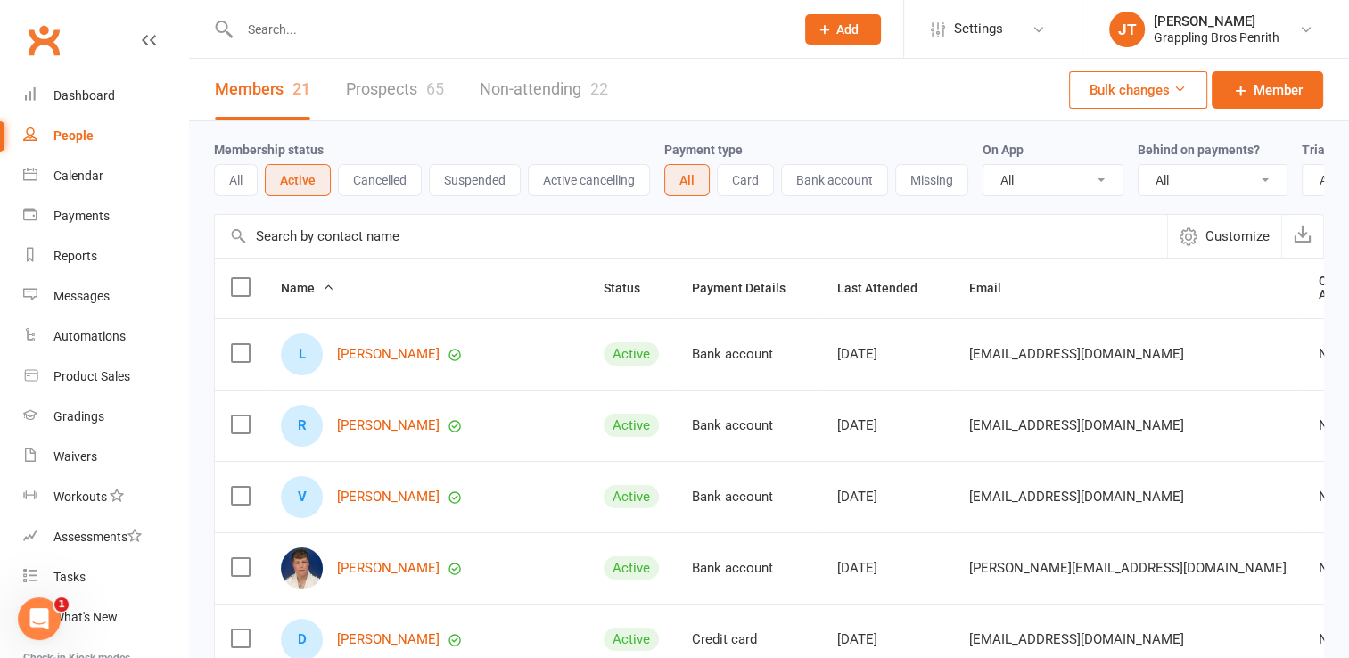
click at [440, 87] on div "65" at bounding box center [435, 88] width 18 height 19
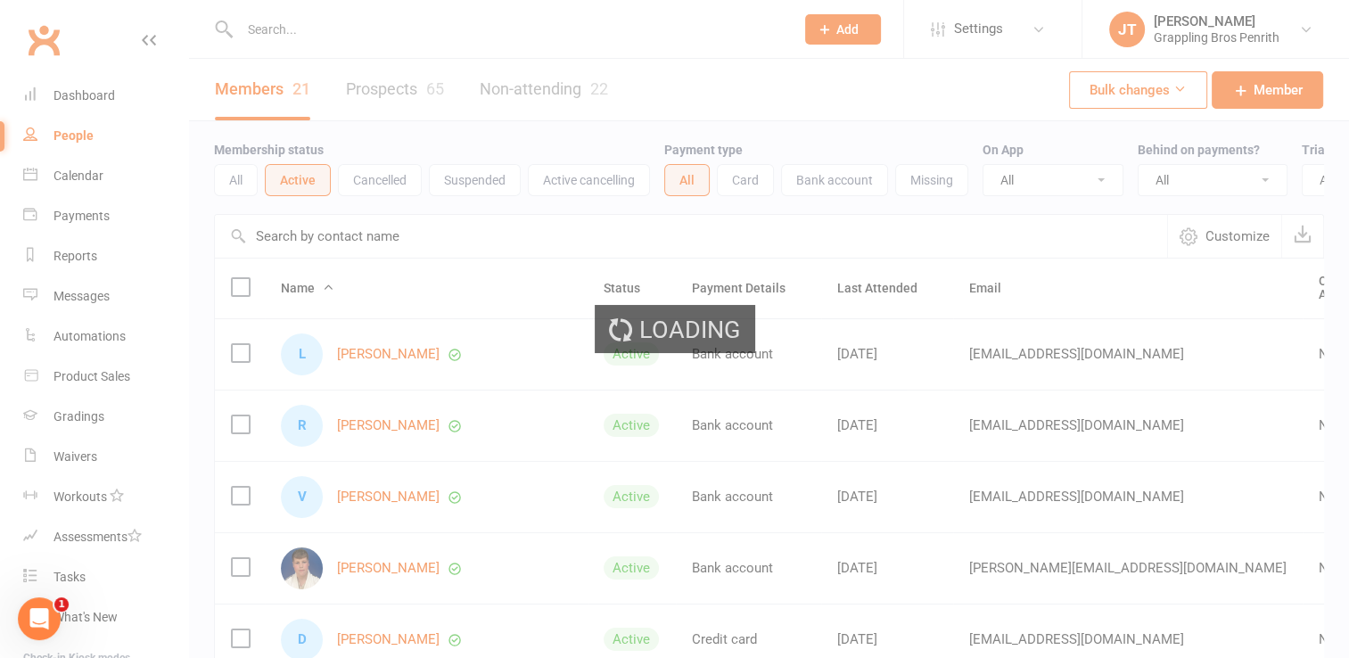
select select "50"
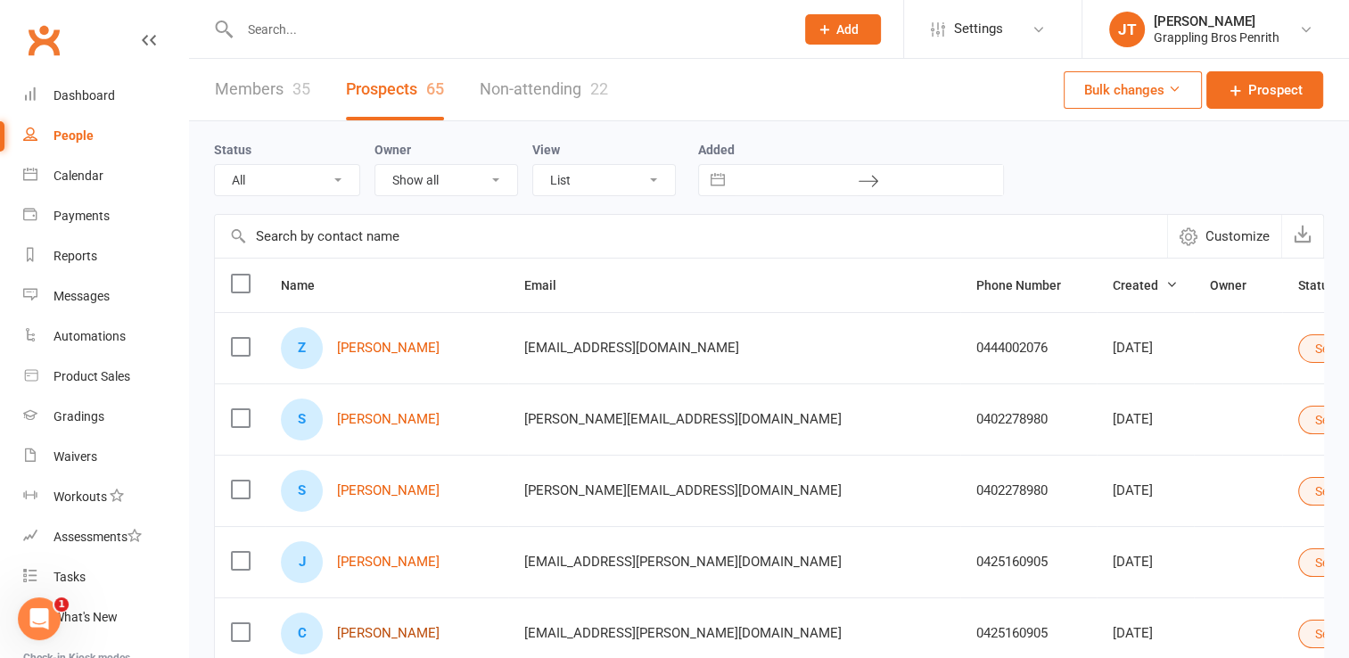
click at [389, 630] on link "[PERSON_NAME]" at bounding box center [388, 633] width 103 height 15
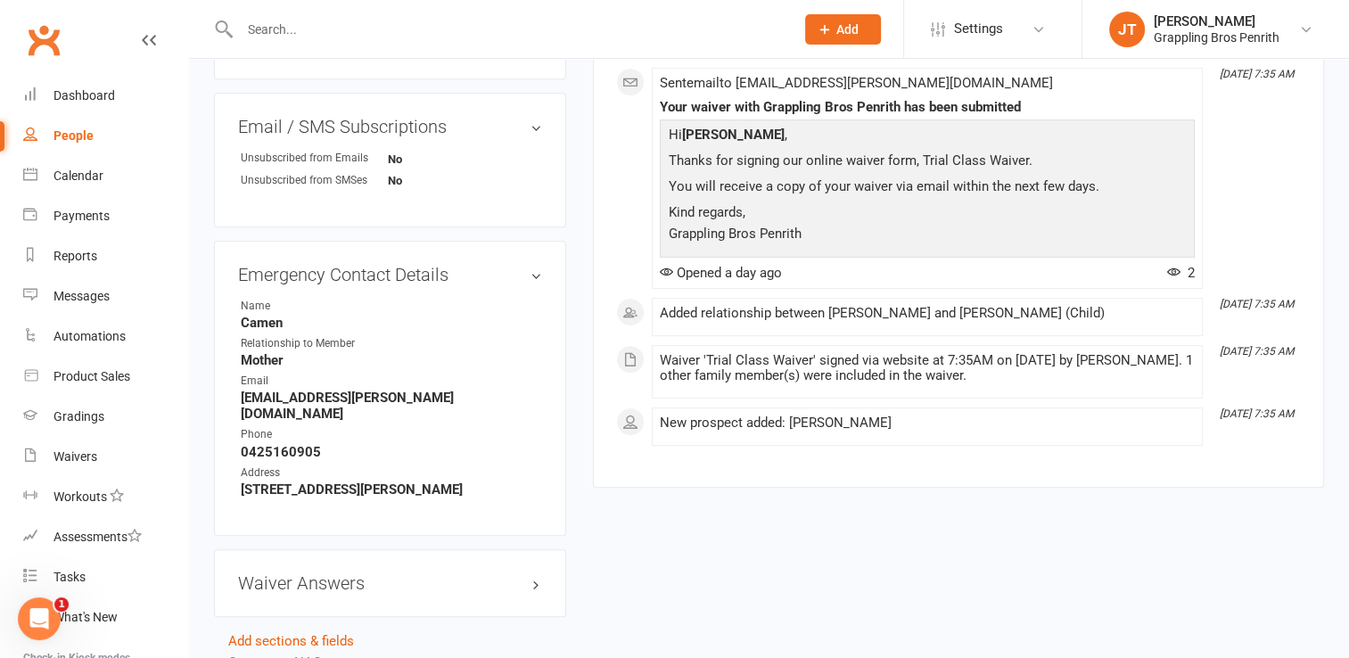
scroll to position [874, 0]
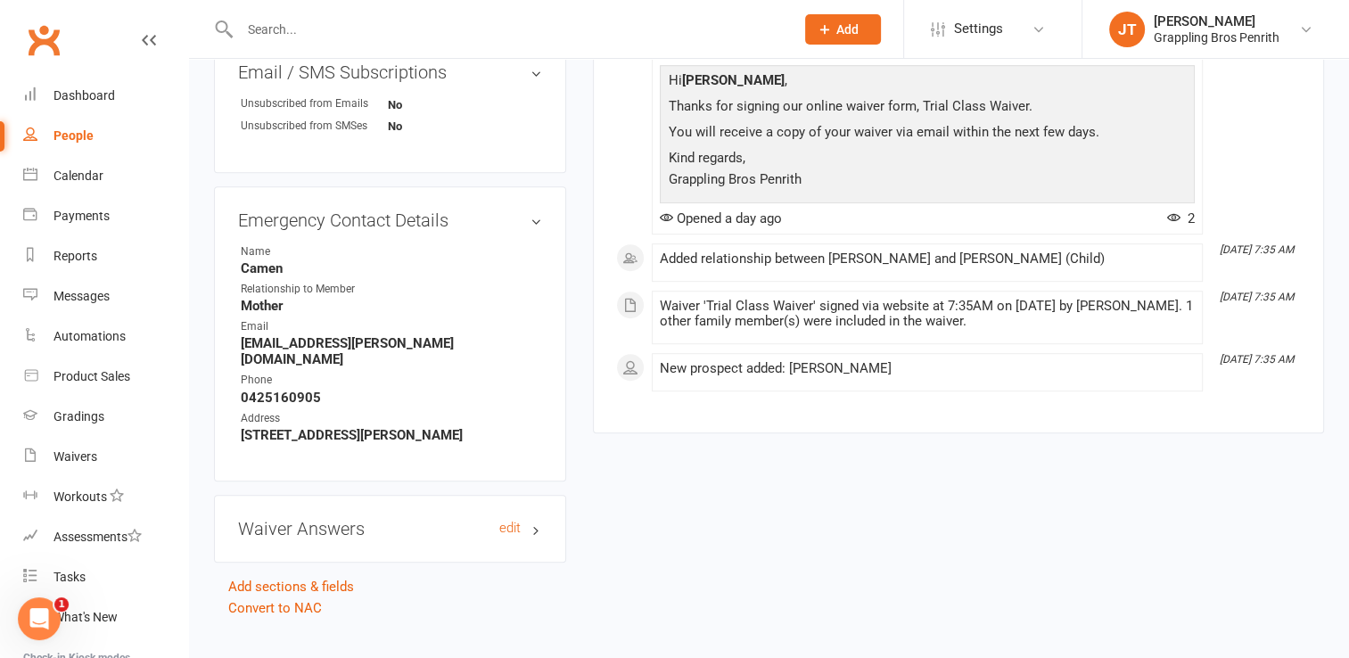
click at [423, 519] on h3 "Waiver Answers edit" at bounding box center [390, 529] width 304 height 20
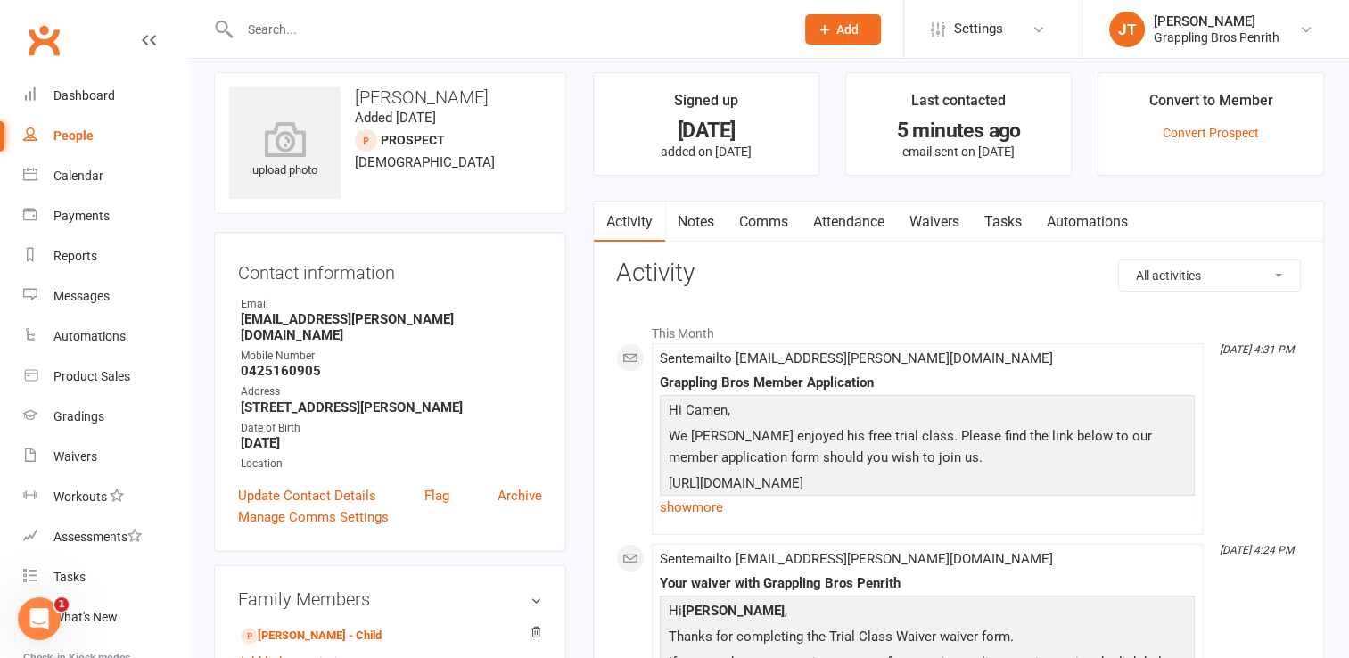
scroll to position [0, 0]
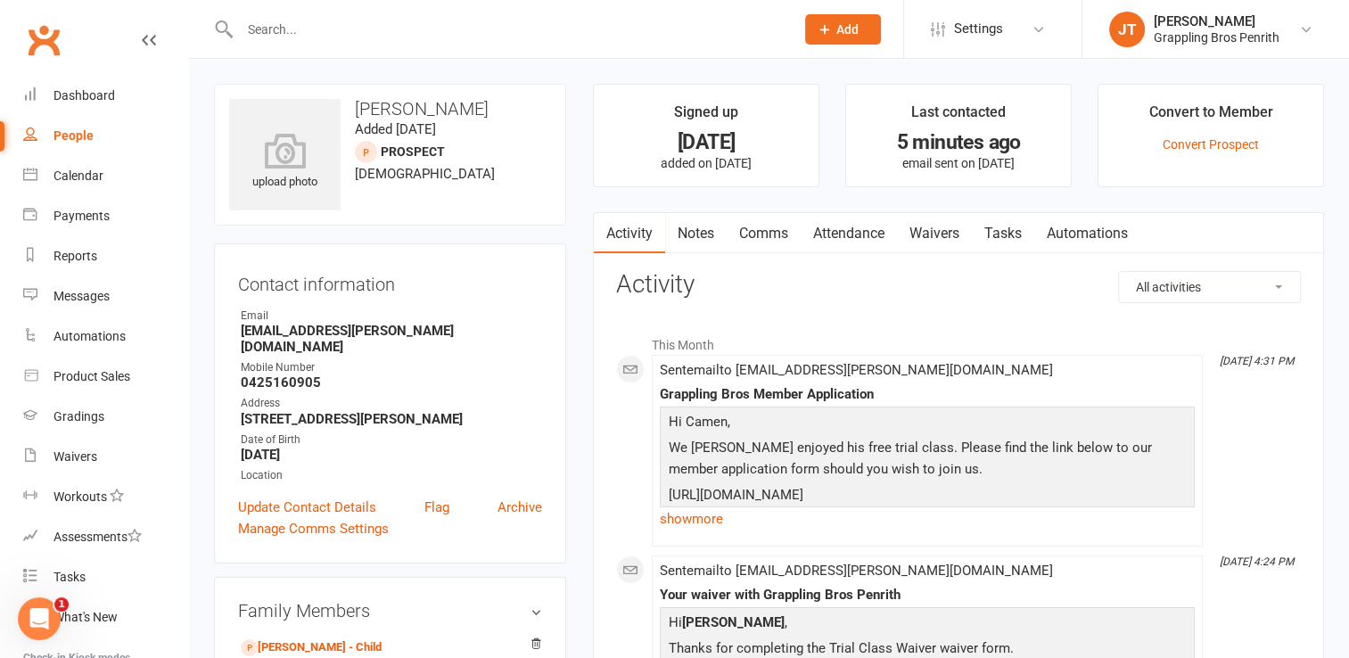
click at [103, 139] on link "People" at bounding box center [105, 136] width 165 height 40
select select "50"
